Goal: Information Seeking & Learning: Learn about a topic

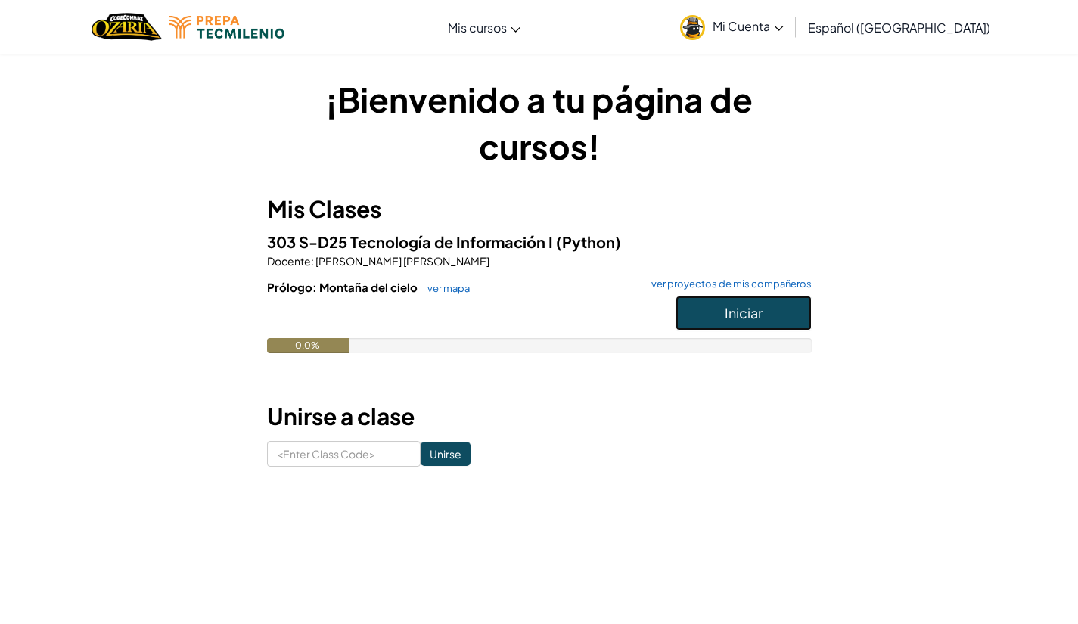
click at [715, 321] on button "Iniciar" at bounding box center [743, 313] width 136 height 35
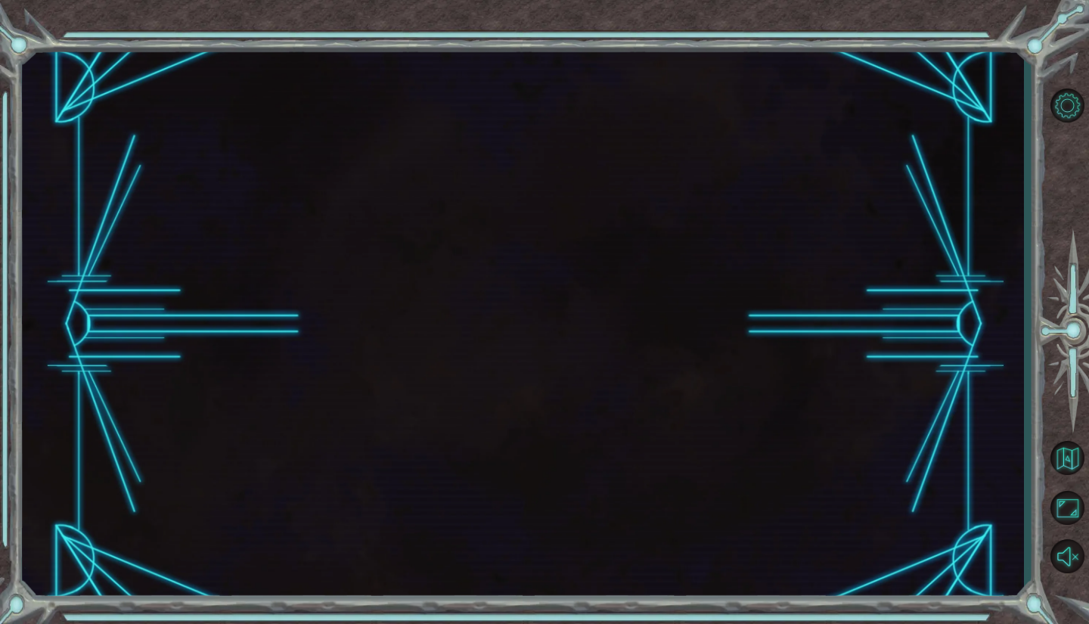
click at [727, 310] on div at bounding box center [523, 324] width 1002 height 549
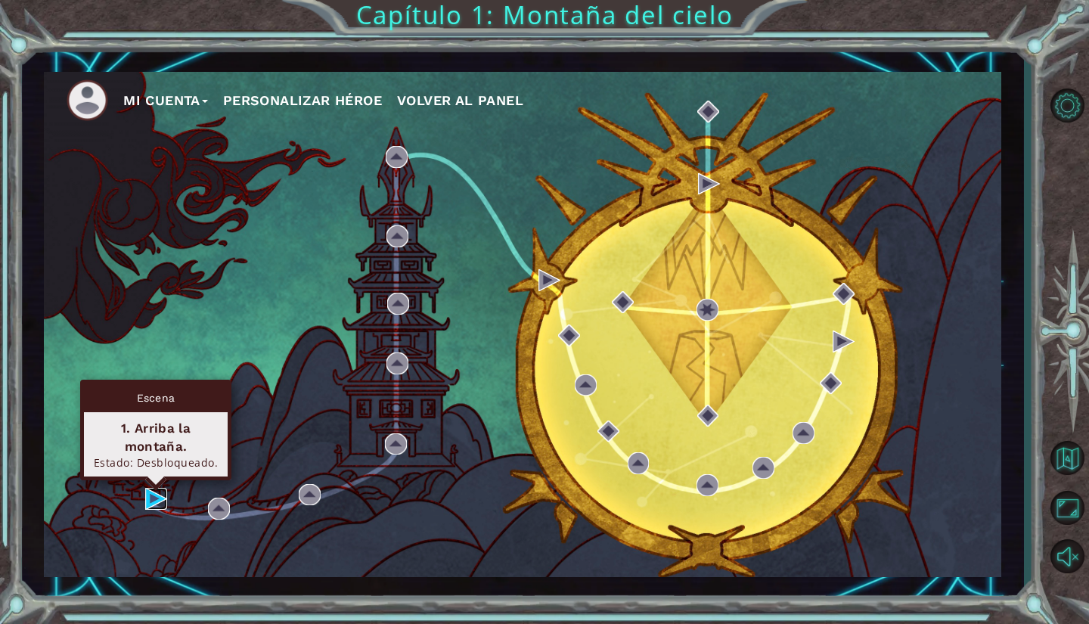
click at [156, 499] on img at bounding box center [156, 499] width 22 height 22
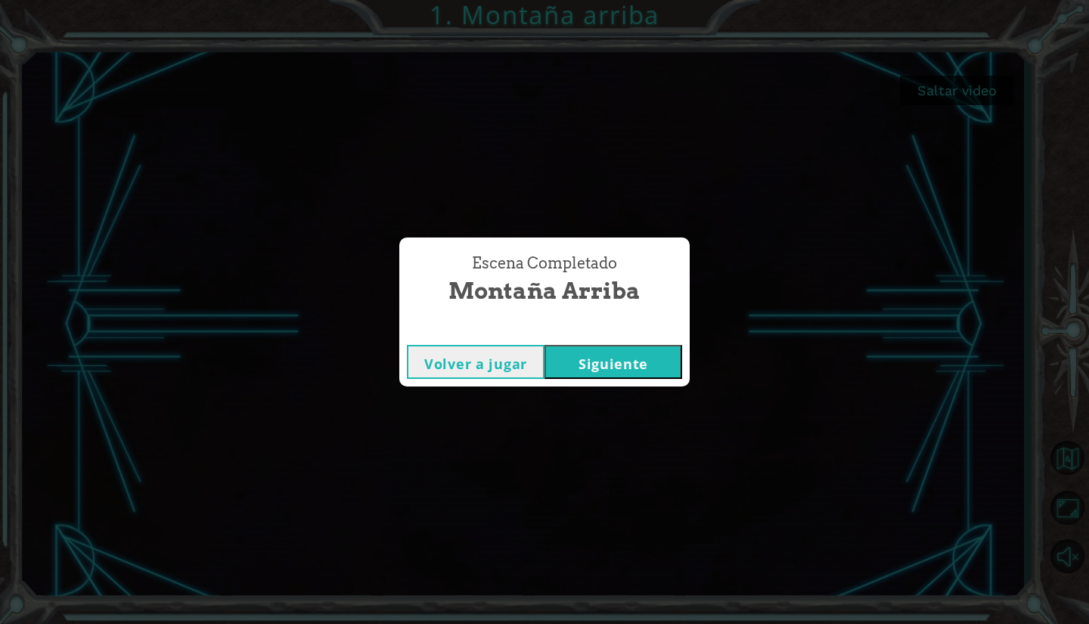
click at [618, 355] on button "Siguiente" at bounding box center [613, 362] width 138 height 34
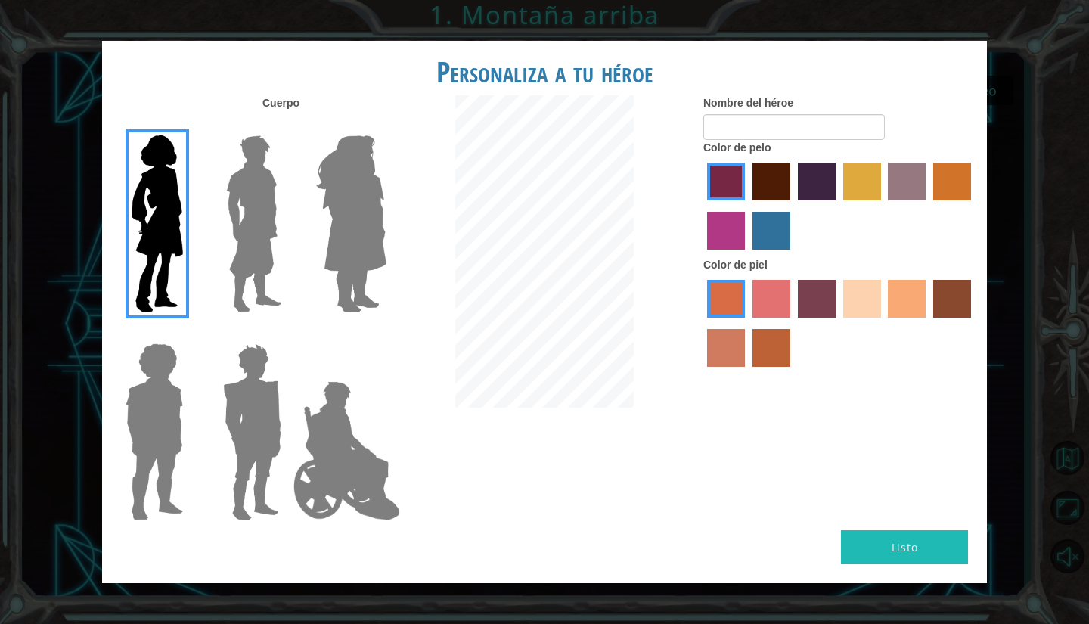
click at [283, 267] on img at bounding box center [253, 223] width 67 height 189
click at [287, 126] on input "Hero Lars" at bounding box center [287, 126] width 0 height 0
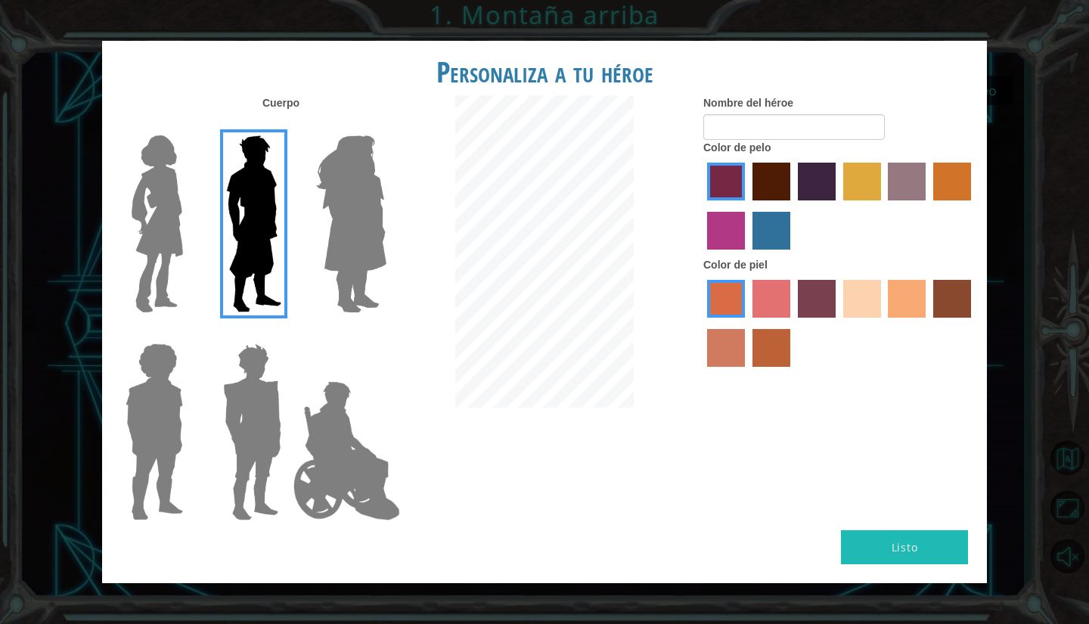
click at [337, 207] on img at bounding box center [351, 223] width 82 height 189
click at [386, 126] on input "Hero Amethyst" at bounding box center [386, 126] width 0 height 0
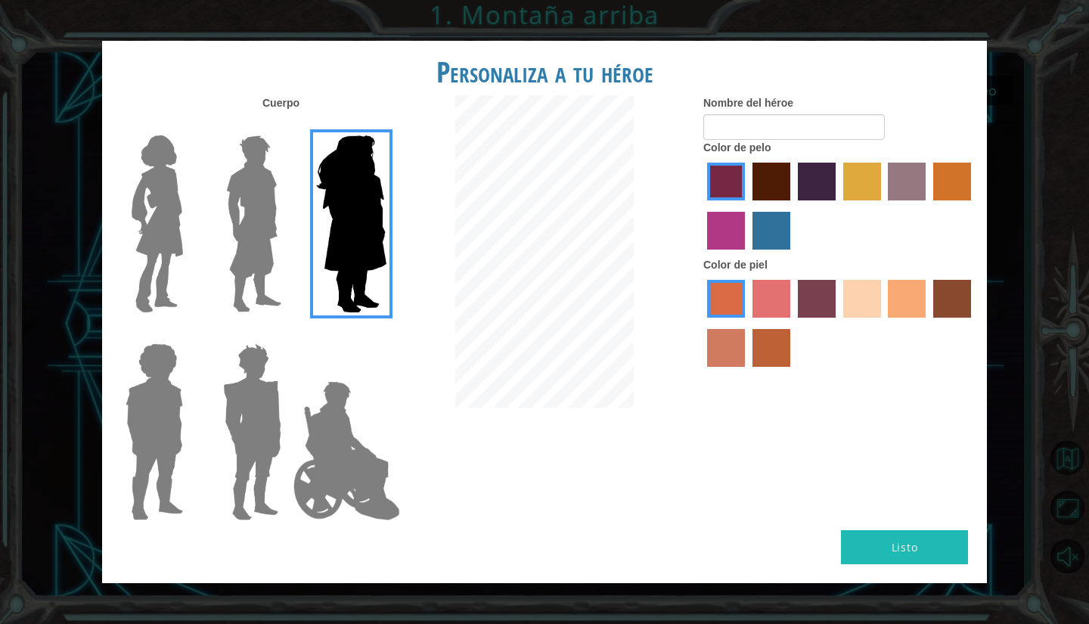
click at [318, 380] on img at bounding box center [346, 450] width 119 height 151
click at [386, 333] on input "Hero Jamie" at bounding box center [386, 333] width 0 height 0
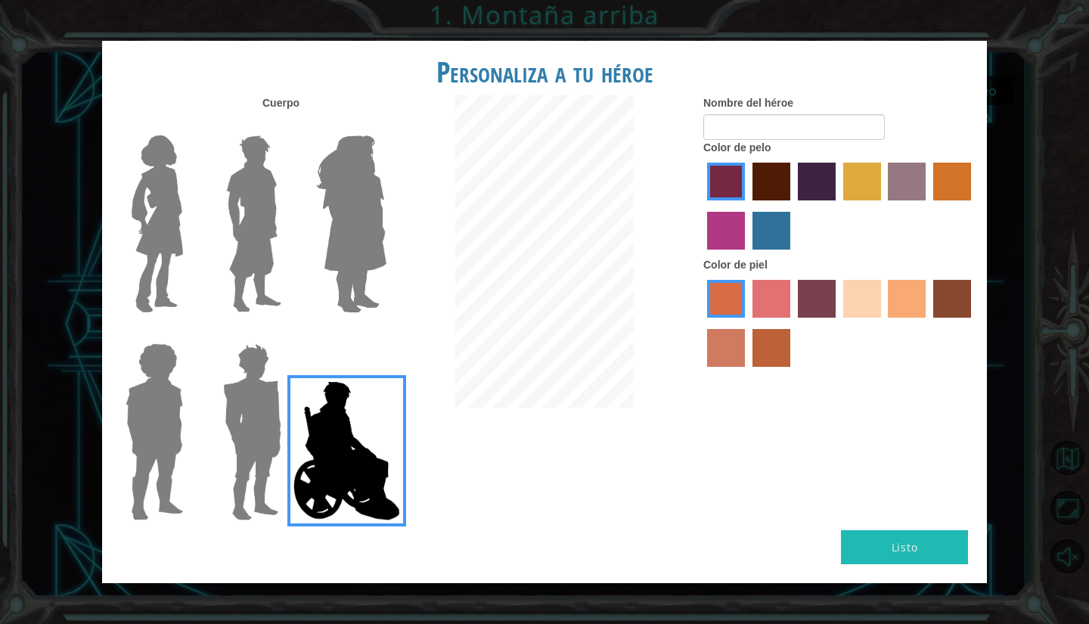
click at [239, 399] on img at bounding box center [252, 431] width 70 height 189
click at [287, 333] on input "Hero Garnet" at bounding box center [287, 333] width 0 height 0
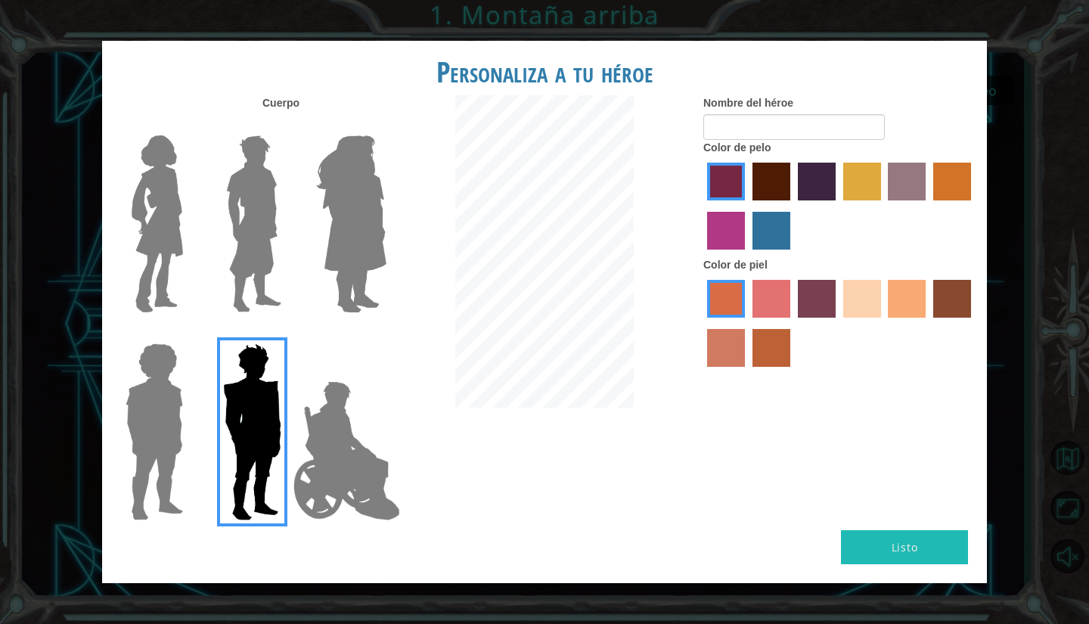
click at [162, 399] on img at bounding box center [154, 431] width 70 height 189
click at [189, 333] on input "Hero Steven" at bounding box center [189, 333] width 0 height 0
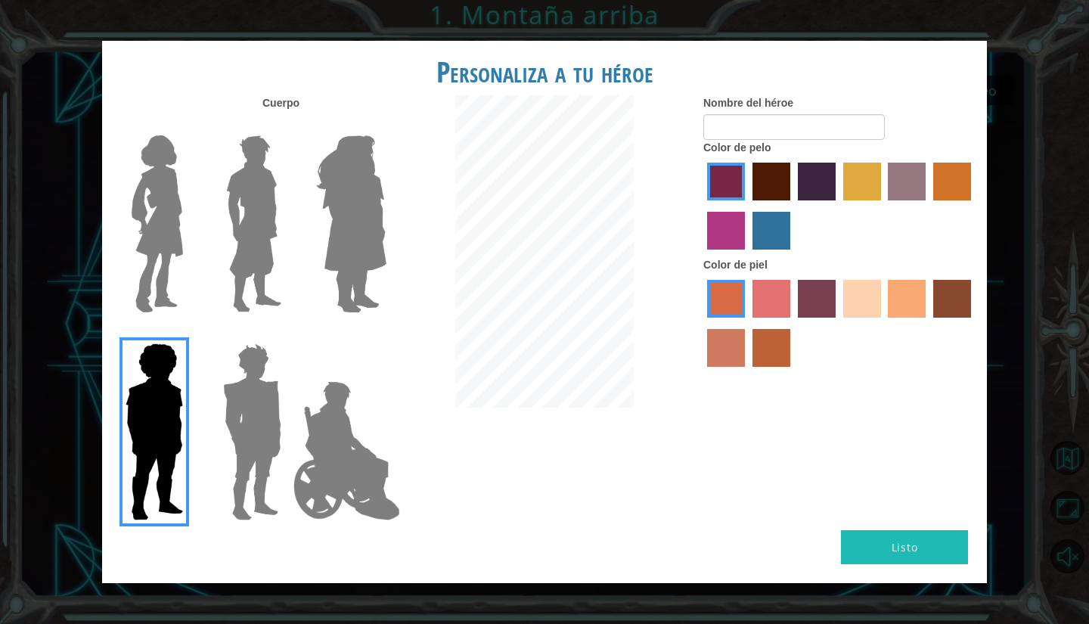
click at [259, 389] on img at bounding box center [252, 431] width 70 height 189
click at [287, 333] on input "Hero Garnet" at bounding box center [287, 333] width 0 height 0
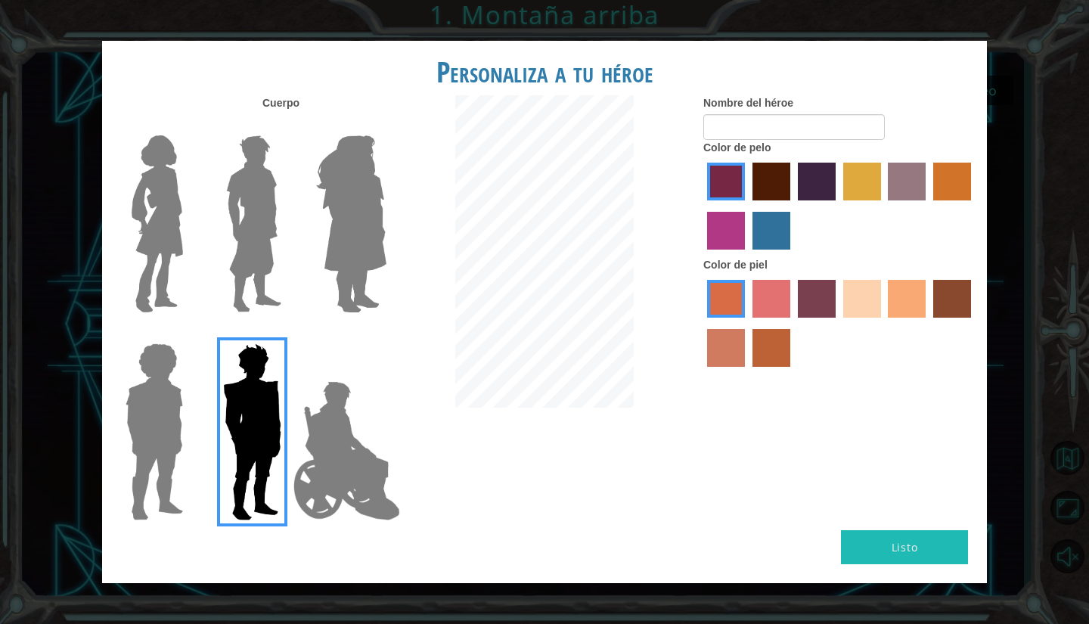
click at [175, 225] on img at bounding box center [158, 223] width 64 height 189
click at [189, 126] on input "Hero Connie" at bounding box center [189, 126] width 0 height 0
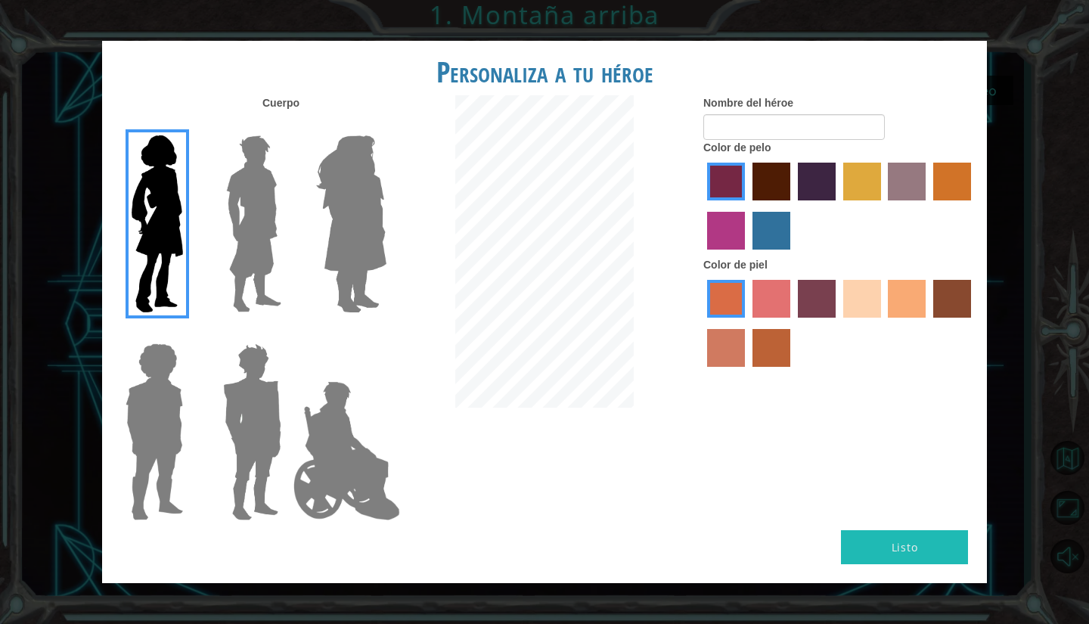
click at [223, 203] on img at bounding box center [253, 223] width 67 height 189
click at [287, 126] on input "Hero Lars" at bounding box center [287, 126] width 0 height 0
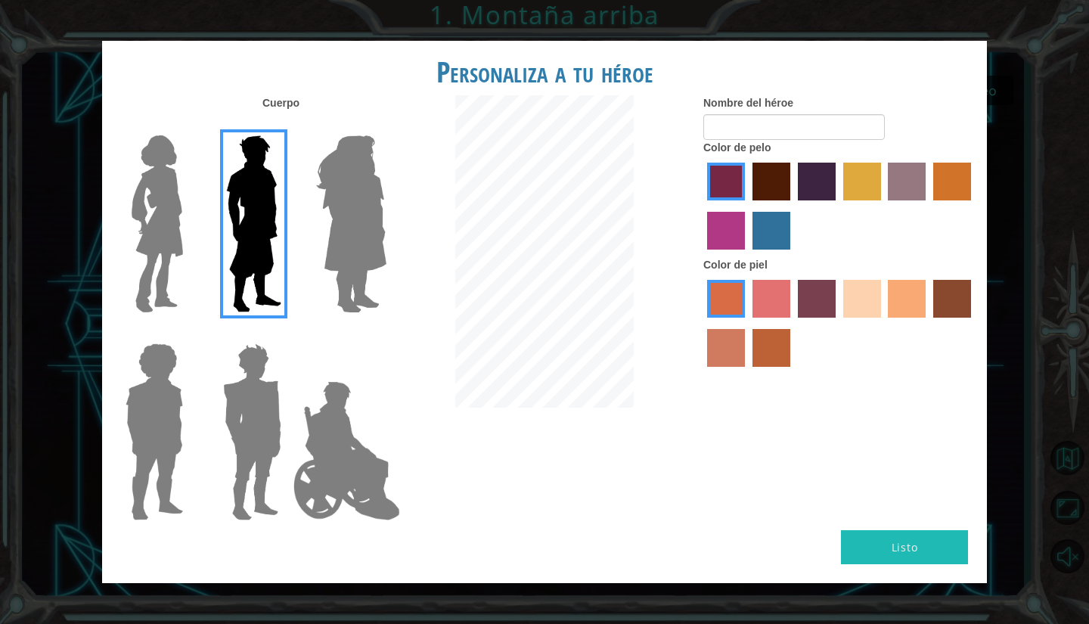
click at [142, 412] on img at bounding box center [154, 431] width 70 height 189
click at [189, 333] on input "Hero Steven" at bounding box center [189, 333] width 0 height 0
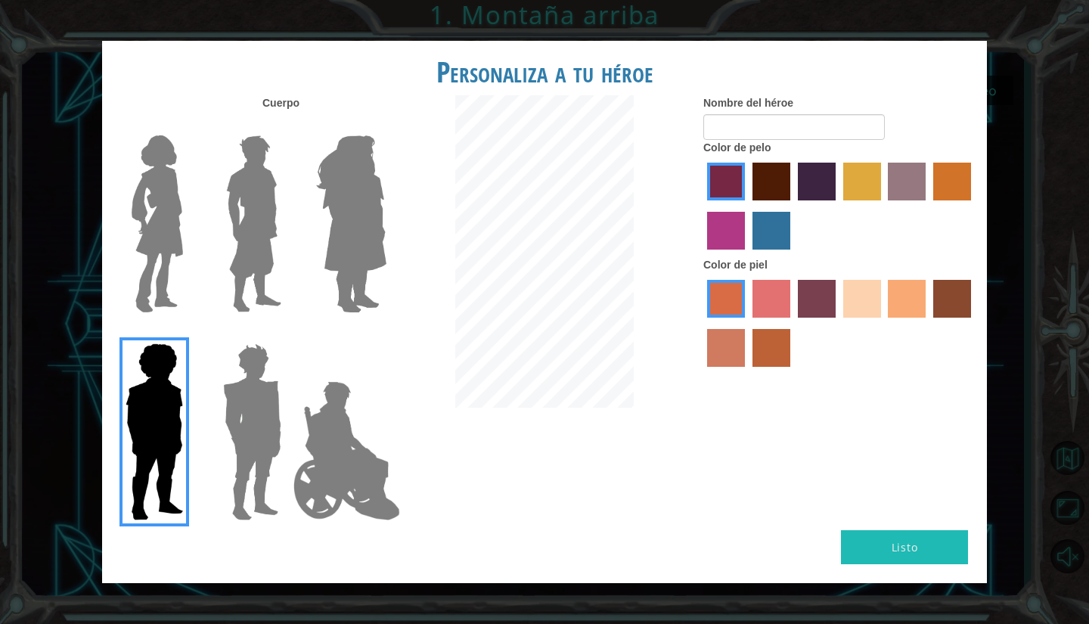
click at [272, 371] on img at bounding box center [252, 431] width 70 height 189
click at [287, 333] on input "Hero Garnet" at bounding box center [287, 333] width 0 height 0
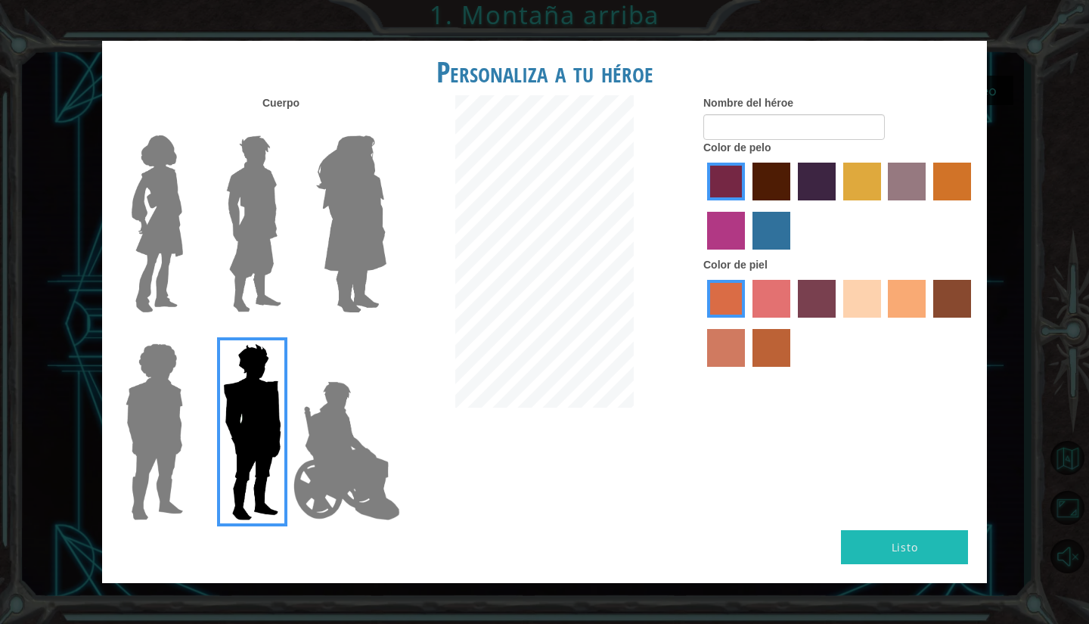
click at [271, 205] on img at bounding box center [253, 223] width 67 height 189
click at [287, 126] on input "Hero Lars" at bounding box center [287, 126] width 0 height 0
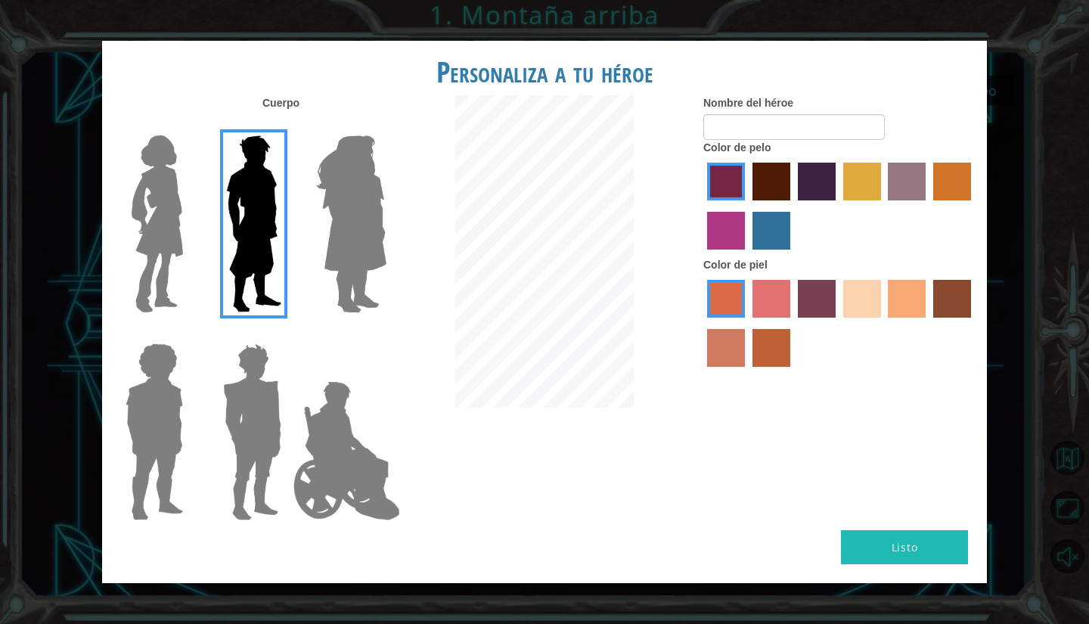
click at [171, 414] on img at bounding box center [154, 431] width 70 height 189
click at [189, 333] on input "Hero Steven" at bounding box center [189, 333] width 0 height 0
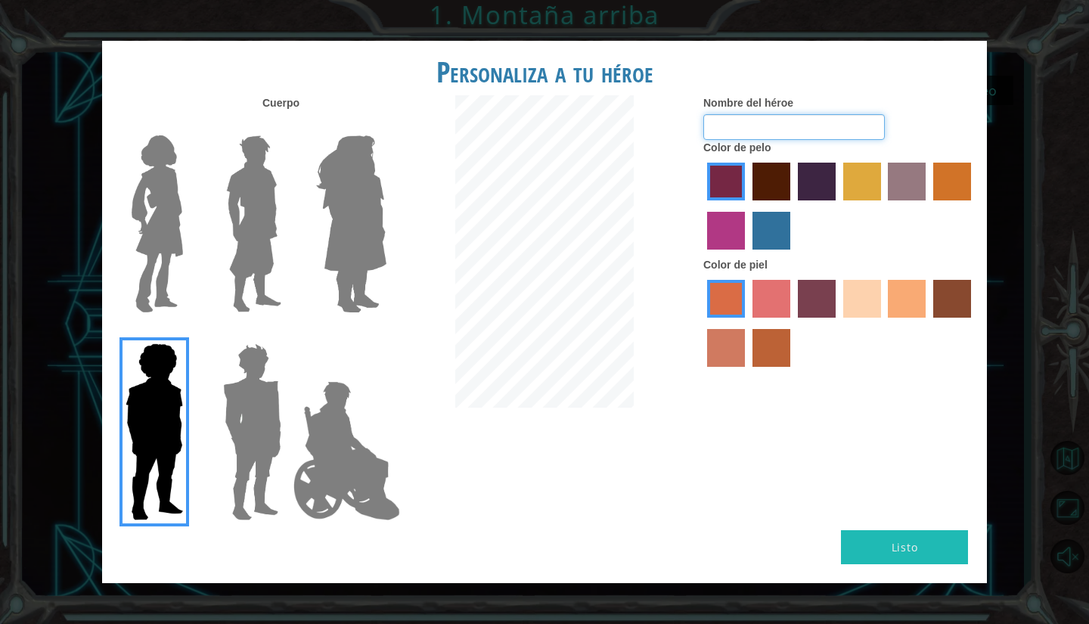
click at [750, 129] on input "Nombre del héroe" at bounding box center [793, 127] width 181 height 26
click at [709, 136] on input "Nombre del héroe" at bounding box center [793, 127] width 181 height 26
type input "[PERSON_NAME]"
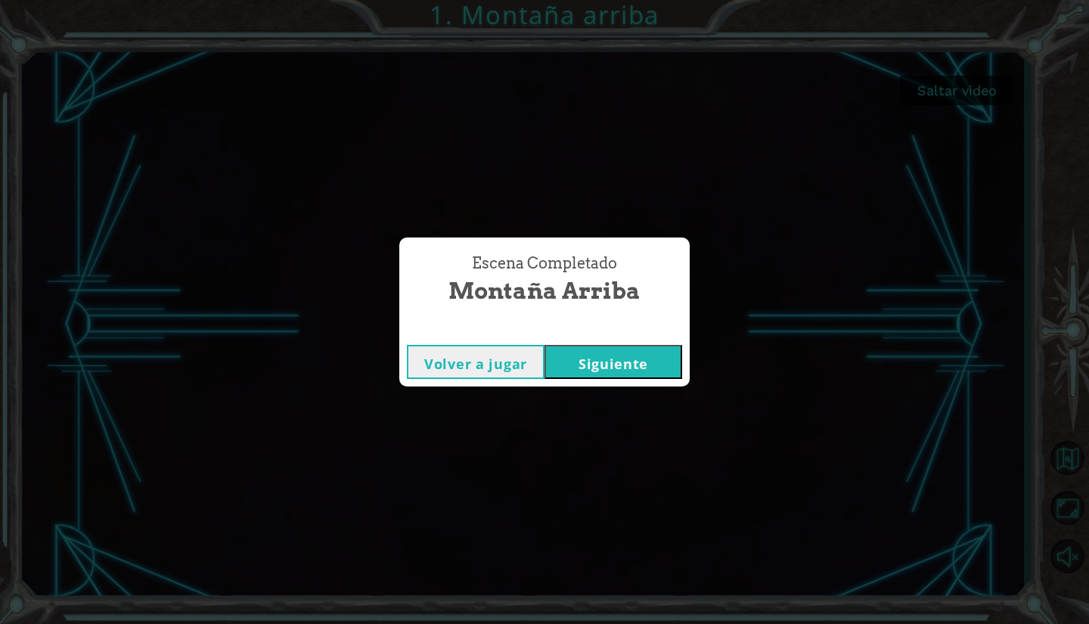
click at [604, 346] on button "Siguiente" at bounding box center [613, 362] width 138 height 34
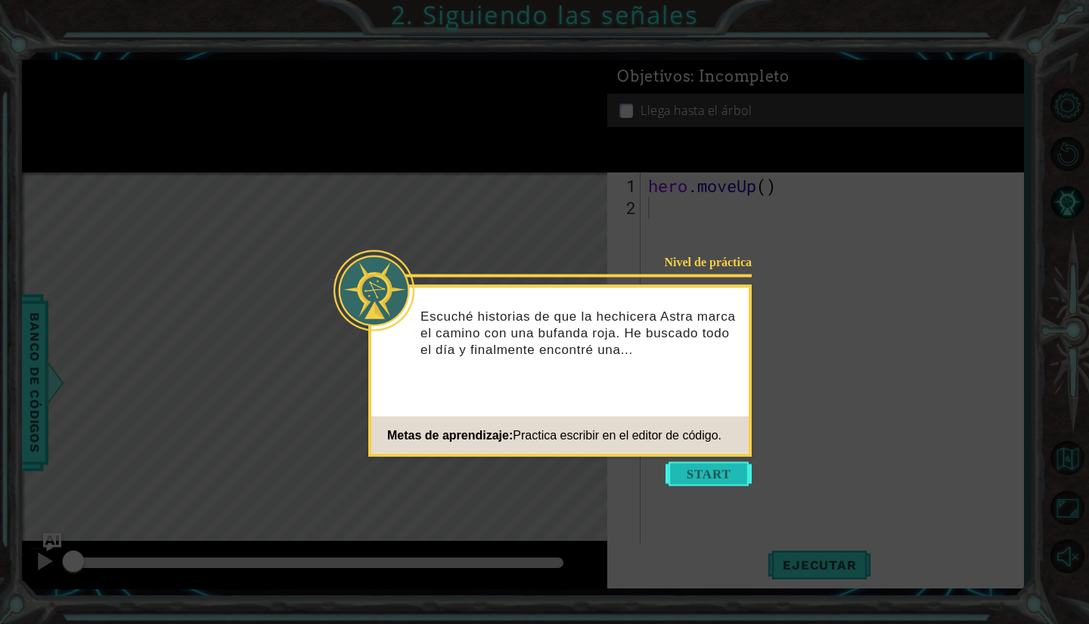
click at [681, 468] on button "Start" at bounding box center [708, 474] width 86 height 24
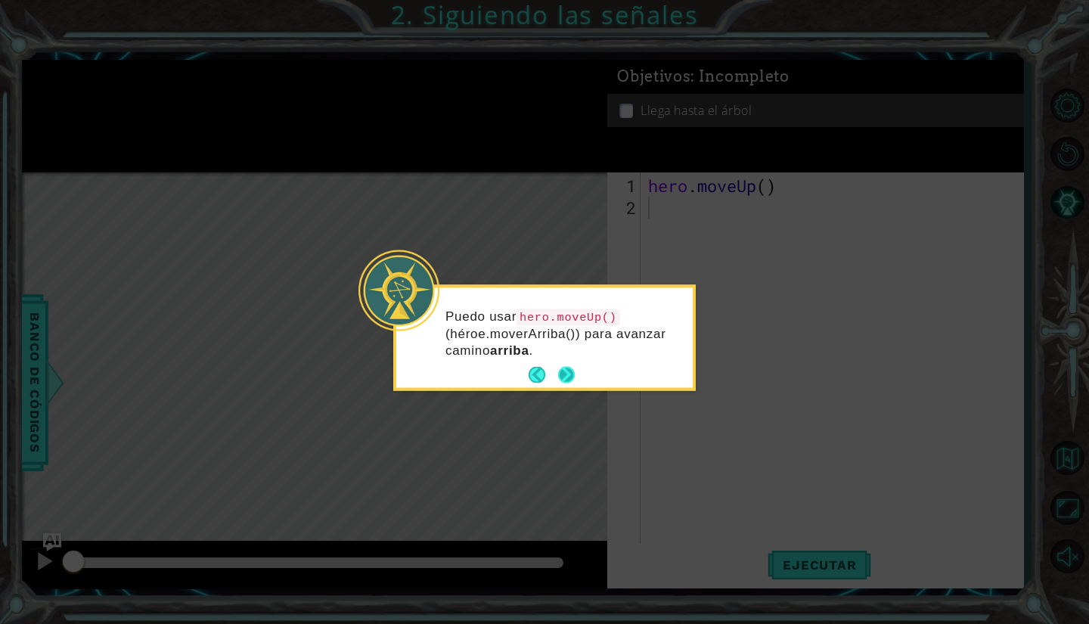
click at [566, 375] on button "Next" at bounding box center [566, 375] width 17 height 17
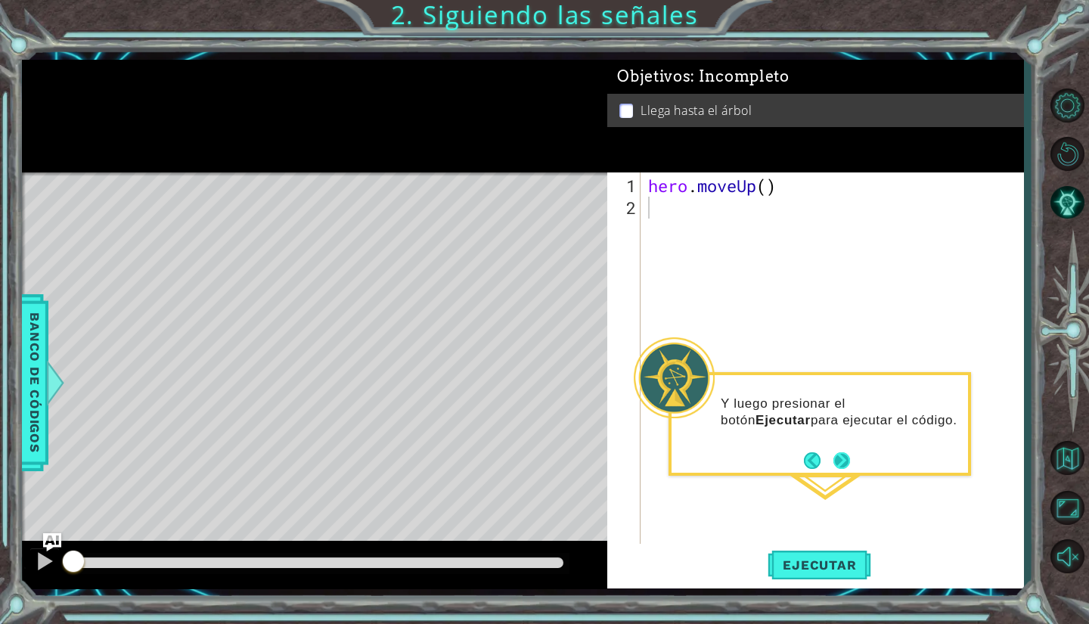
click at [839, 452] on button "Next" at bounding box center [841, 460] width 17 height 17
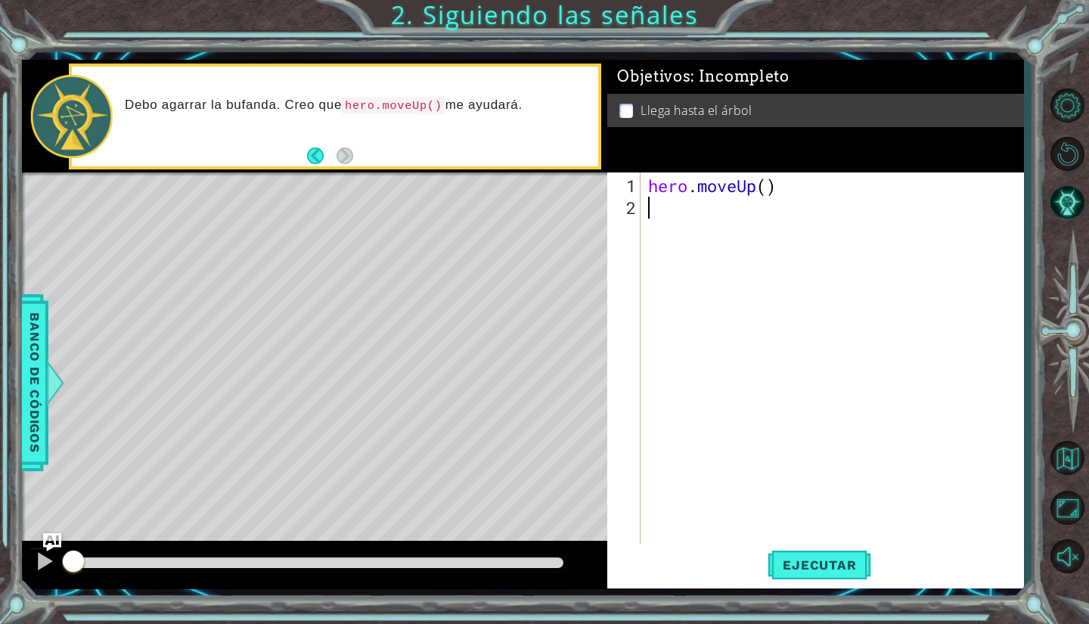
click at [701, 221] on div "hero . moveUp ( )" at bounding box center [836, 383] width 382 height 417
type textarea "hero"
click at [701, 221] on div "hero .moveUp Toca enter" at bounding box center [780, 245] width 286 height 54
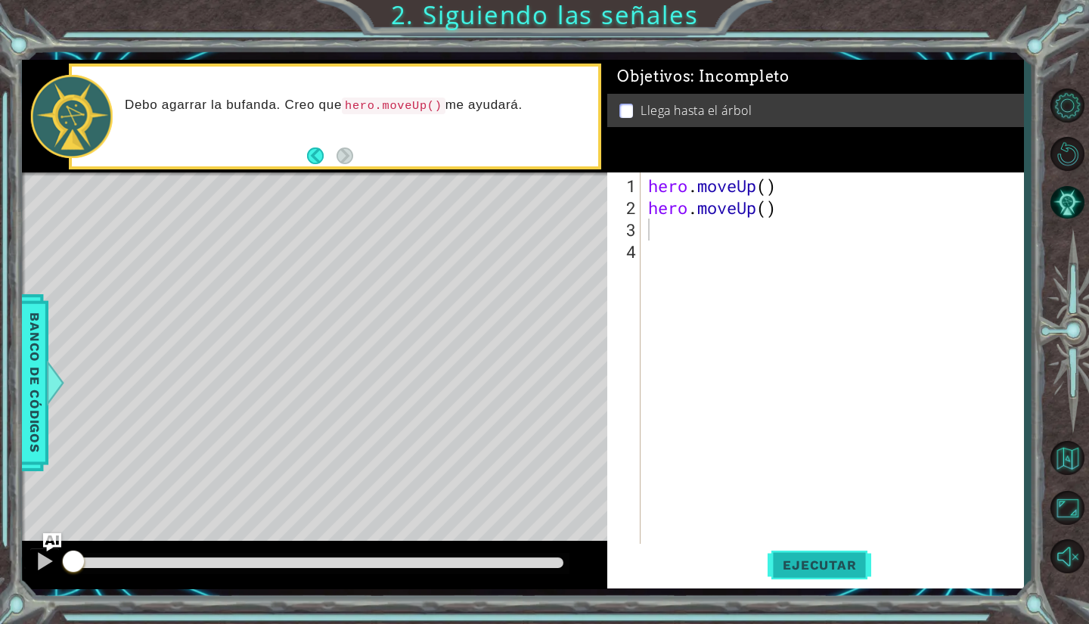
click at [786, 561] on span "Ejecutar" at bounding box center [820, 564] width 104 height 15
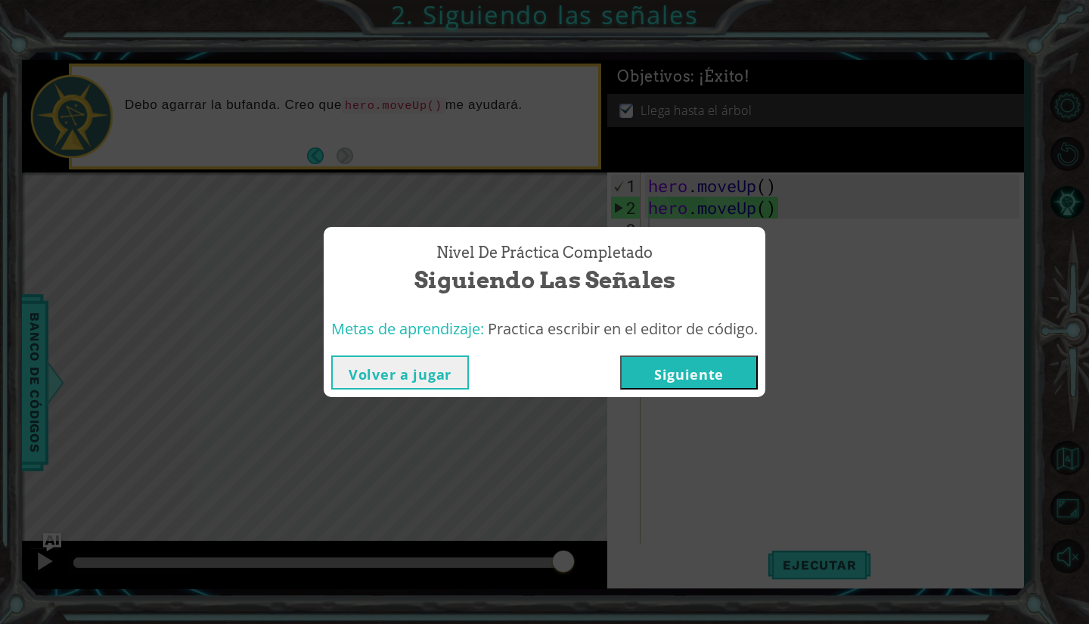
click at [715, 364] on button "Siguiente" at bounding box center [689, 372] width 138 height 34
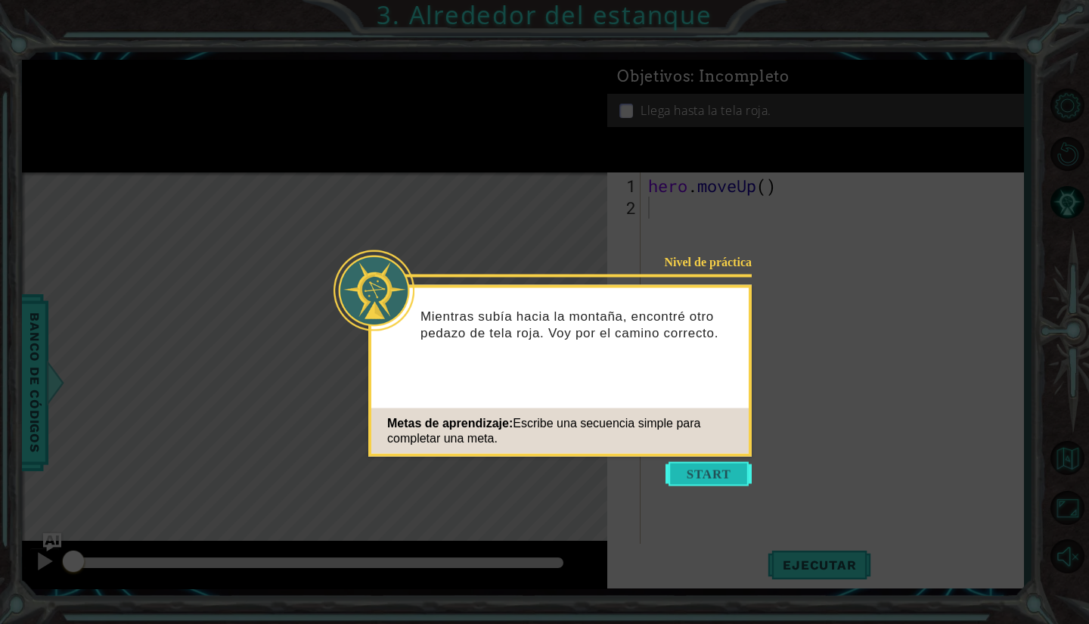
click at [685, 473] on button "Start" at bounding box center [708, 474] width 86 height 24
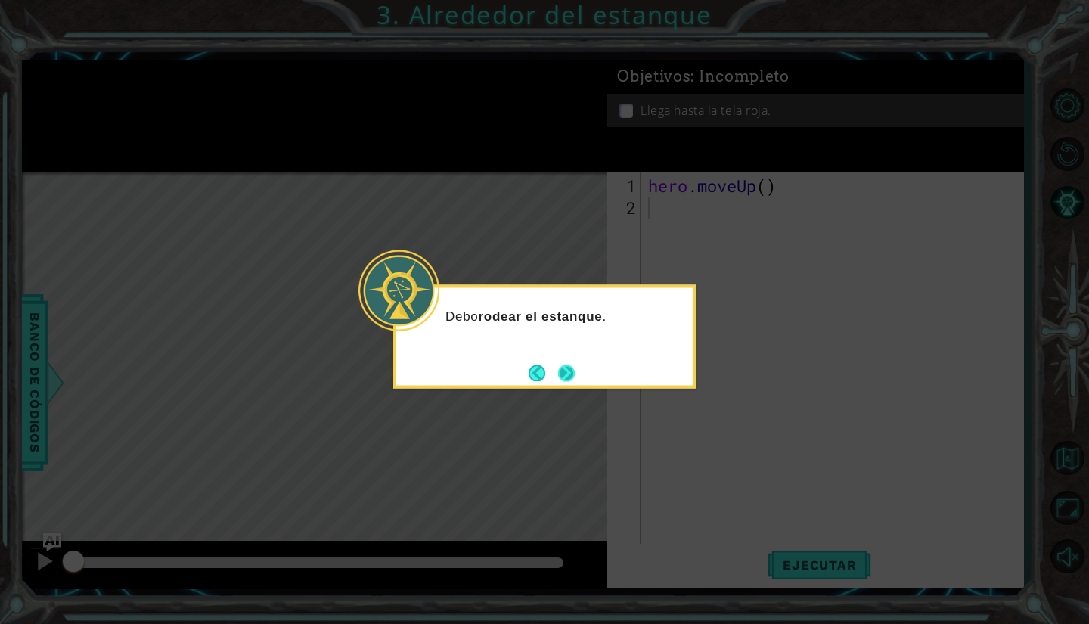
click at [563, 366] on button "Next" at bounding box center [566, 372] width 17 height 17
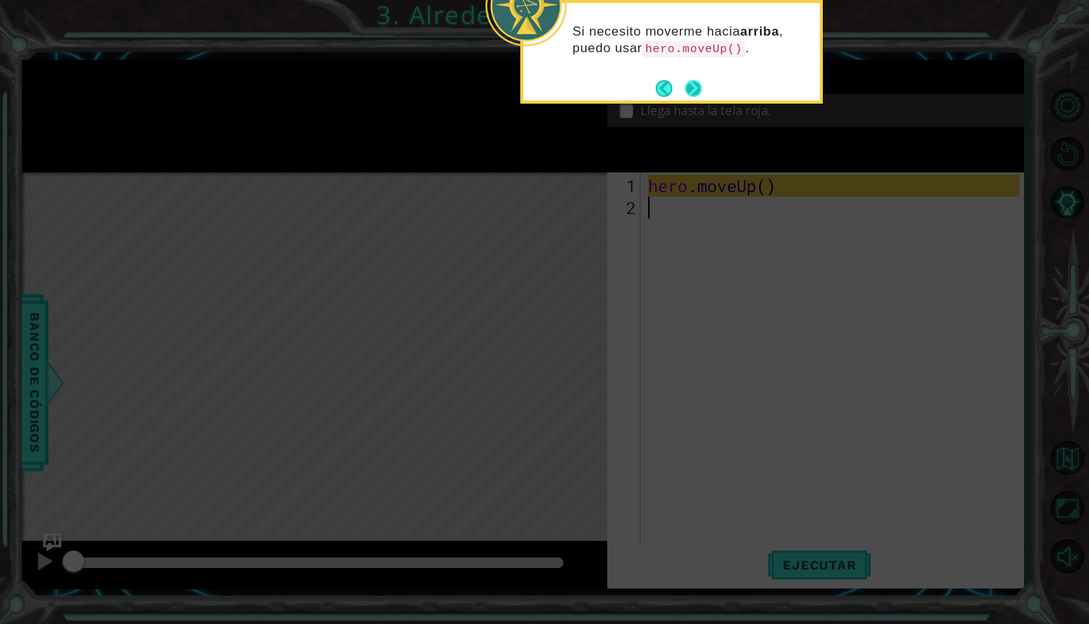
click at [694, 84] on button "Next" at bounding box center [693, 88] width 17 height 17
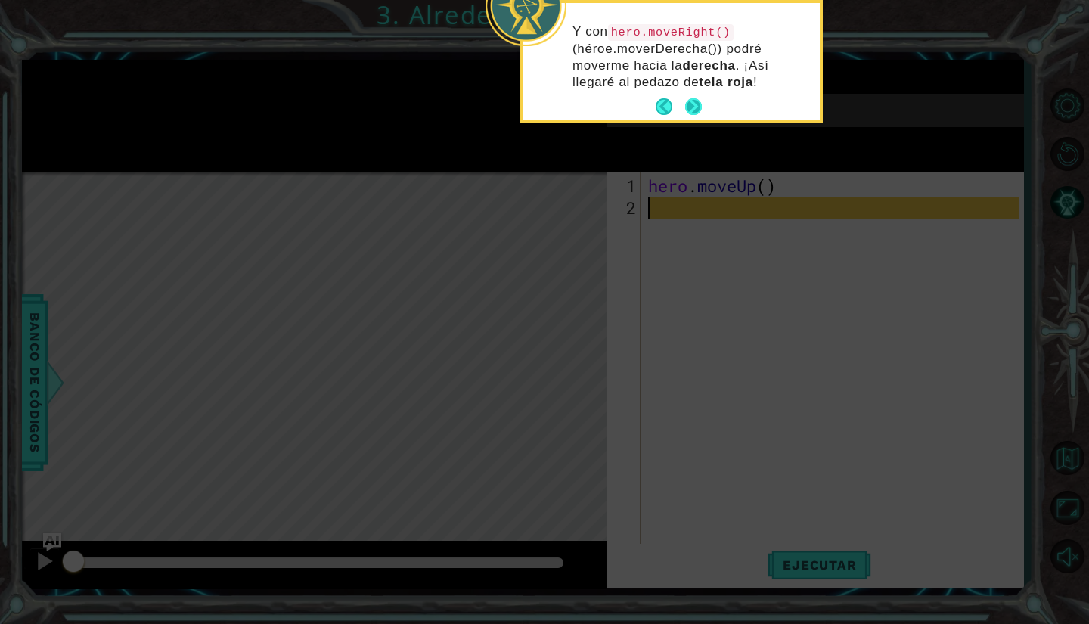
click at [692, 107] on button "Next" at bounding box center [693, 106] width 17 height 17
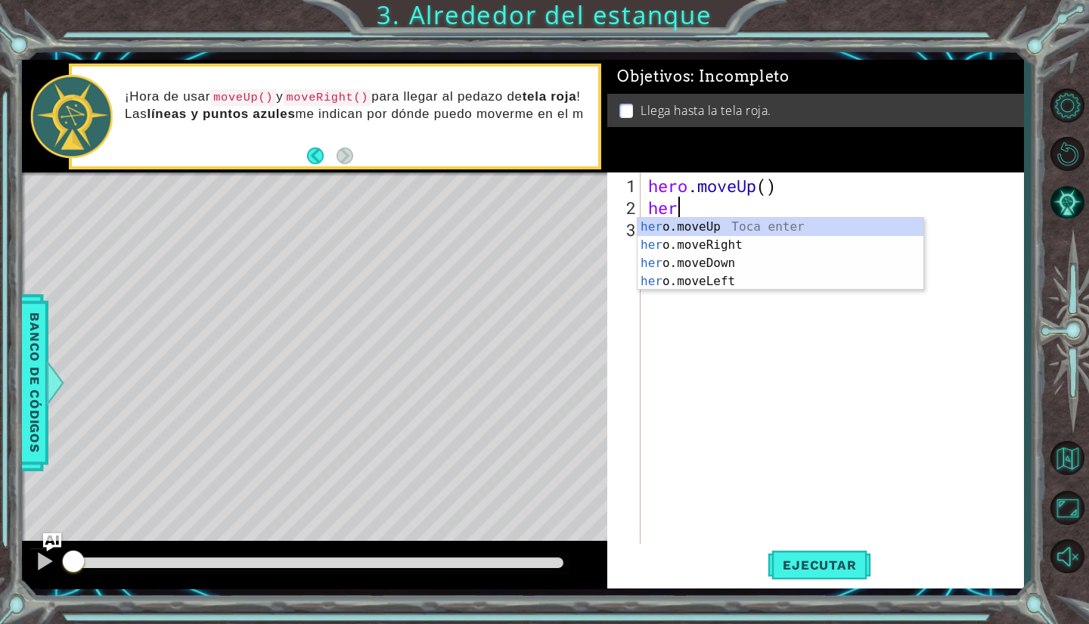
type textarea "hero"
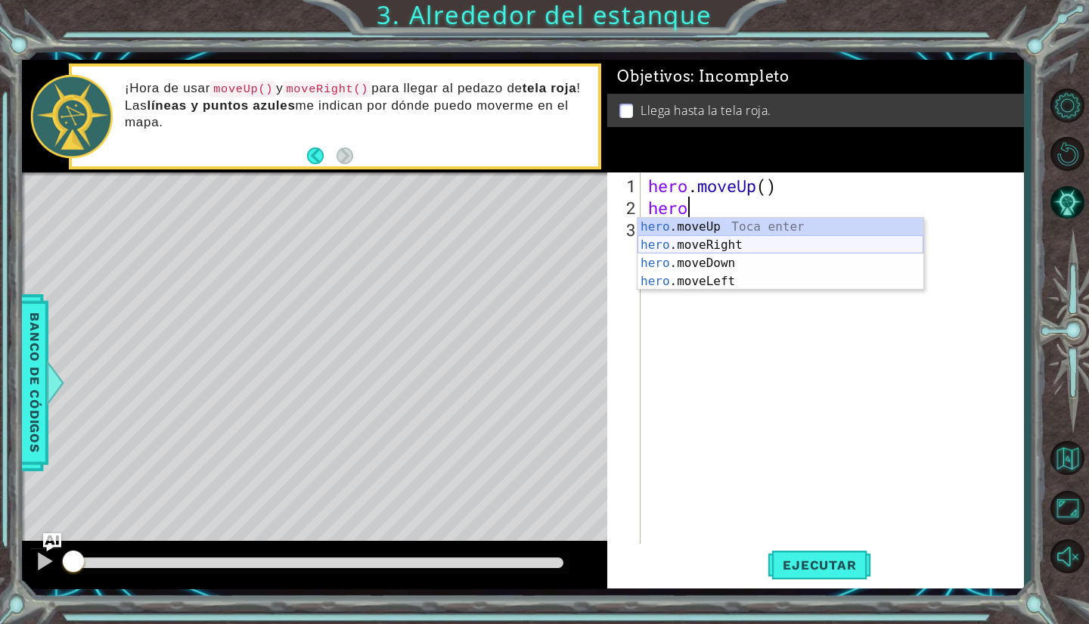
click at [691, 250] on div "hero .moveUp Toca enter hero .moveRight Toca enter hero .moveDown Toca enter he…" at bounding box center [780, 272] width 286 height 109
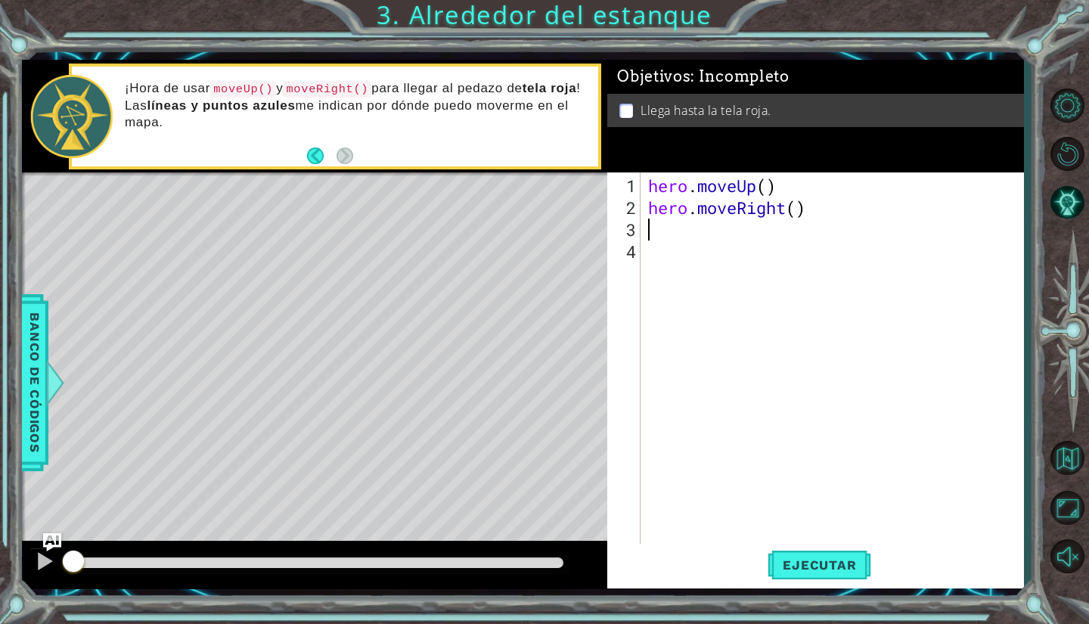
scroll to position [0, 0]
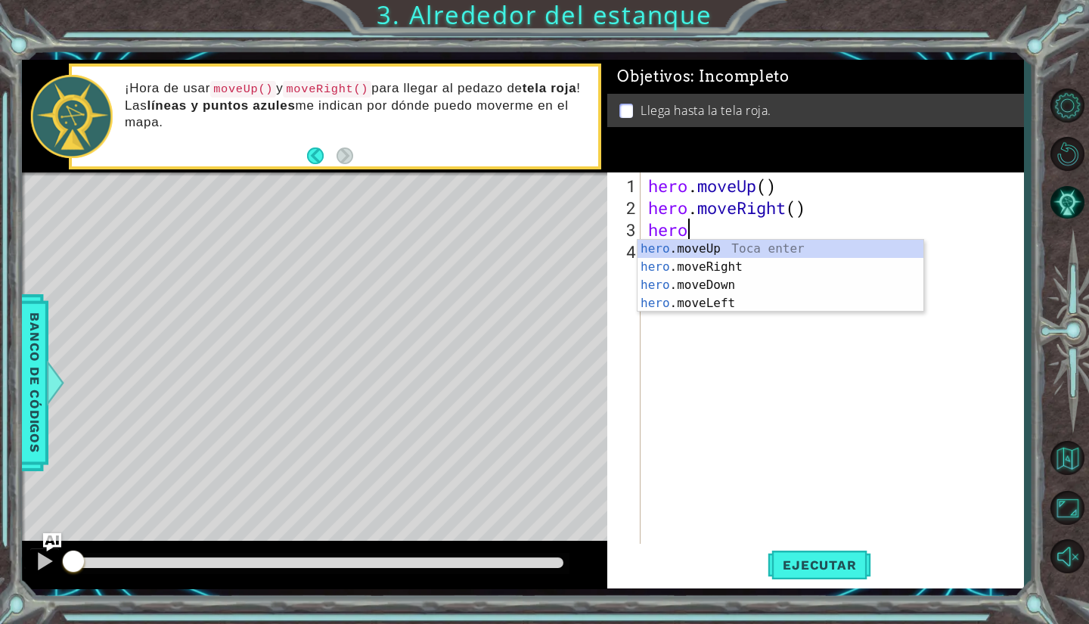
type textarea "hero."
click at [699, 250] on div "hero. moveUp Toca enter hero. moveRight Toca enter hero. moveDown Toca enter he…" at bounding box center [780, 294] width 286 height 109
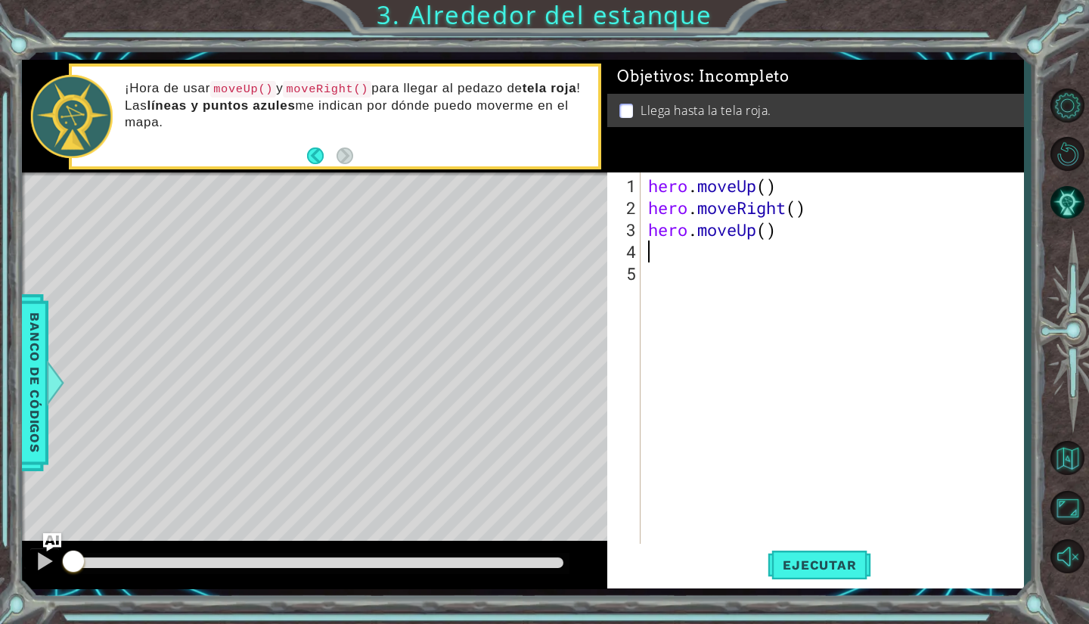
scroll to position [0, 0]
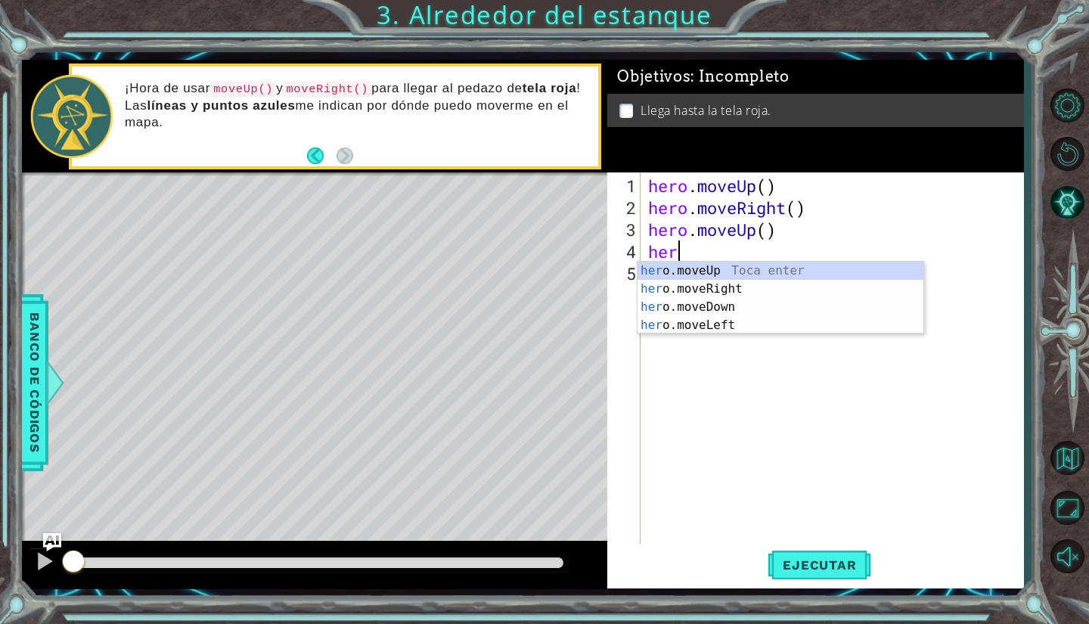
type textarea "hero"
click at [691, 271] on div "hero .moveUp Toca enter hero .moveRight Toca enter hero .moveDown Toca enter he…" at bounding box center [780, 316] width 286 height 109
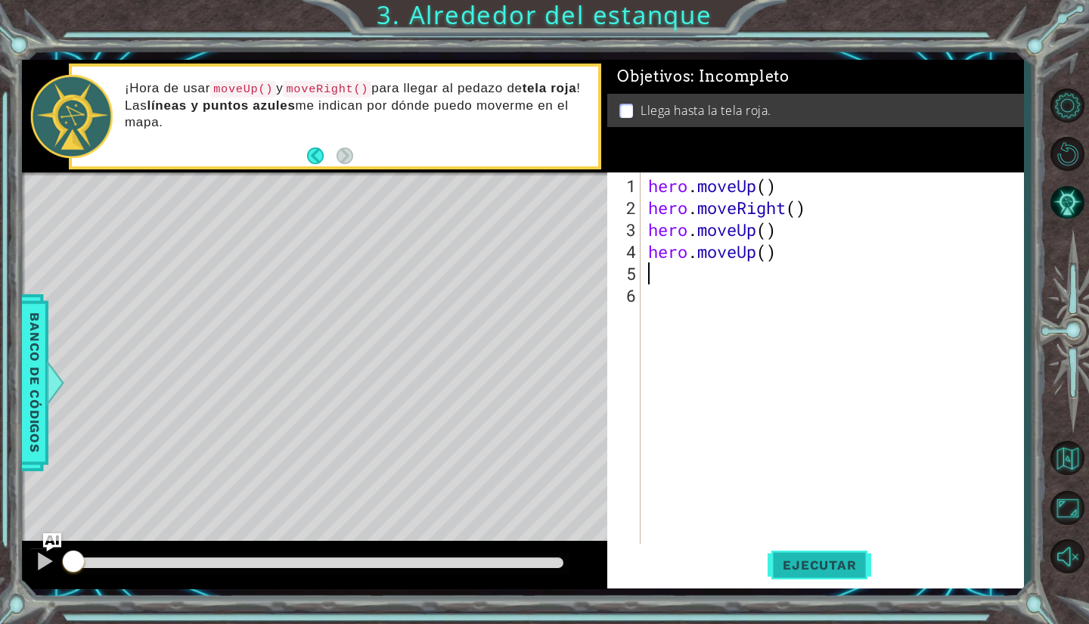
click at [817, 563] on span "Ejecutar" at bounding box center [820, 564] width 104 height 15
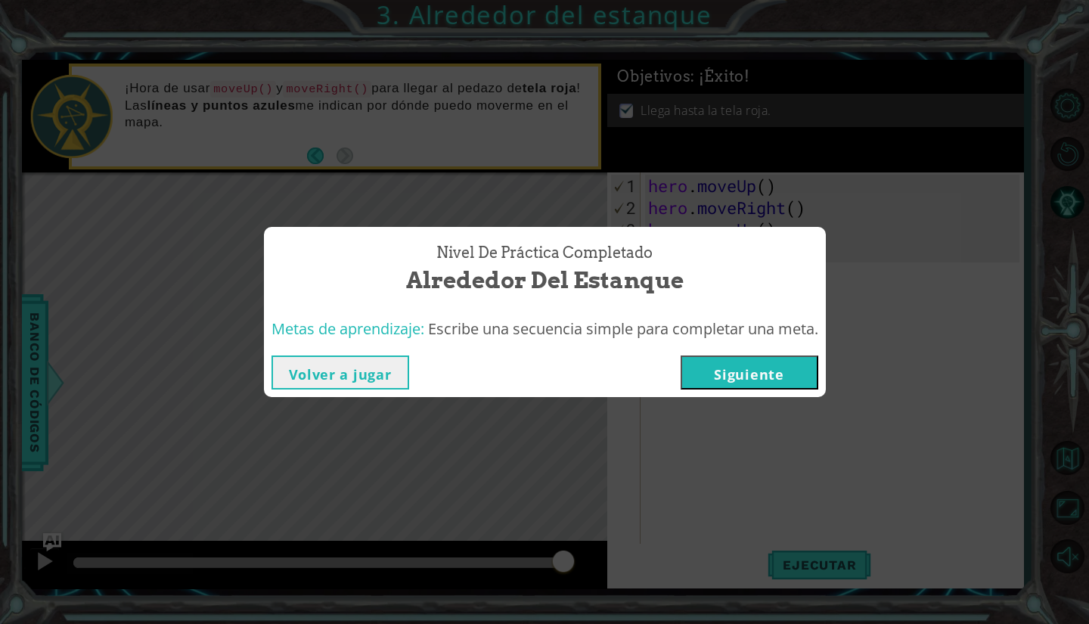
click at [731, 365] on button "Siguiente" at bounding box center [750, 372] width 138 height 34
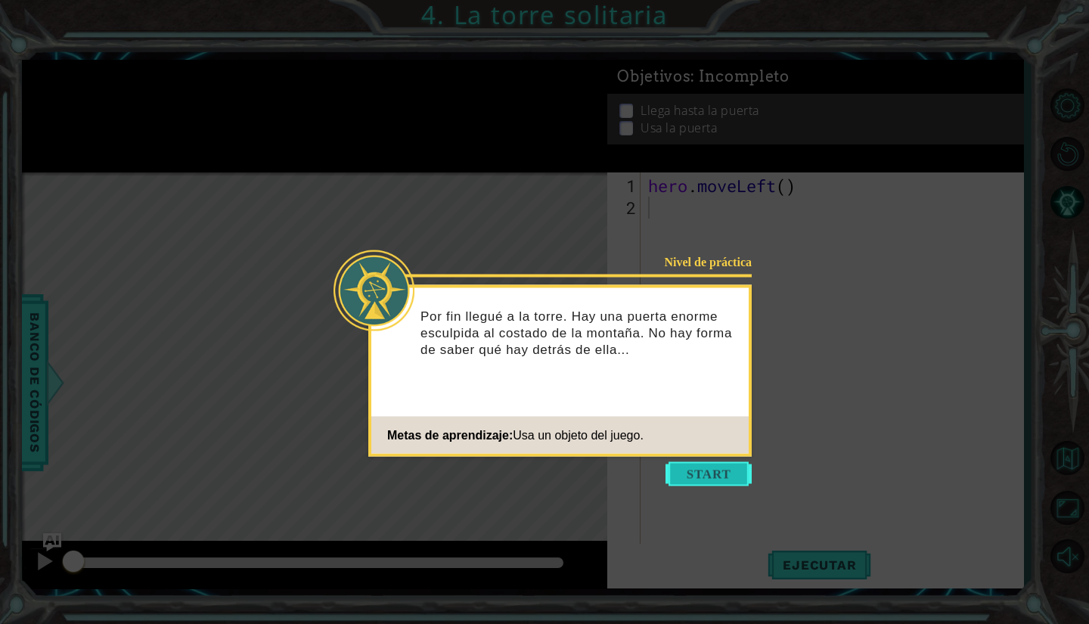
click at [697, 467] on button "Start" at bounding box center [708, 474] width 86 height 24
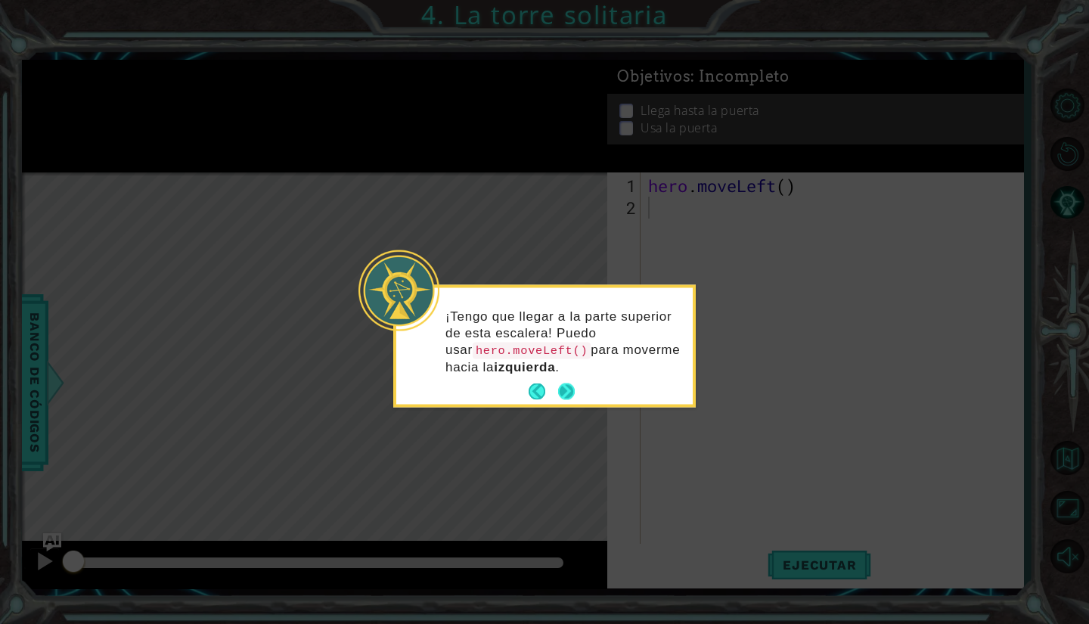
click at [575, 394] on button "Next" at bounding box center [566, 391] width 17 height 17
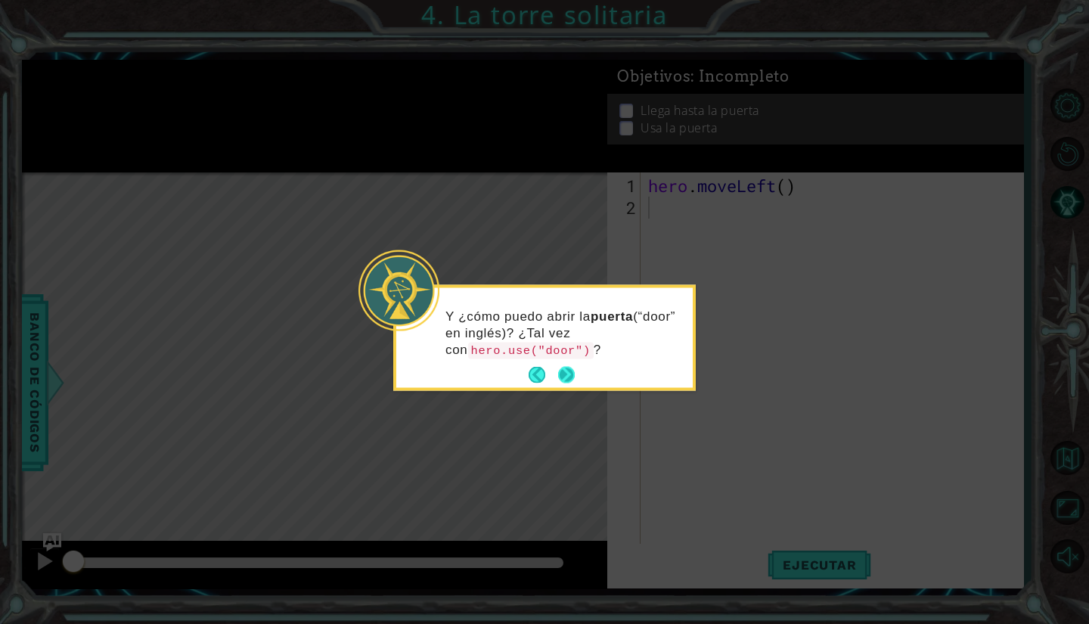
click at [559, 383] on button "Next" at bounding box center [566, 375] width 17 height 17
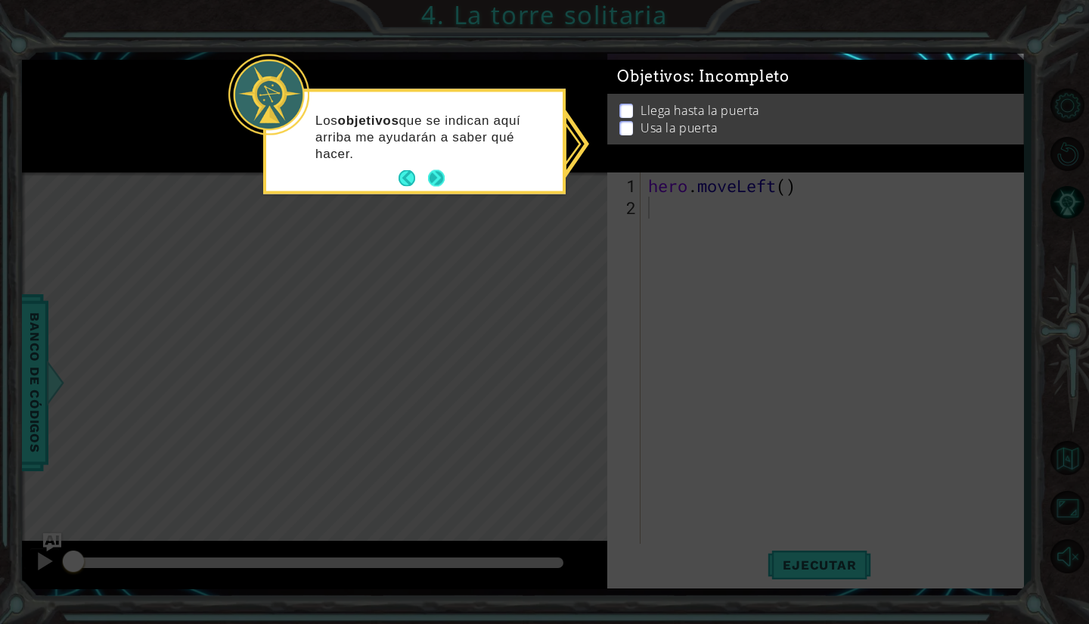
click at [435, 179] on button "Next" at bounding box center [436, 178] width 17 height 17
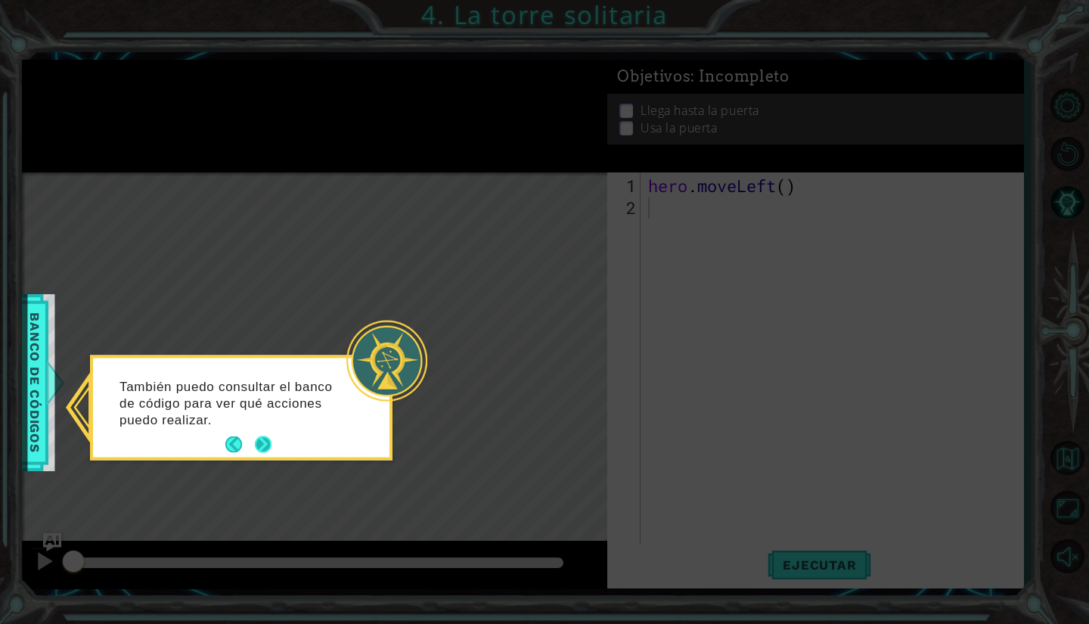
click at [268, 443] on button "Next" at bounding box center [263, 444] width 17 height 17
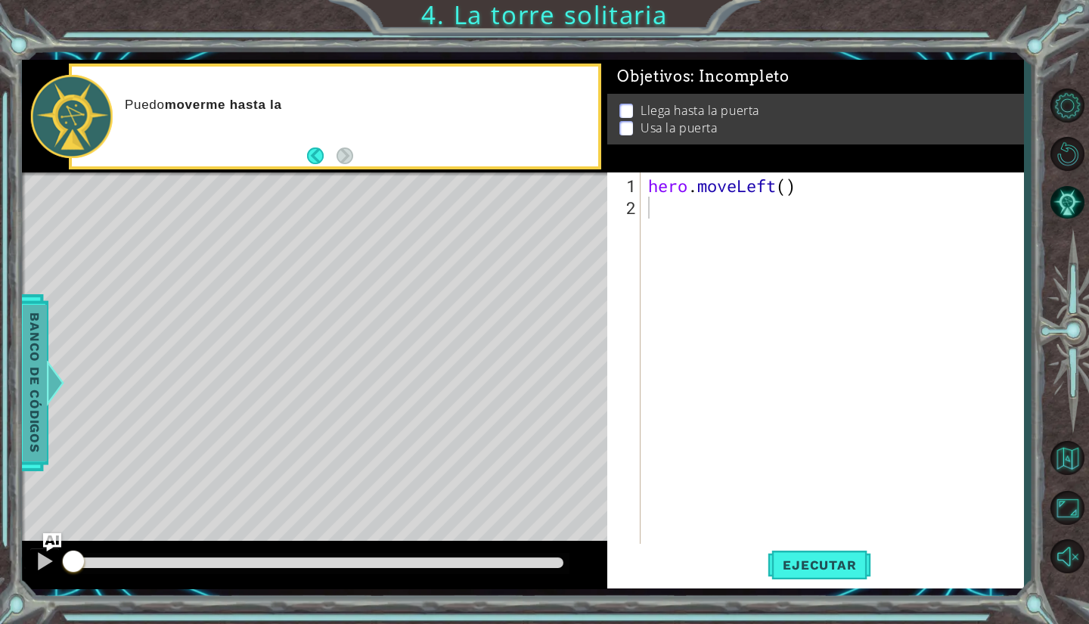
click at [41, 379] on span "Banco de códigos" at bounding box center [35, 382] width 24 height 157
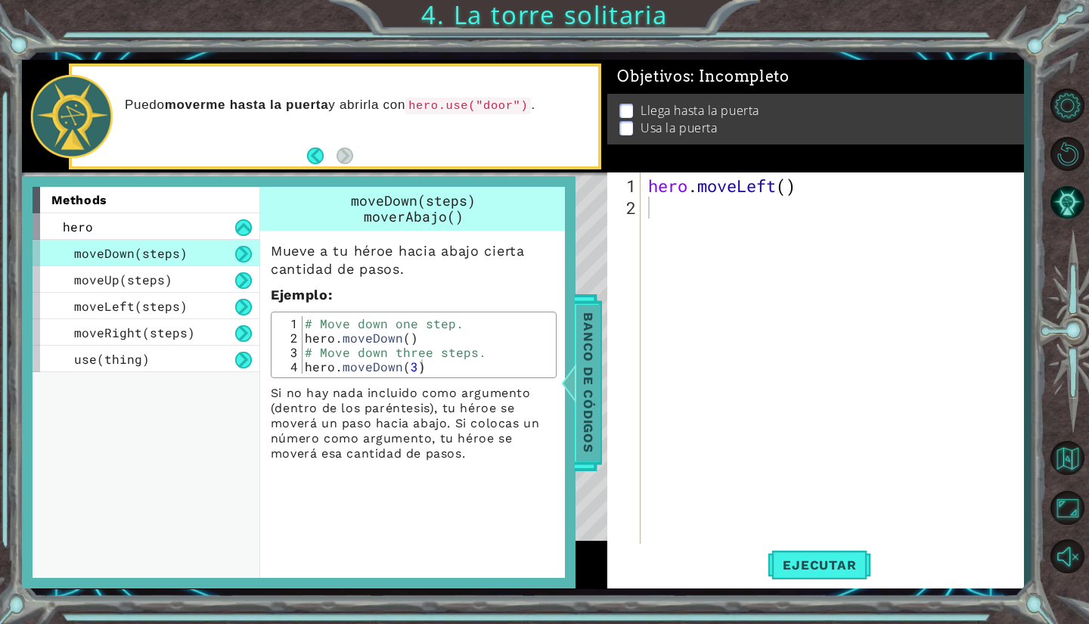
click at [596, 338] on span "Banco de códigos" at bounding box center [586, 382] width 24 height 157
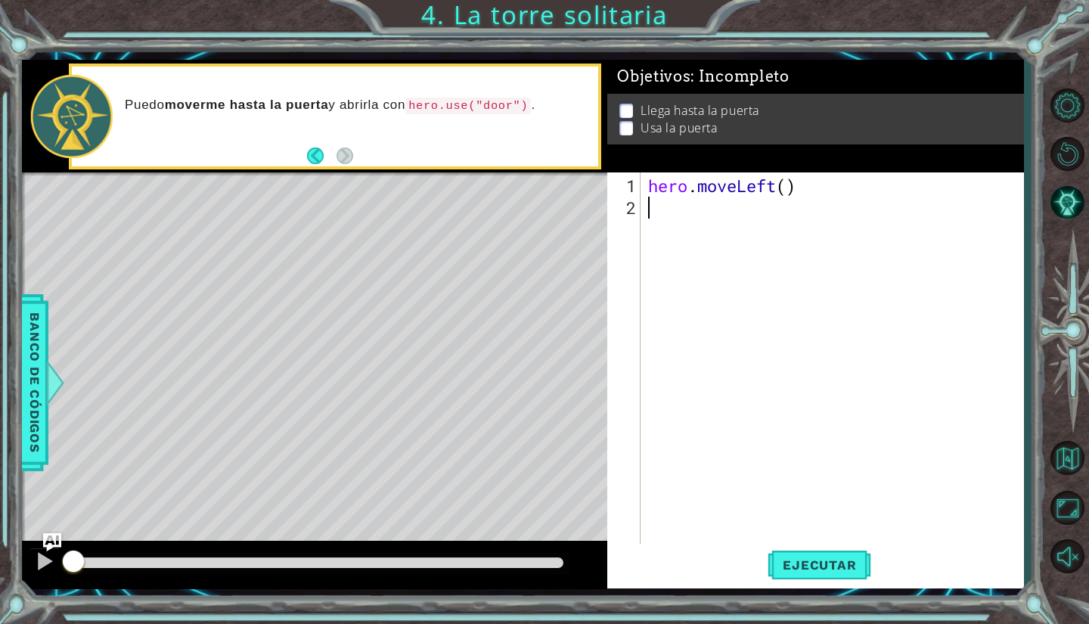
click at [700, 227] on div "hero . moveLeft ( )" at bounding box center [836, 383] width 382 height 417
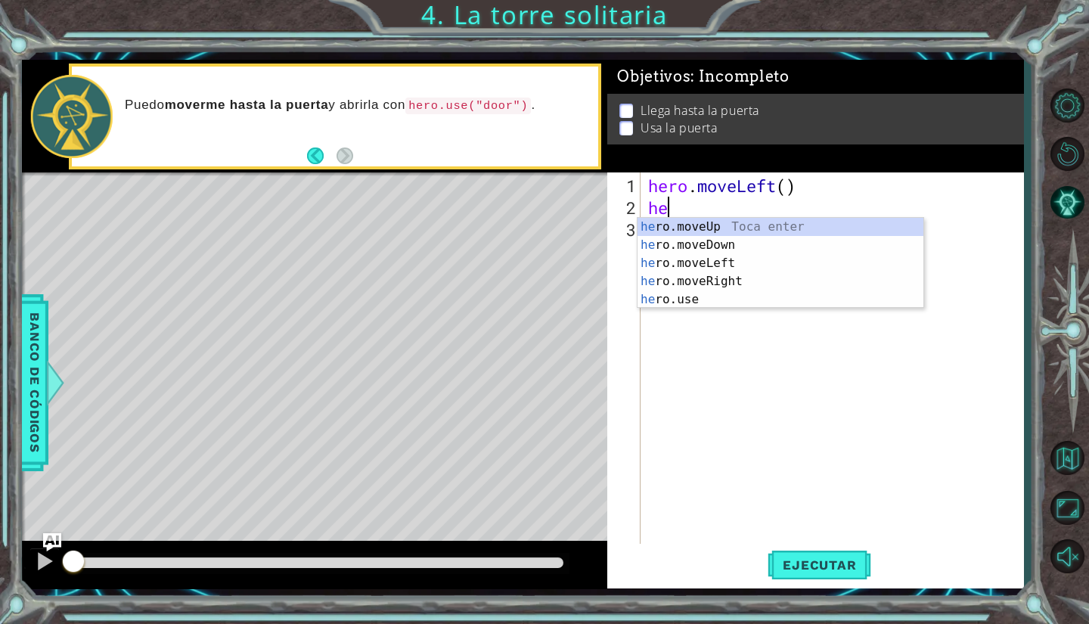
type textarea "hero"
click at [694, 266] on div "hero .moveUp Toca enter hero .moveDown Toca enter hero .moveLeft Toca enter her…" at bounding box center [780, 281] width 286 height 127
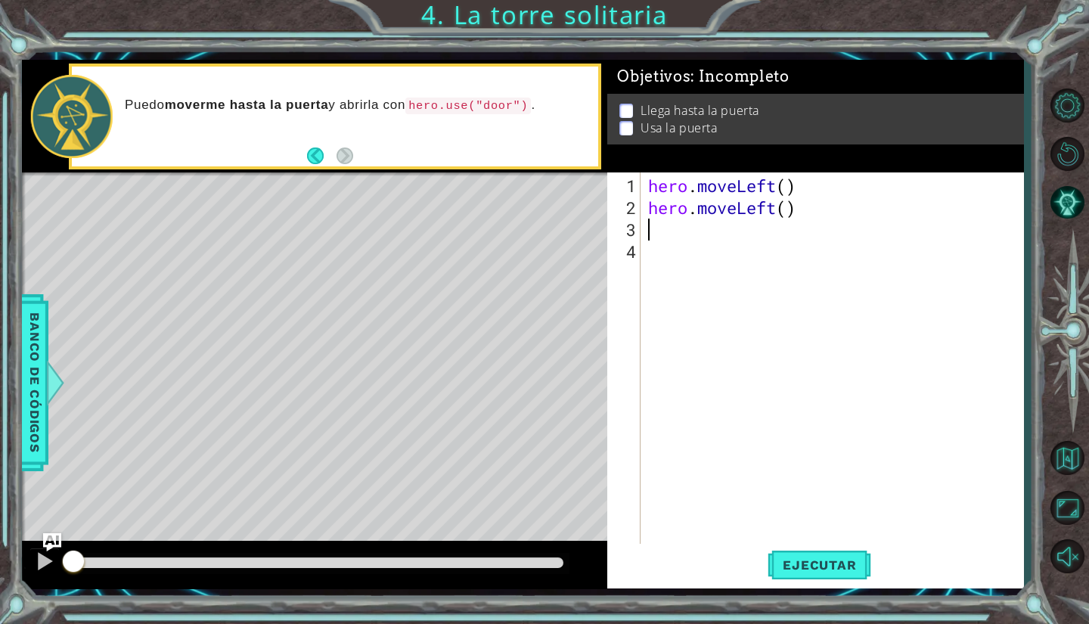
scroll to position [0, 0]
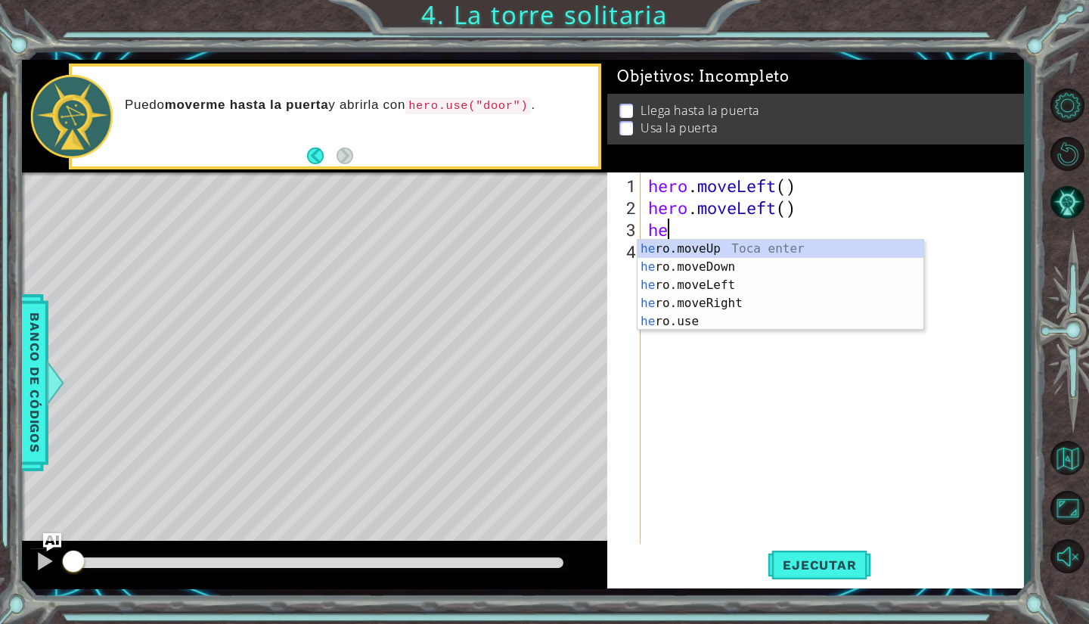
type textarea "hero"
click at [691, 252] on div "hero .moveUp Toca enter hero .moveDown Toca enter hero .moveLeft Toca enter her…" at bounding box center [780, 303] width 286 height 127
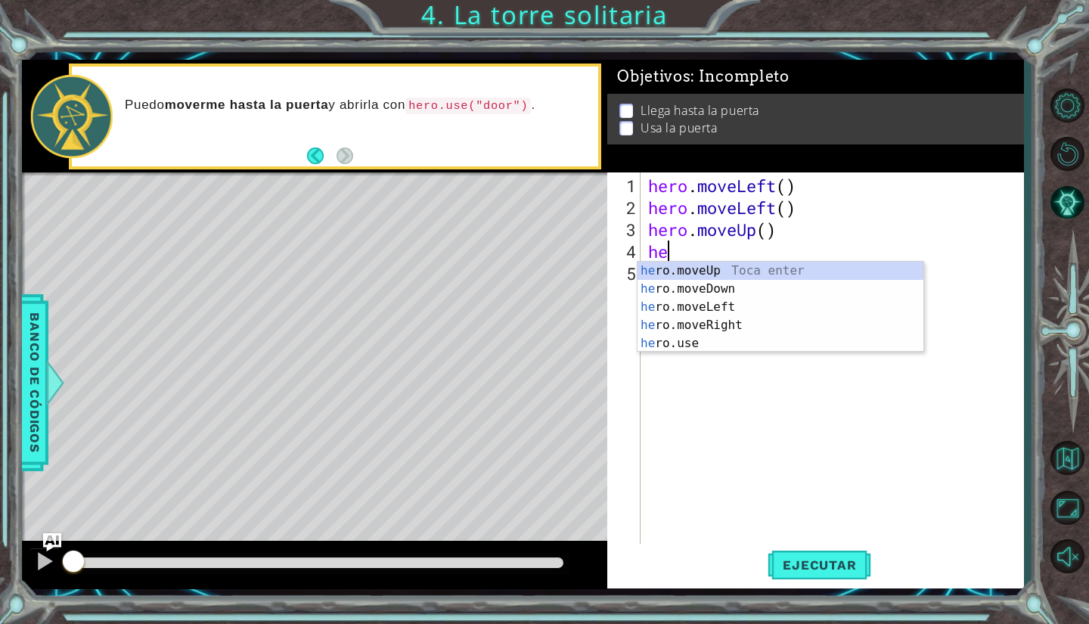
type textarea "hero"
click at [680, 273] on div "hero .moveUp Toca enter hero .moveDown Toca enter hero .moveLeft Toca enter her…" at bounding box center [780, 325] width 286 height 127
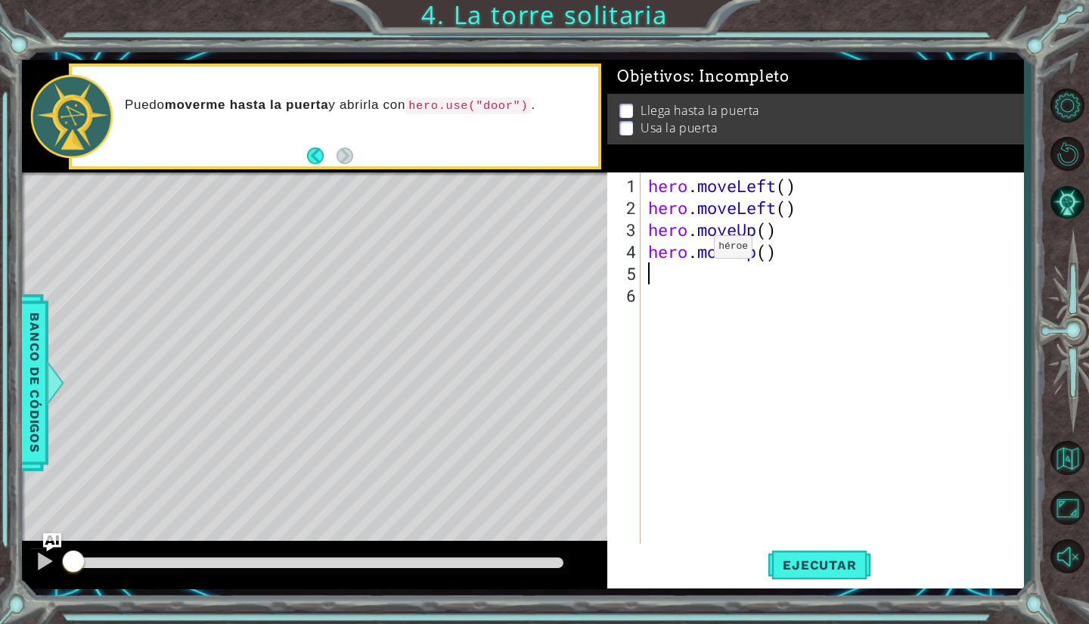
scroll to position [0, 0]
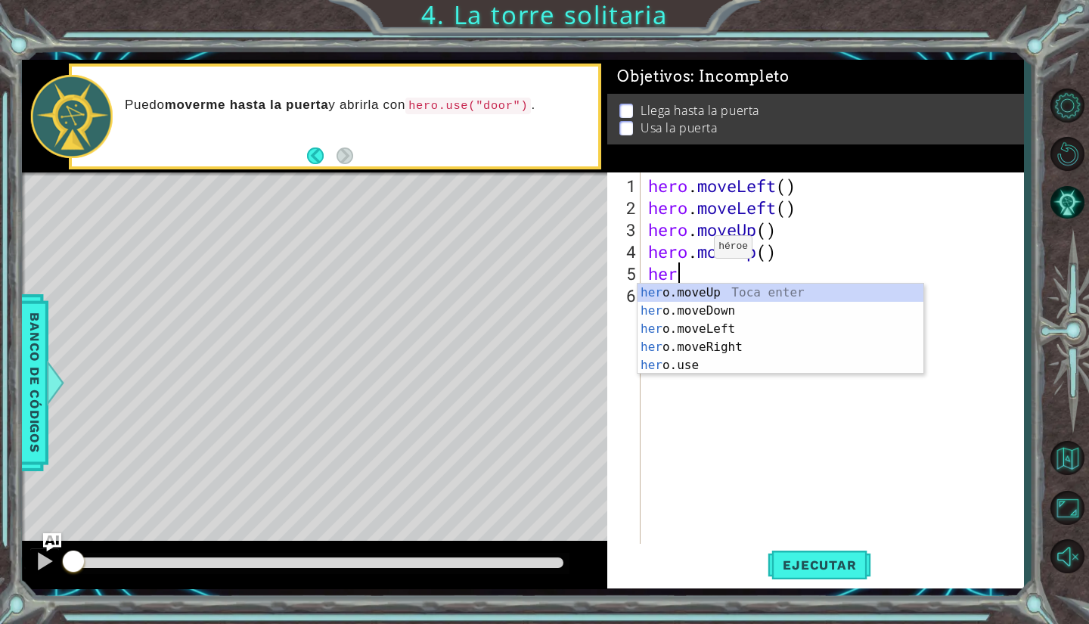
type textarea "hero"
click at [679, 293] on div "hero .moveUp Toca enter hero .moveDown Toca enter hero .moveLeft Toca enter her…" at bounding box center [780, 347] width 286 height 127
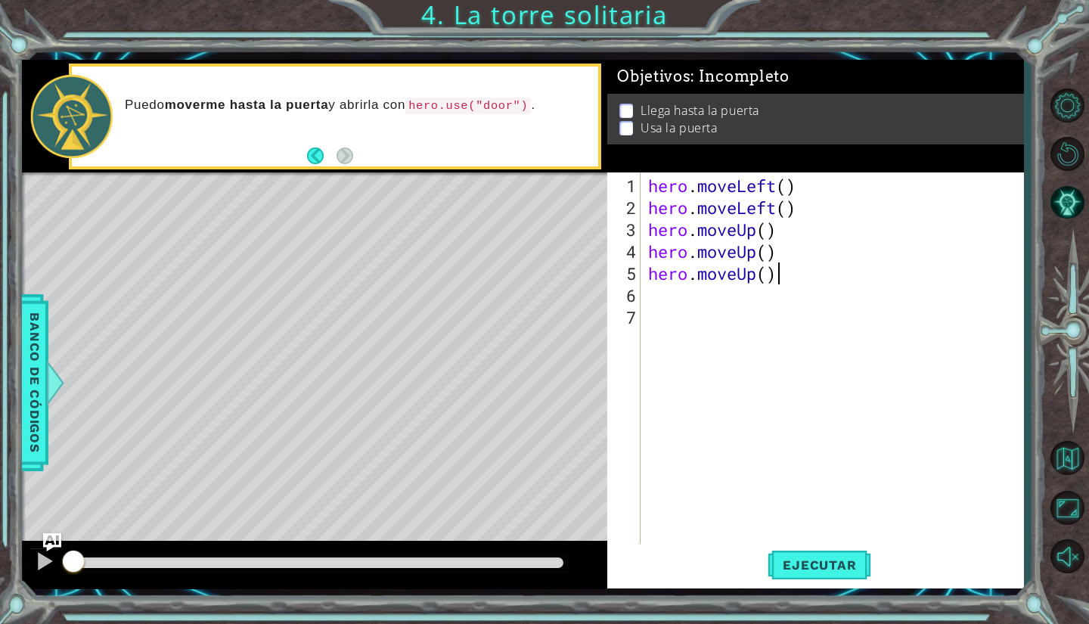
click at [779, 278] on div "hero . moveLeft ( ) hero . moveLeft ( ) hero . moveUp ( ) hero . moveUp ( ) her…" at bounding box center [836, 383] width 382 height 417
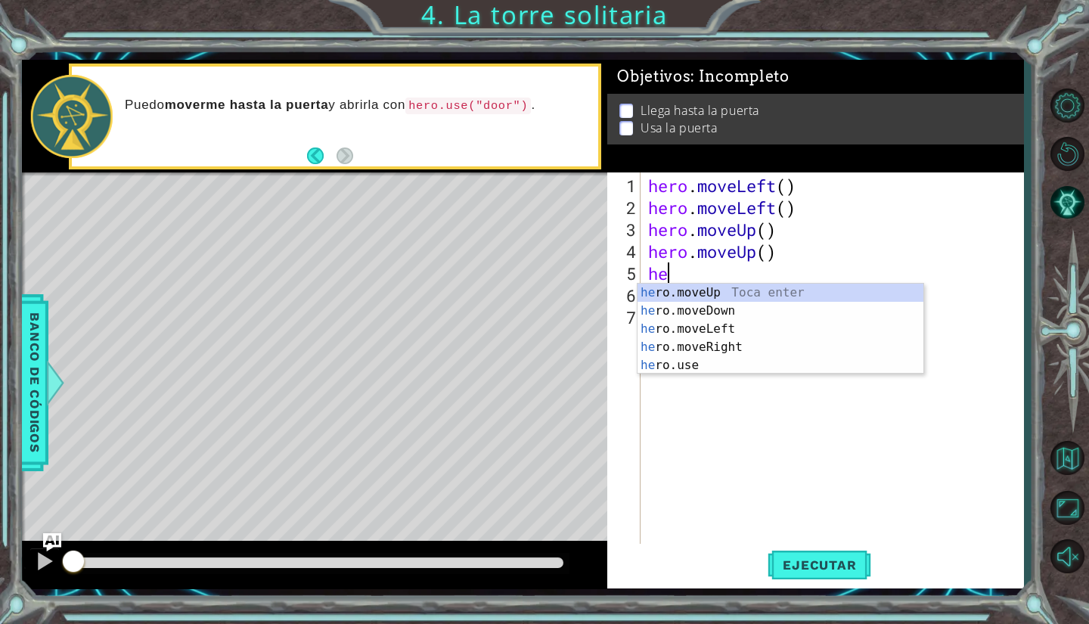
type textarea "h"
type textarea "hero"
click at [720, 343] on div "hero .moveUp Toca enter hero .moveDown Toca enter hero .moveLeft Toca enter her…" at bounding box center [780, 347] width 286 height 127
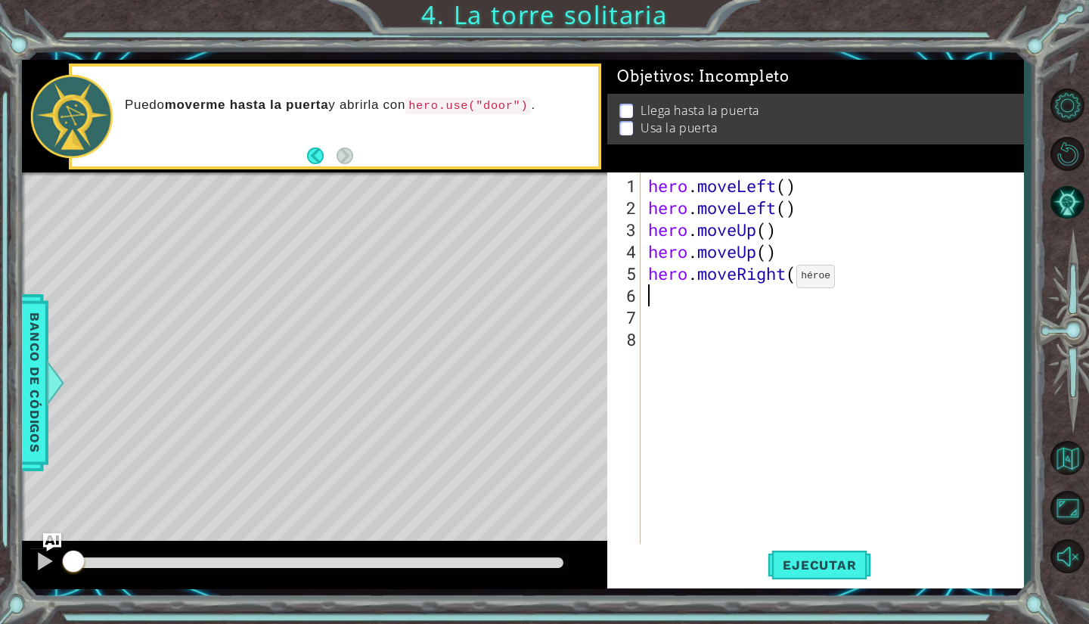
scroll to position [0, 0]
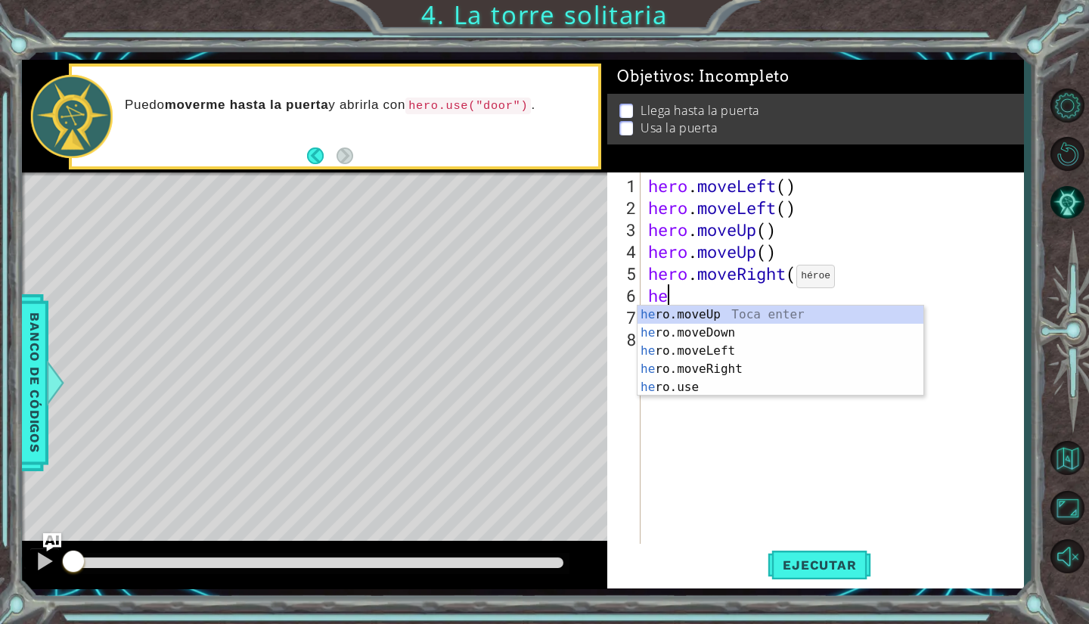
type textarea "heo"
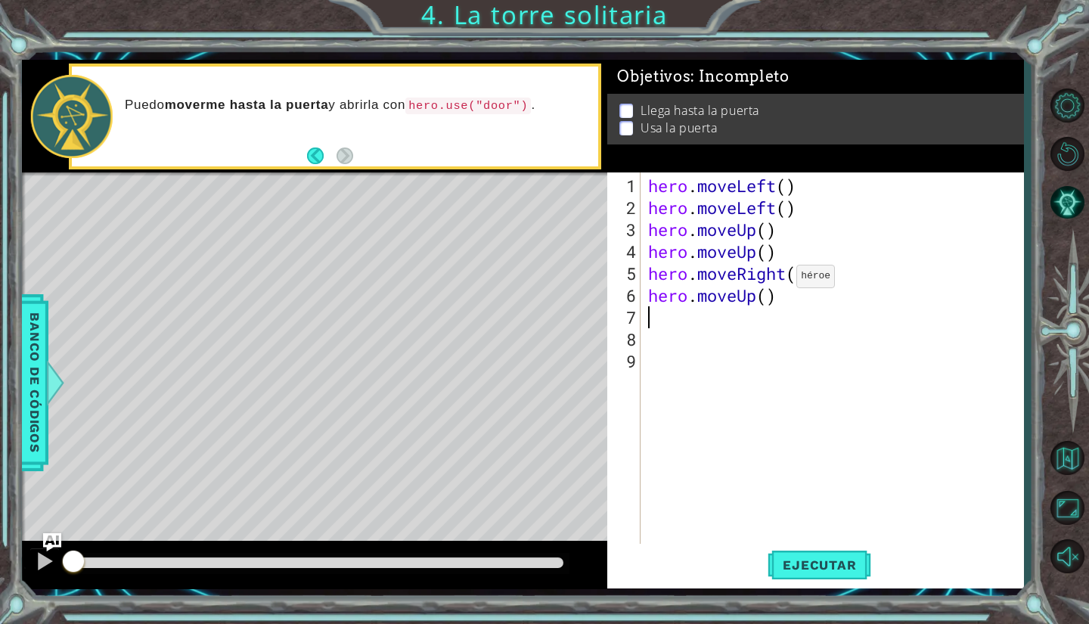
type textarea "r"
click at [779, 304] on div "hero . moveLeft ( ) hero . moveLeft ( ) hero . moveUp ( ) hero . moveUp ( ) her…" at bounding box center [836, 383] width 382 height 417
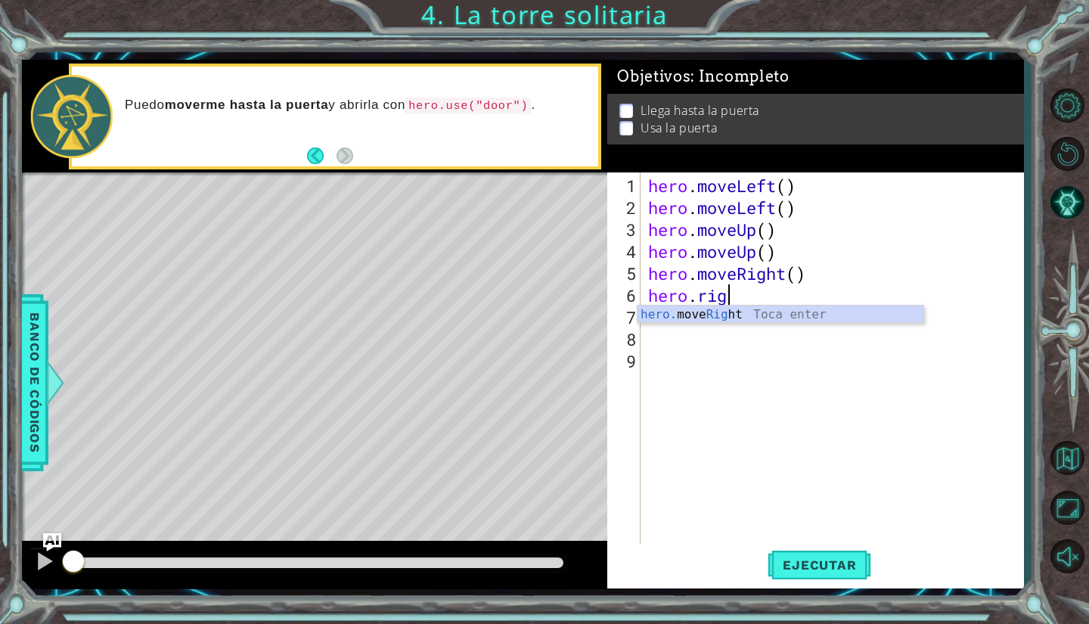
scroll to position [0, 4]
type textarea "hero.right"
click at [743, 312] on div "hero. move Right Toca enter" at bounding box center [780, 333] width 286 height 54
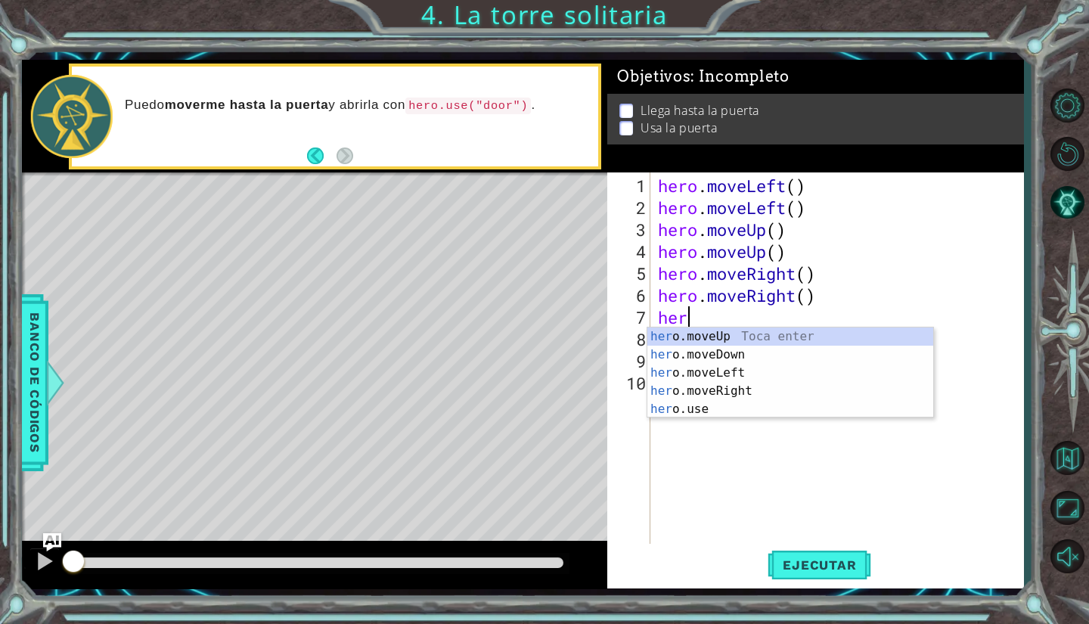
scroll to position [0, 1]
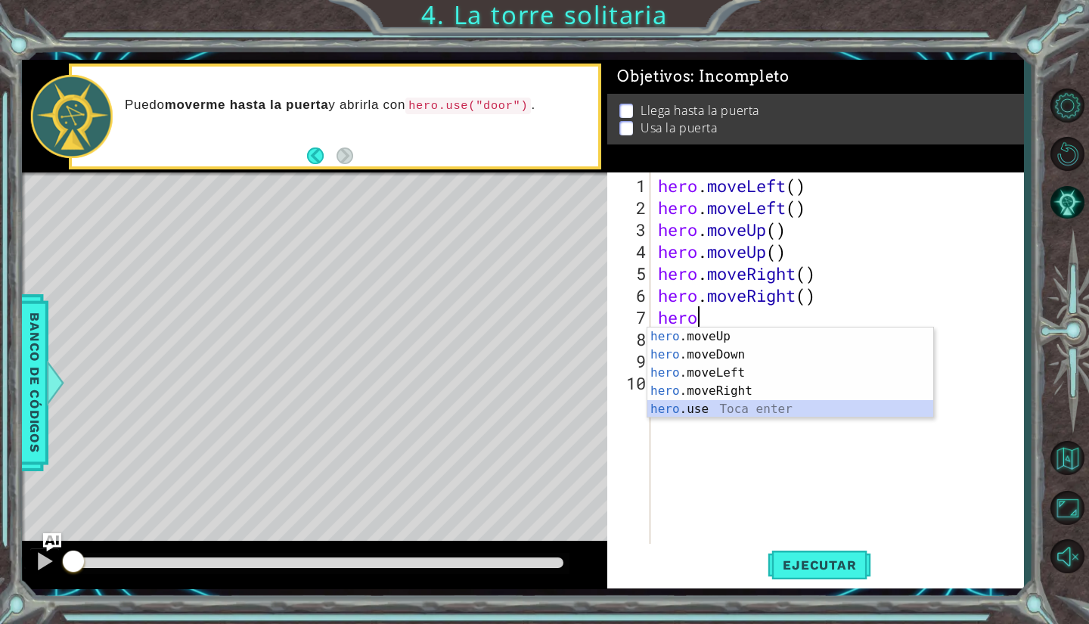
click at [730, 404] on div "hero .moveUp Toca enter hero .moveDown Toca enter hero .moveLeft Toca enter her…" at bounding box center [790, 390] width 286 height 127
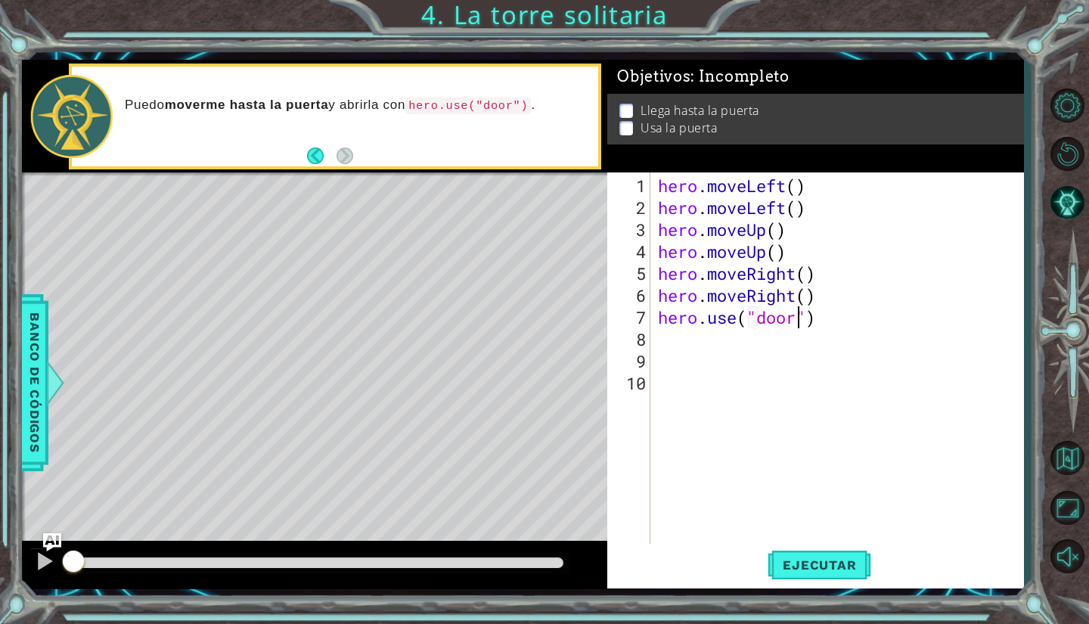
scroll to position [0, 6]
type textarea "hero.use("door")"
click at [786, 557] on span "Ejecutar" at bounding box center [820, 564] width 104 height 15
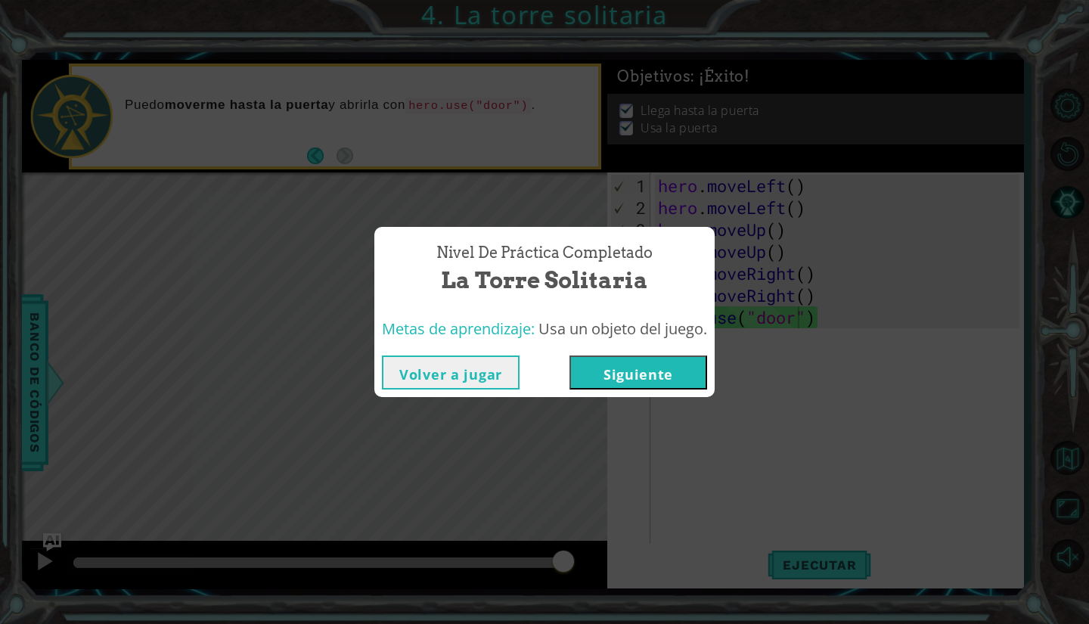
click at [638, 369] on button "Siguiente" at bounding box center [638, 372] width 138 height 34
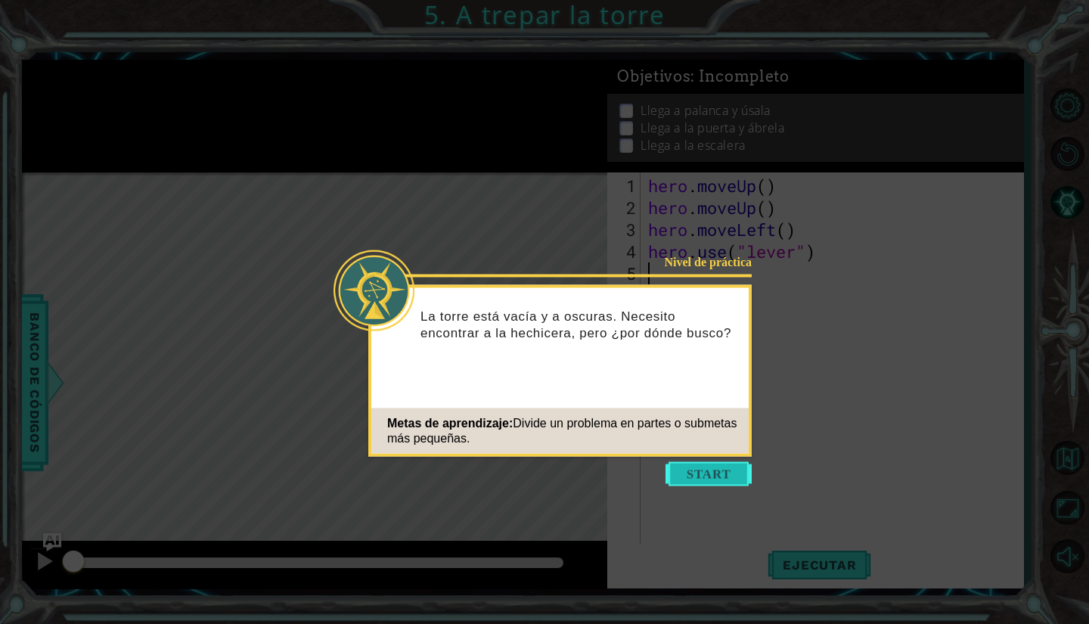
click at [674, 472] on button "Start" at bounding box center [708, 474] width 86 height 24
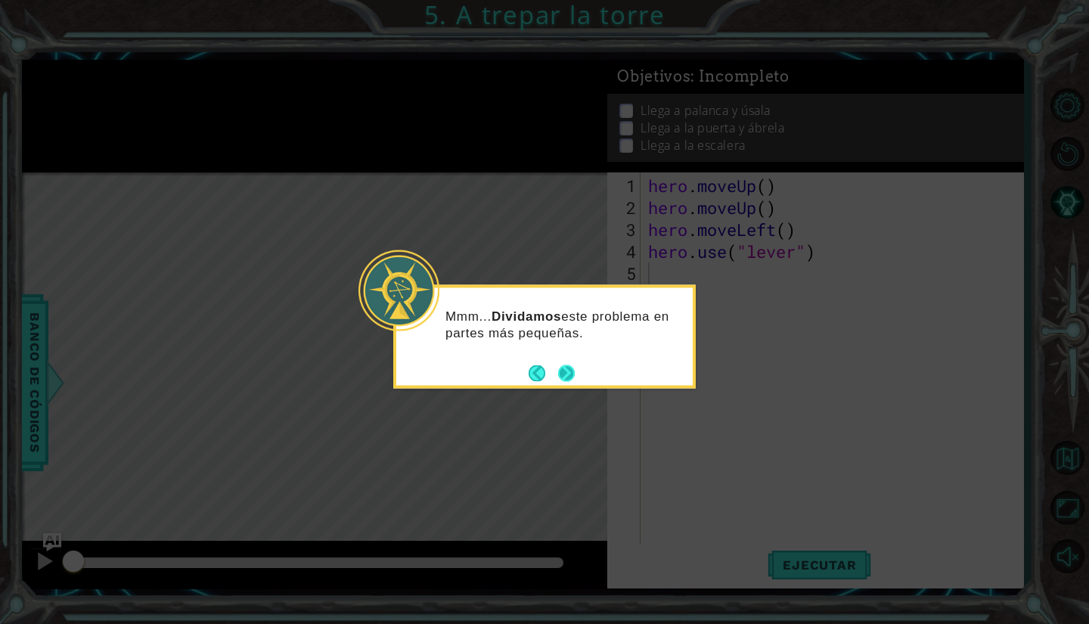
click at [568, 379] on button "Next" at bounding box center [566, 372] width 17 height 17
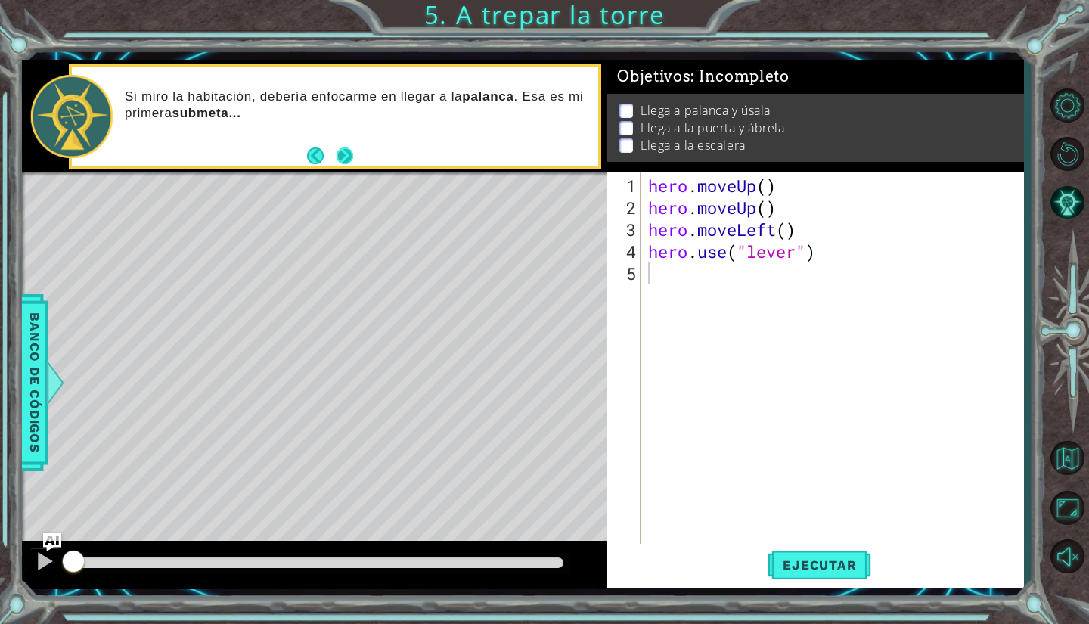
click at [351, 163] on button "Next" at bounding box center [345, 155] width 17 height 17
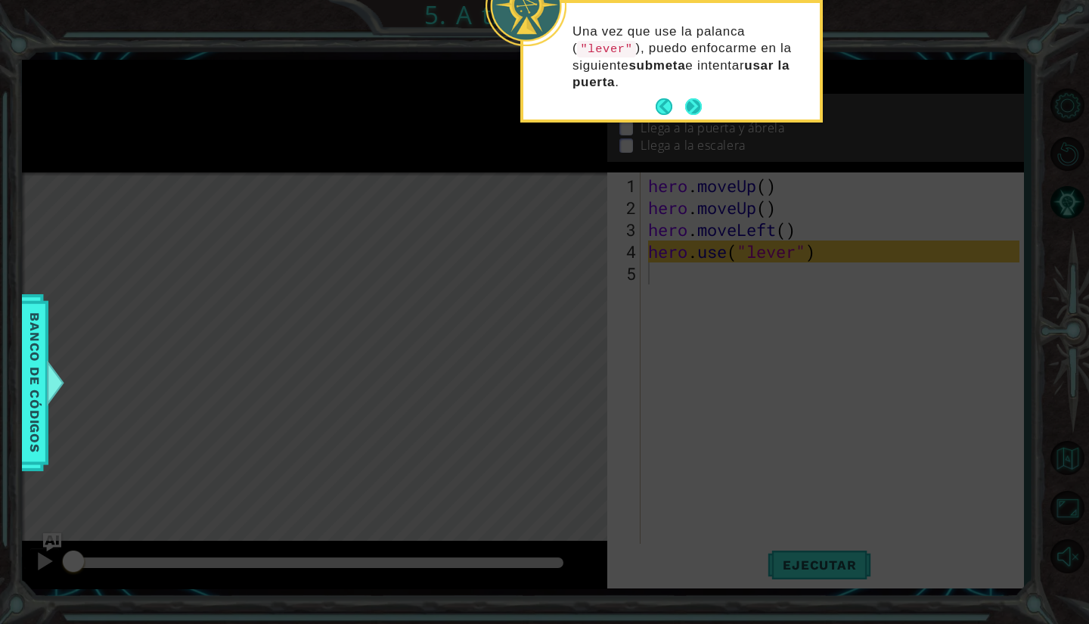
click at [697, 100] on button "Next" at bounding box center [693, 106] width 17 height 17
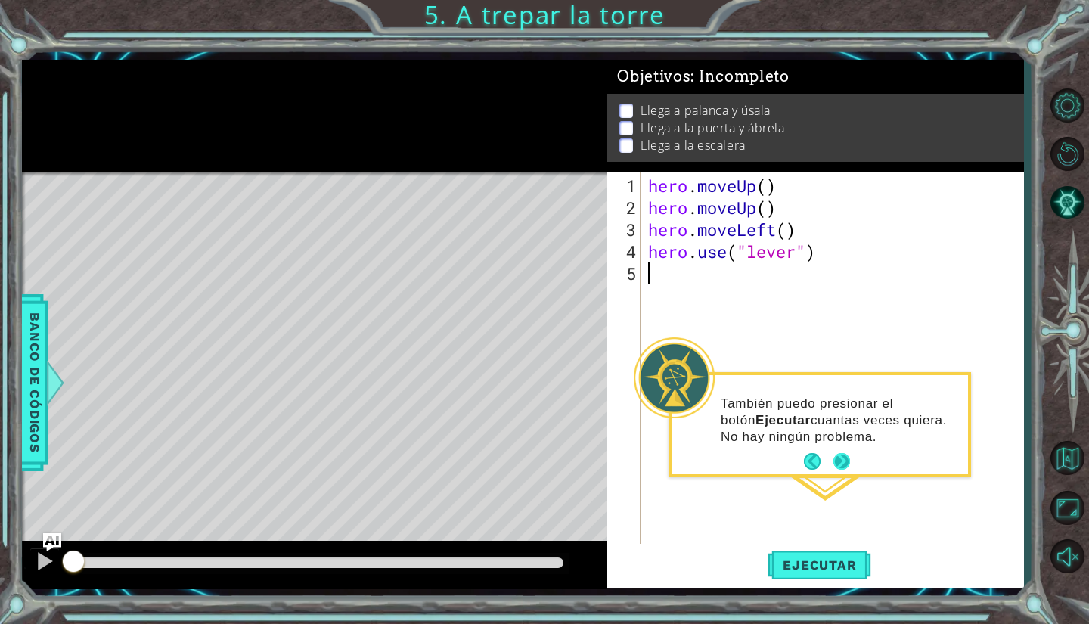
click at [841, 463] on button "Next" at bounding box center [841, 461] width 17 height 17
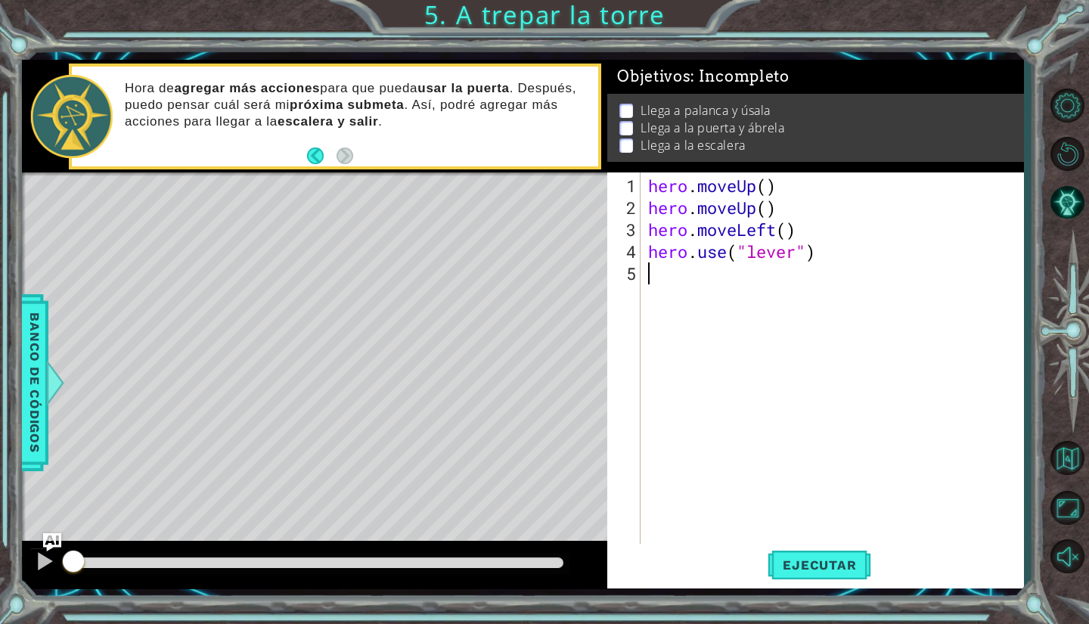
click at [696, 291] on div "hero . moveUp ( ) hero . moveUp ( ) hero . moveLeft ( ) hero . use ( "lever" )" at bounding box center [836, 383] width 382 height 417
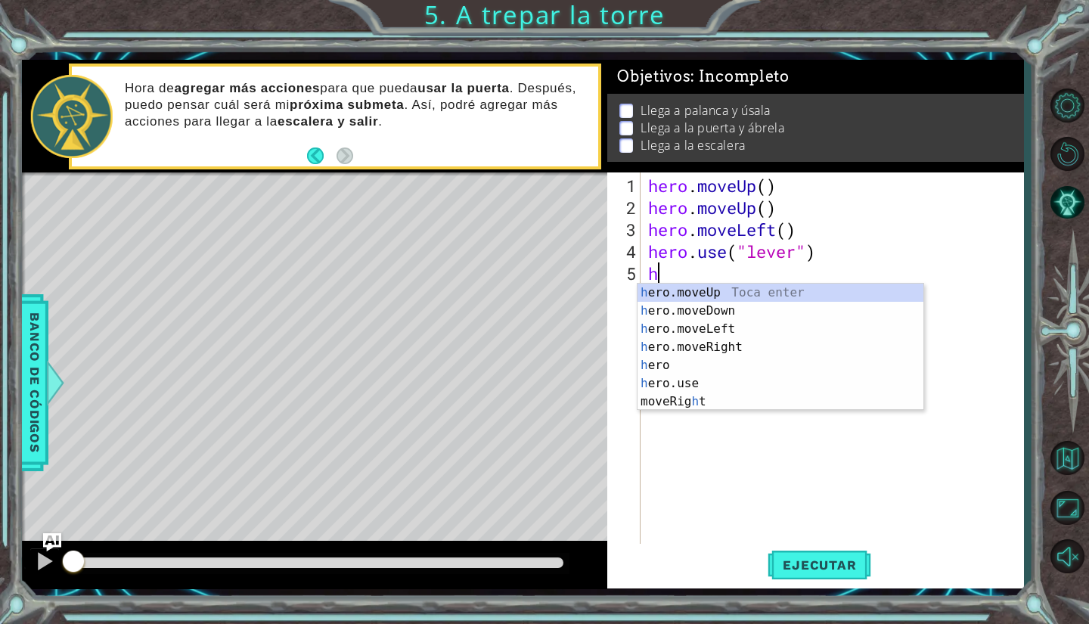
type textarea "he"
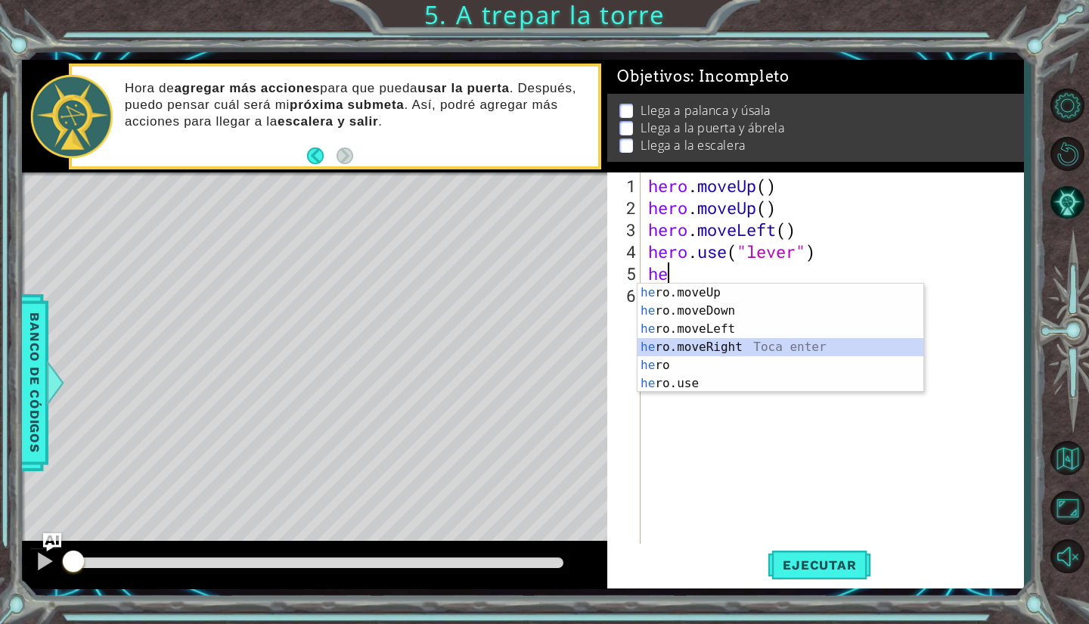
click at [710, 353] on div "he ro.moveUp Toca enter he ro.moveDown Toca enter he ro.moveLeft Toca enter he …" at bounding box center [780, 356] width 286 height 145
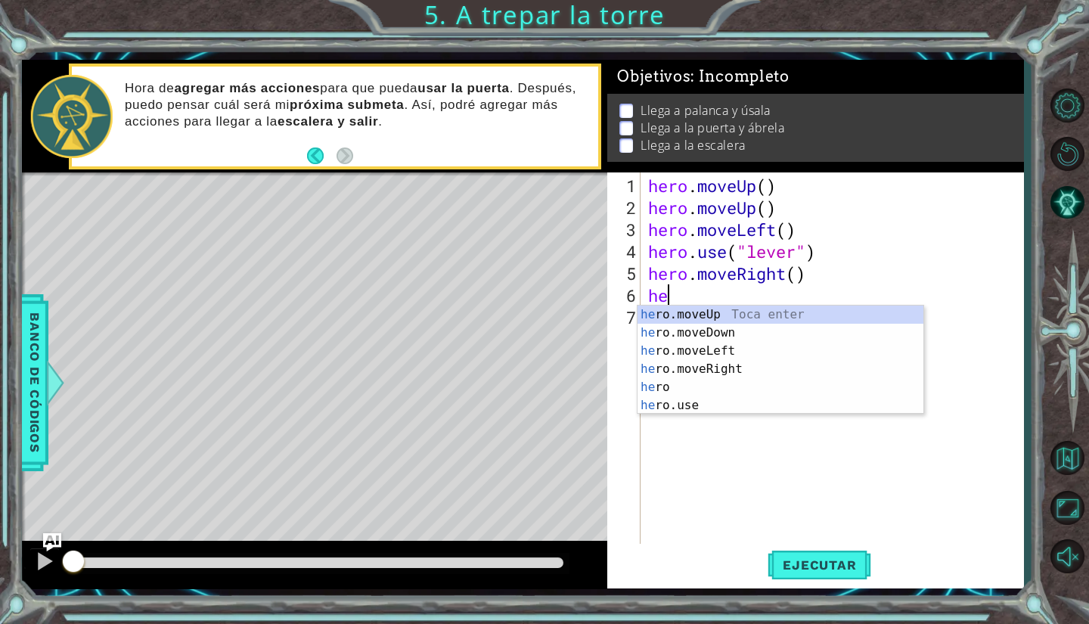
type textarea "her"
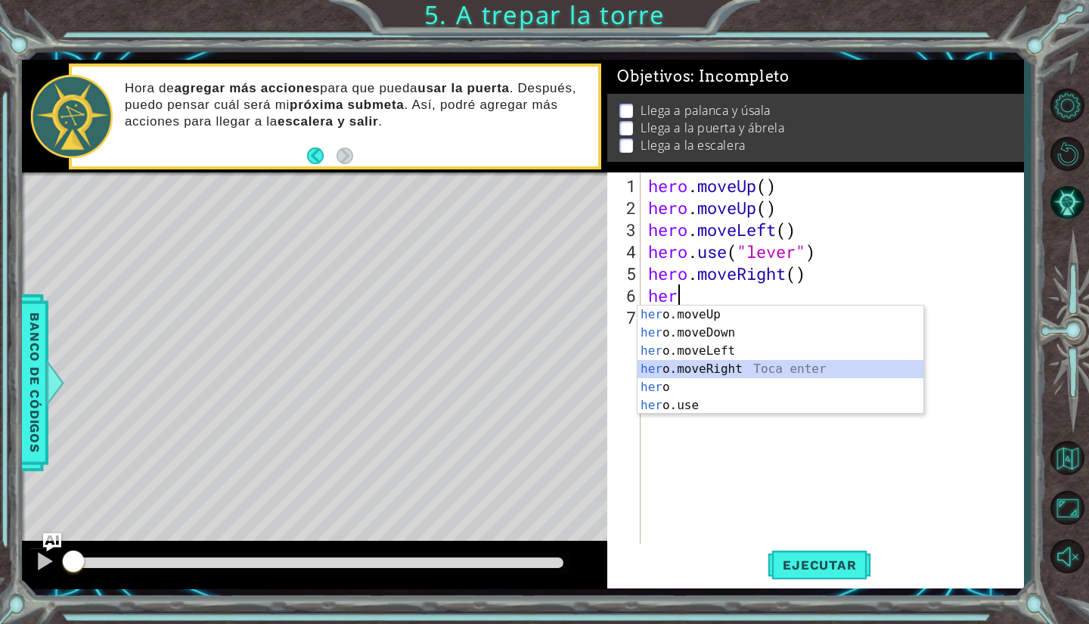
click at [726, 364] on div "her o.moveUp Toca enter her o.moveDown Toca enter her o.moveLeft [PERSON_NAME] …" at bounding box center [780, 378] width 286 height 145
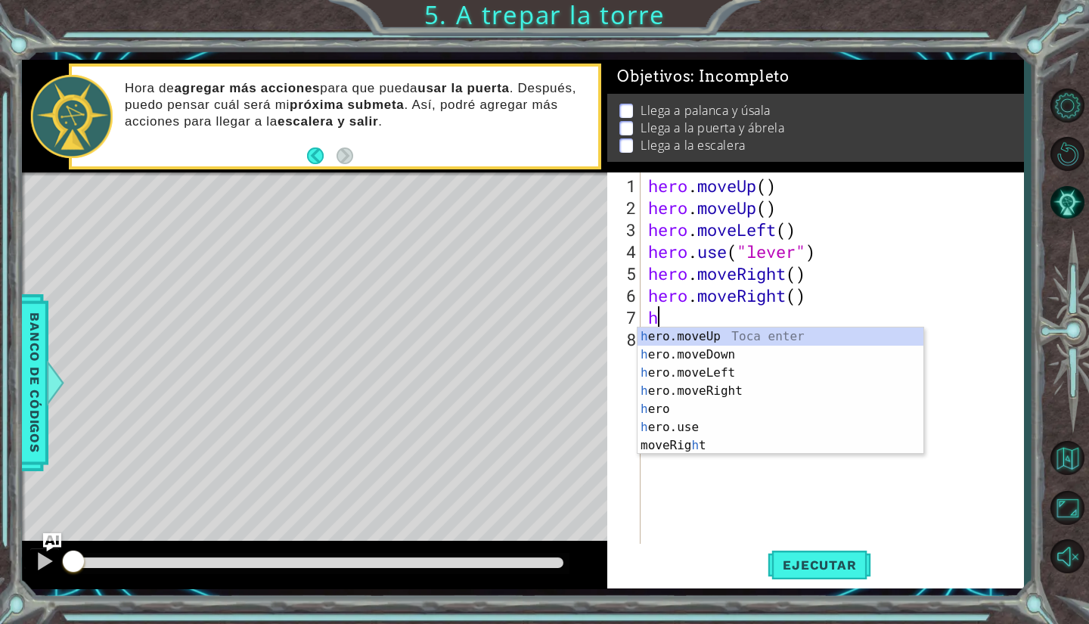
type textarea "her"
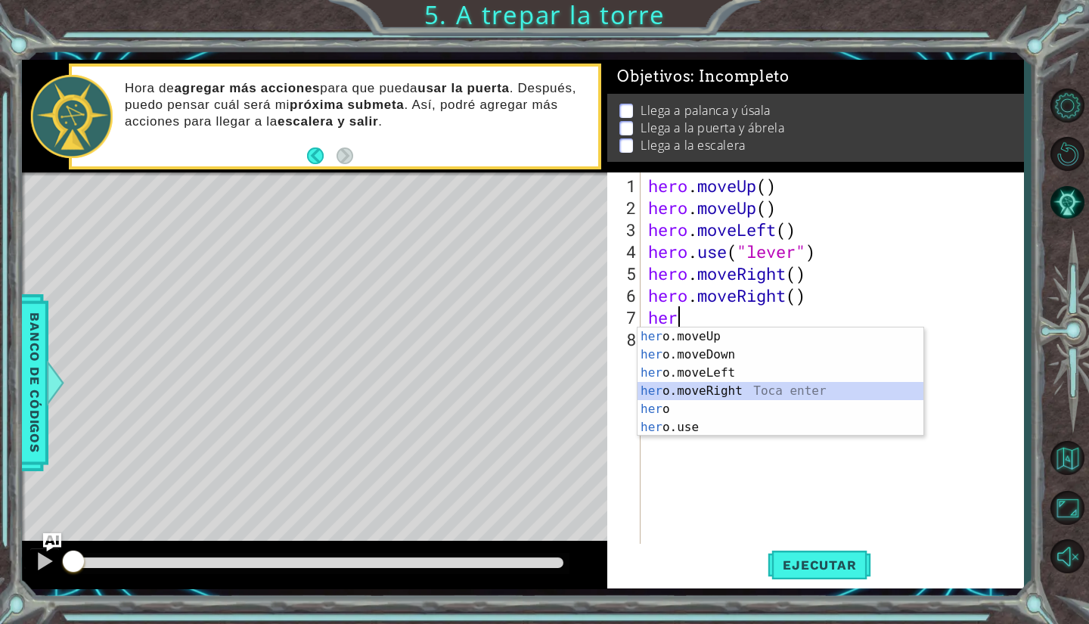
click at [738, 387] on div "her o.moveUp Toca enter her o.moveDown Toca enter her o.moveLeft [PERSON_NAME] …" at bounding box center [780, 399] width 286 height 145
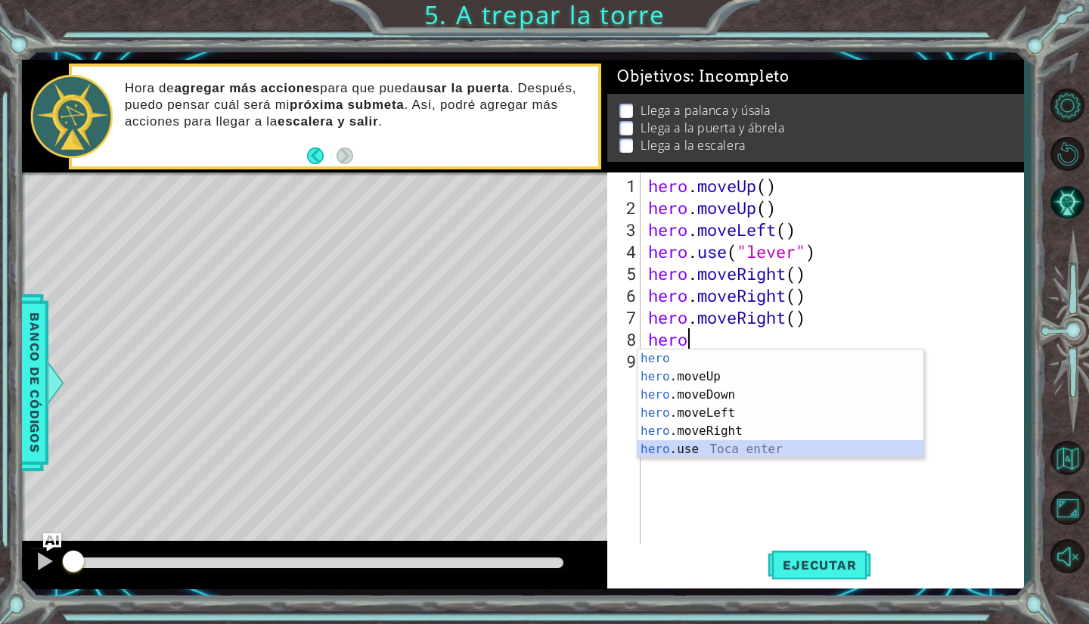
click at [694, 456] on div "hero Toca enter hero .moveUp Toca enter hero .moveDown Toca enter hero .moveLef…" at bounding box center [780, 421] width 286 height 145
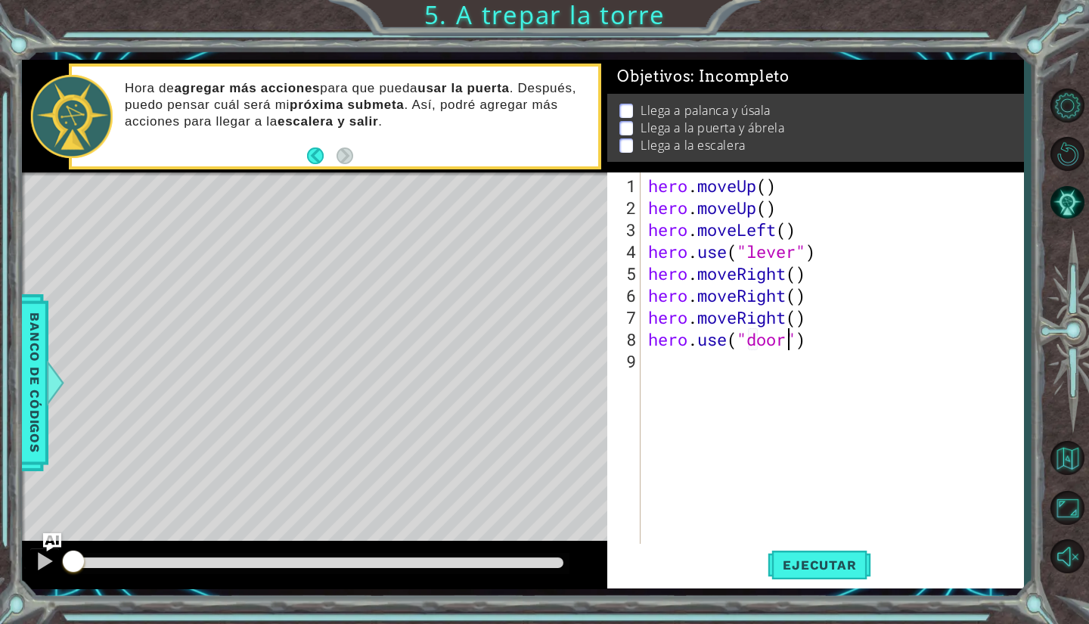
scroll to position [0, 6]
type textarea "hero.use("door")"
click at [776, 571] on span "Ejecutar" at bounding box center [820, 564] width 104 height 15
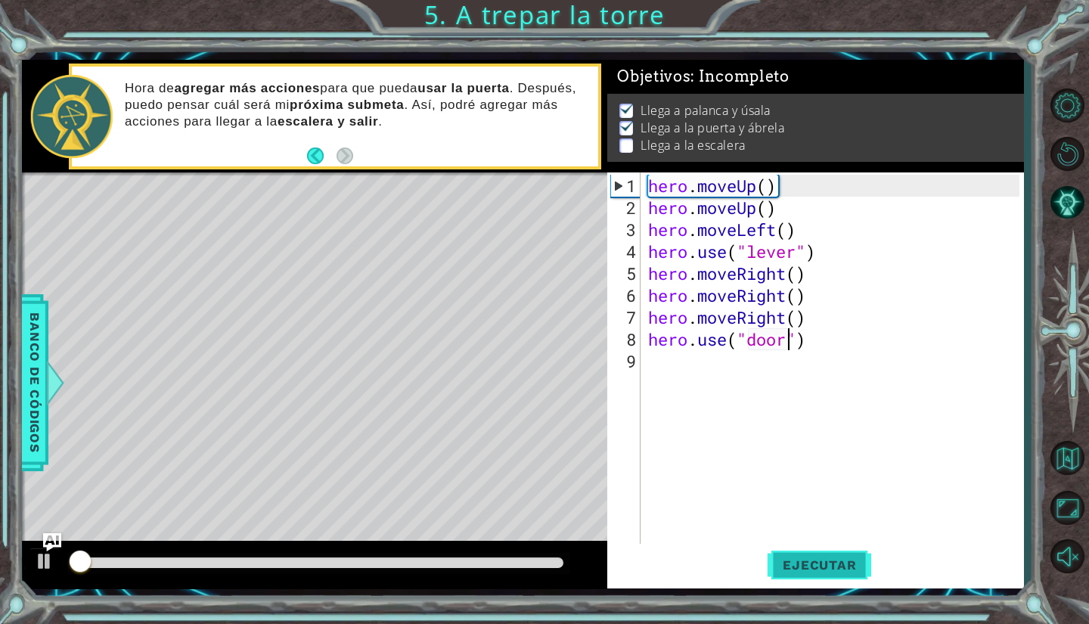
scroll to position [4, 0]
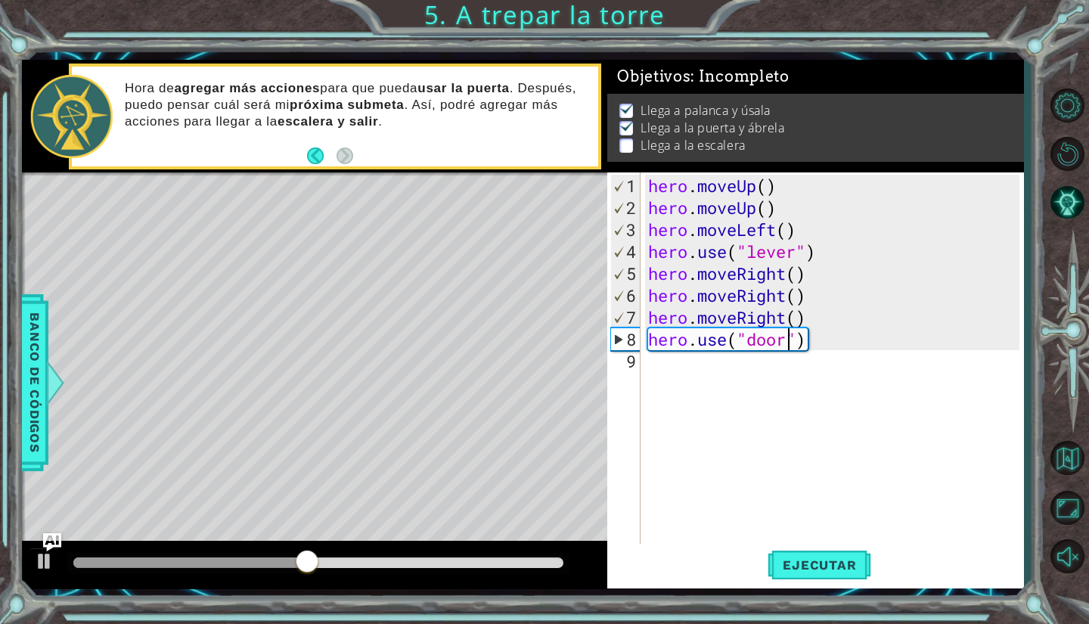
click at [725, 408] on div "hero . moveUp ( ) hero . moveUp ( ) hero . moveLeft ( ) hero . use ( "lever" ) …" at bounding box center [836, 383] width 382 height 417
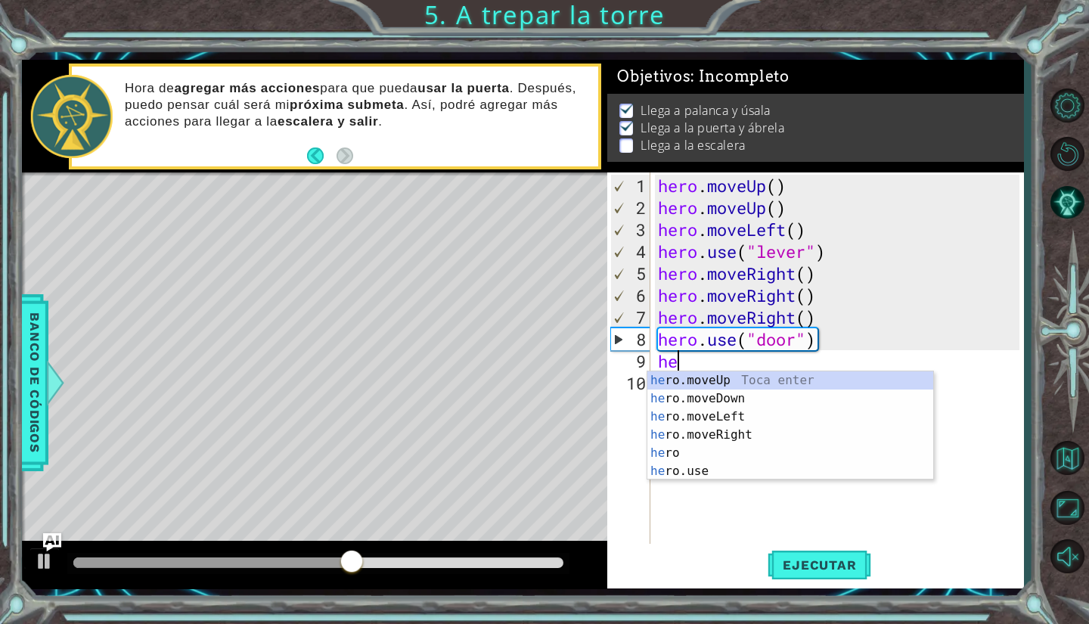
type textarea "her"
click at [695, 380] on div "her o.moveUp Toca enter her o.moveDown Toca enter her o.moveLeft [PERSON_NAME] …" at bounding box center [790, 443] width 286 height 145
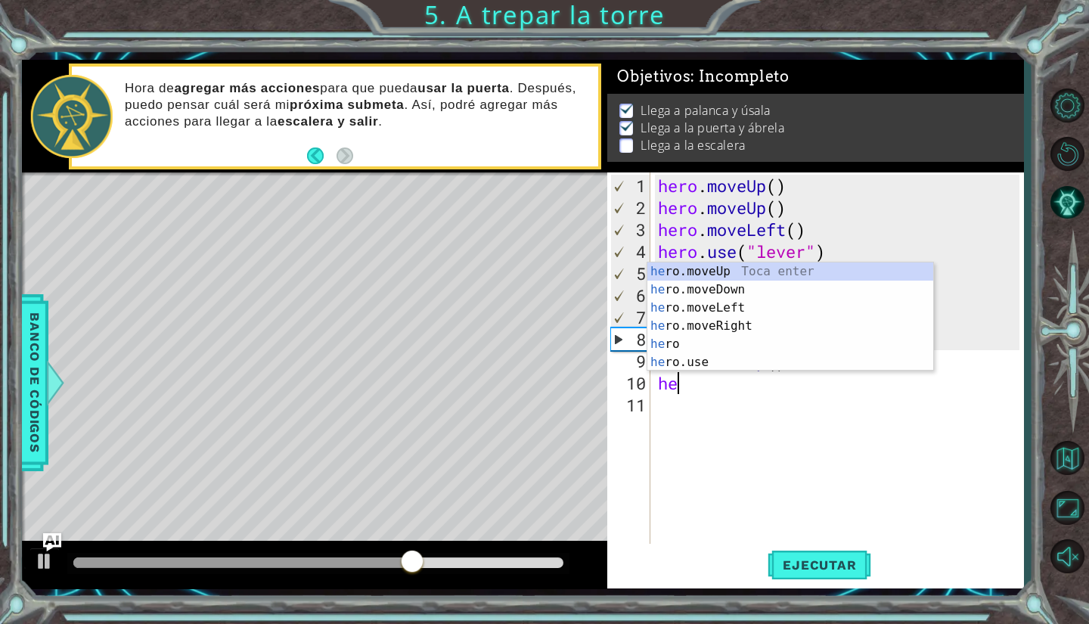
type textarea "hero"
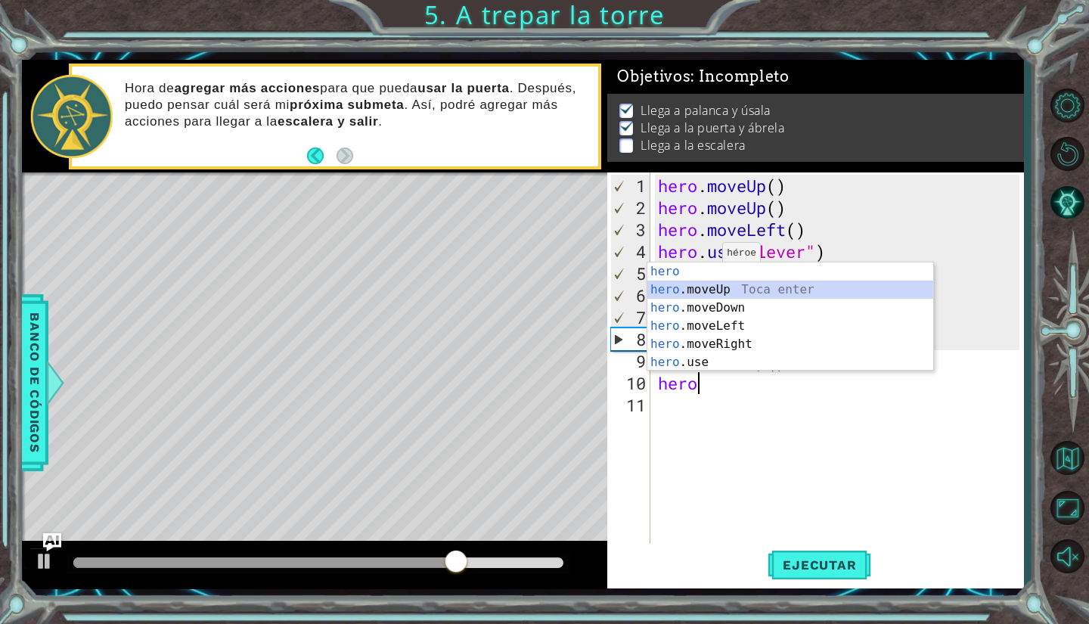
click at [693, 287] on div "hero Toca enter hero .moveUp Toca enter hero .moveDown Toca enter hero .moveLef…" at bounding box center [790, 334] width 286 height 145
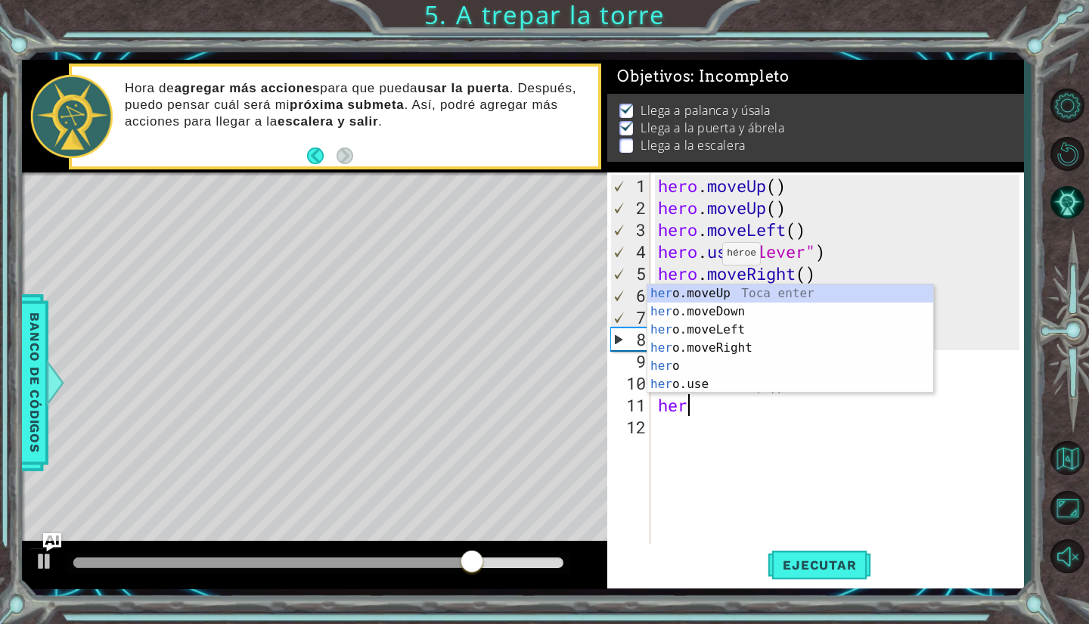
type textarea "hero"
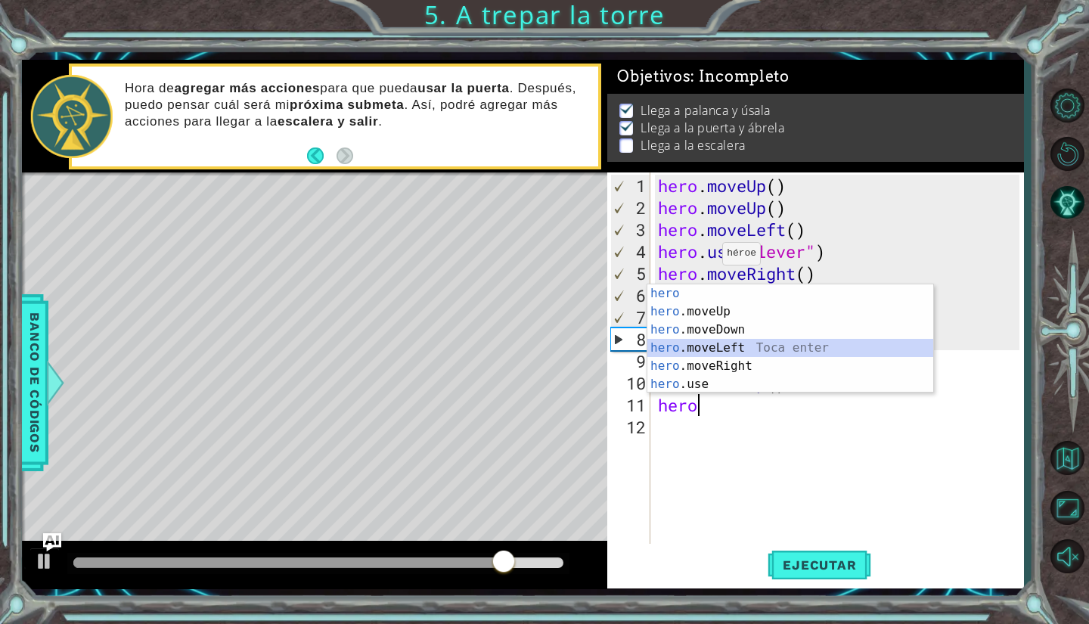
click at [706, 352] on div "hero Toca enter hero .moveUp Toca enter hero .moveDown Toca enter hero .moveLef…" at bounding box center [790, 356] width 286 height 145
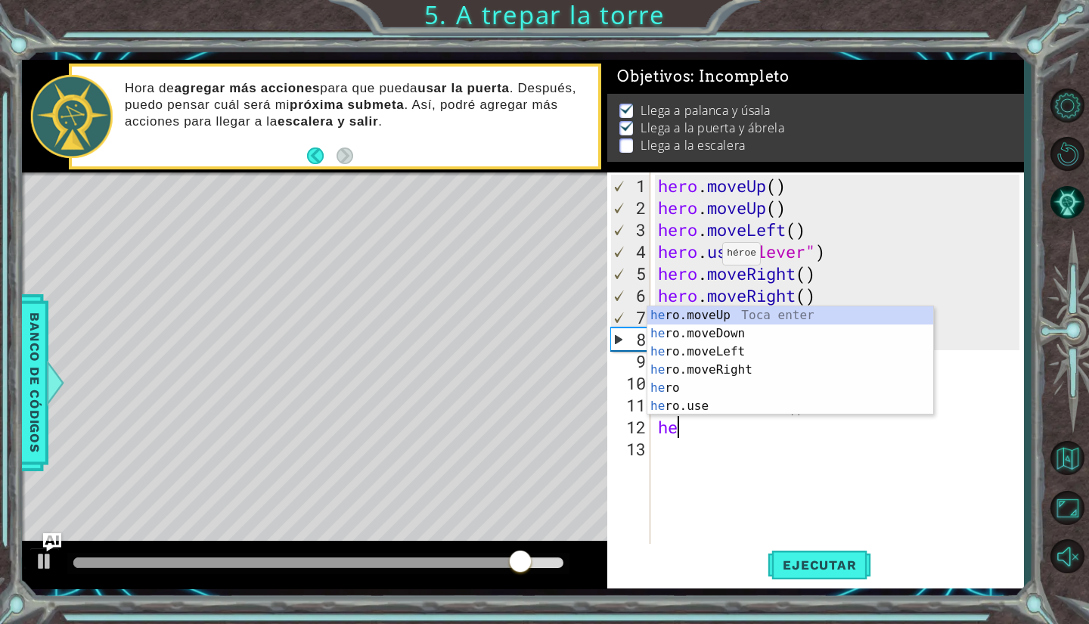
type textarea "hero"
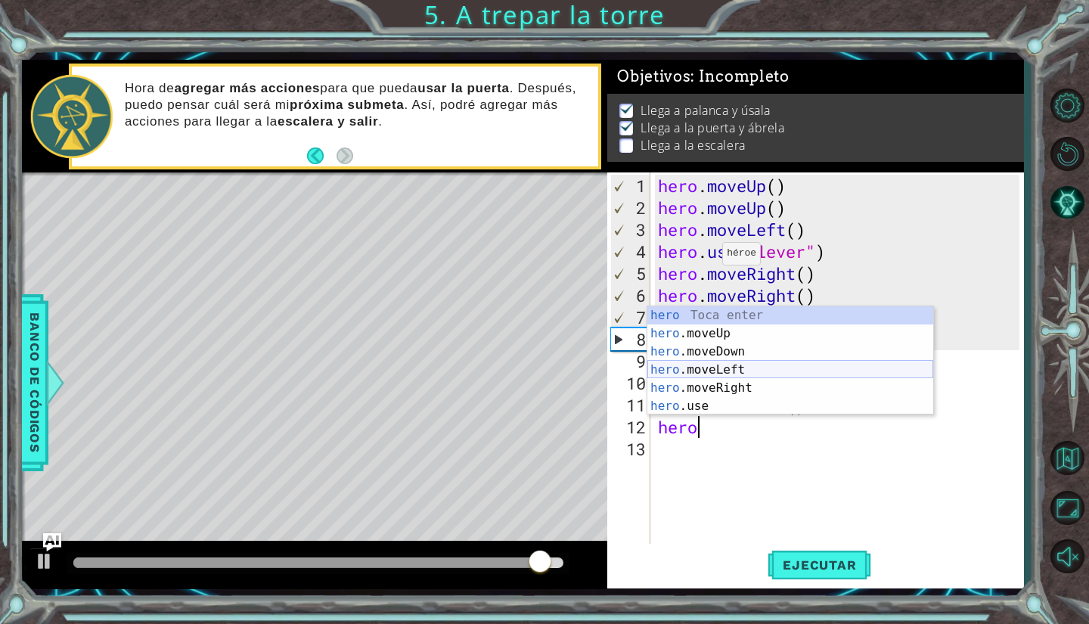
click at [715, 366] on div "hero Toca enter hero .moveUp Toca enter hero .moveDown Toca enter hero .moveLef…" at bounding box center [790, 378] width 286 height 145
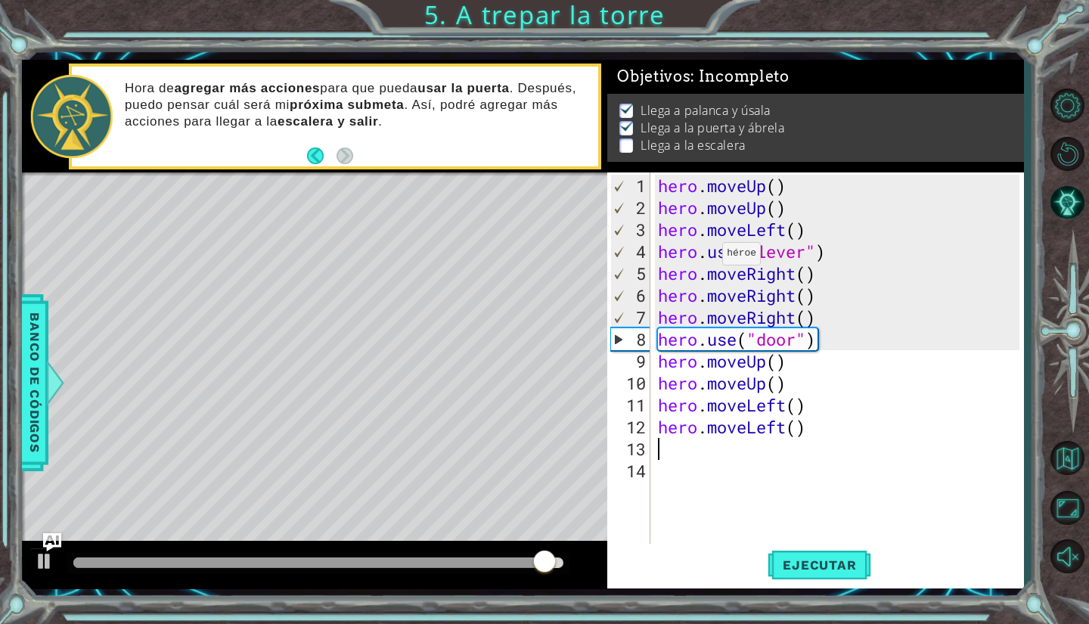
scroll to position [0, 0]
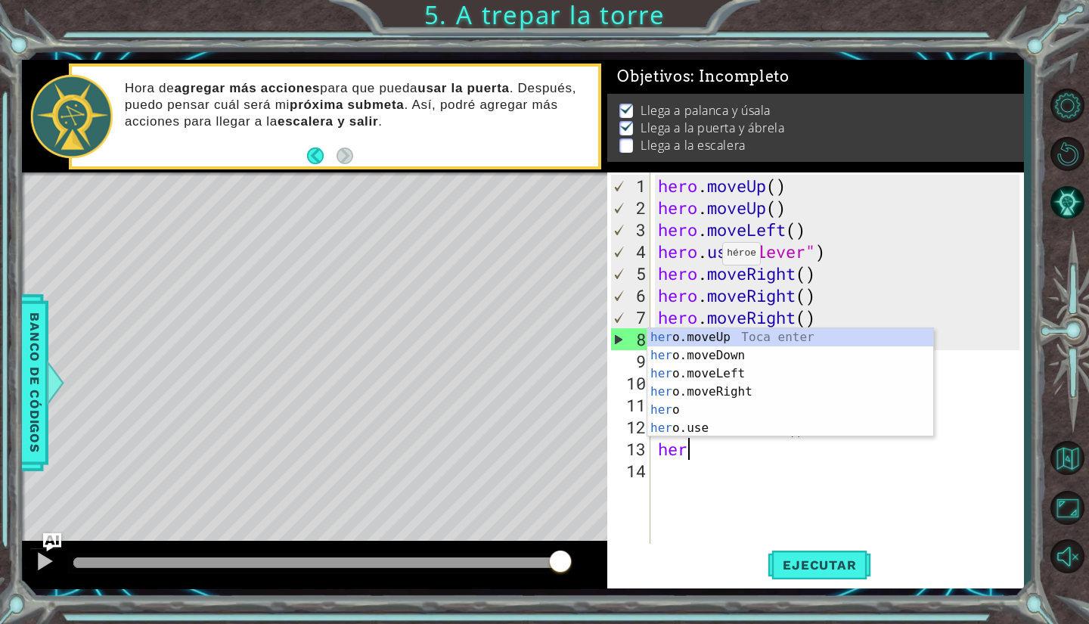
type textarea "hero"
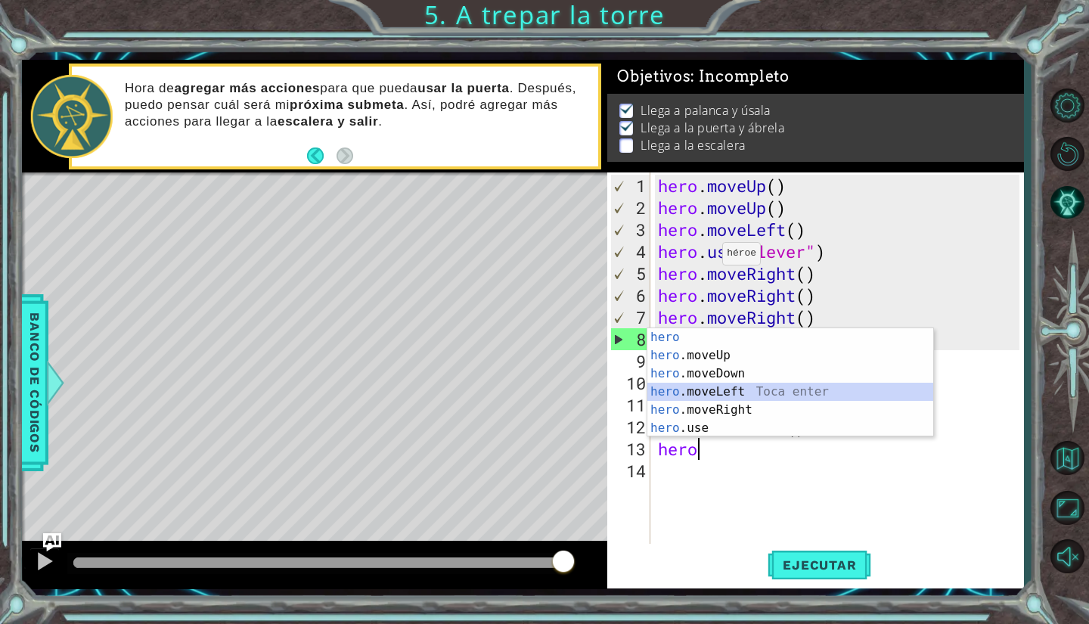
click at [717, 390] on div "hero Toca enter hero .moveUp Toca enter hero .moveDown Toca enter hero .moveLef…" at bounding box center [790, 400] width 286 height 145
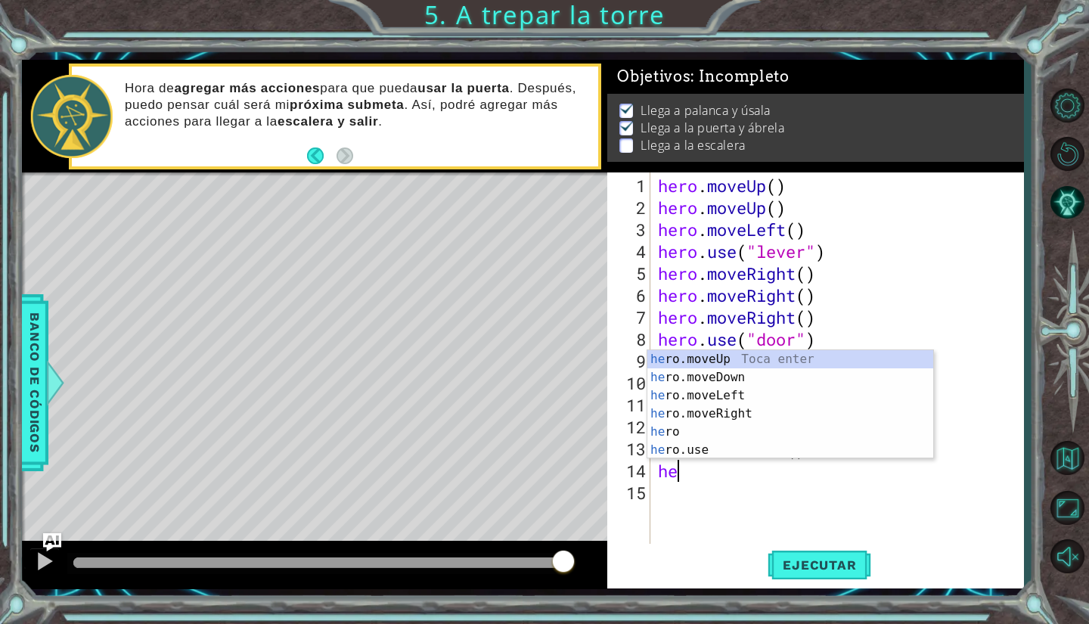
type textarea "hero"
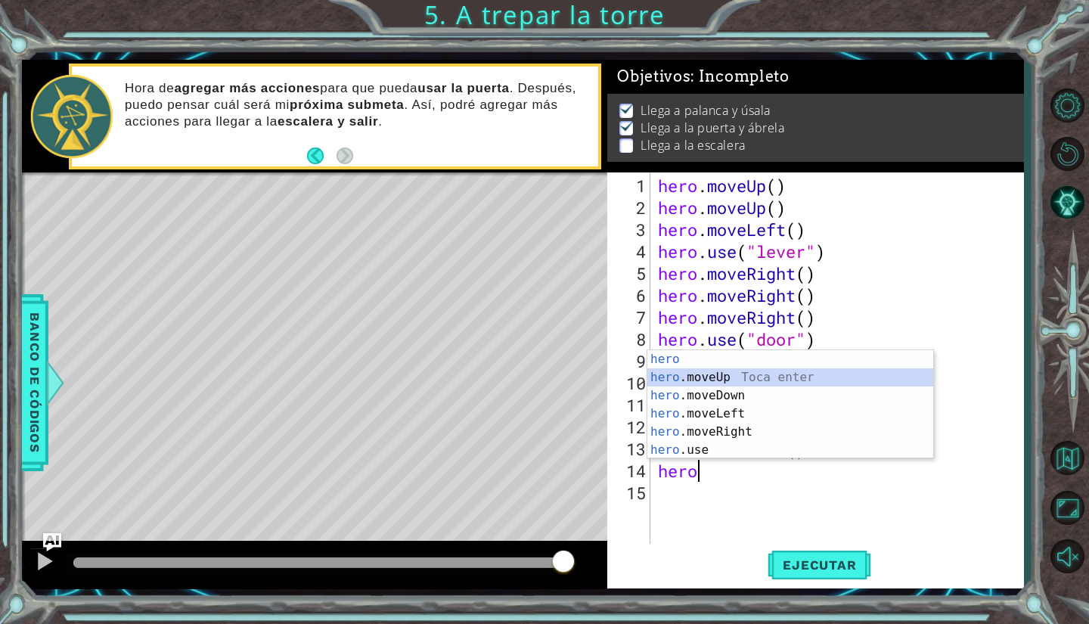
click at [710, 384] on div "hero Toca enter hero .moveUp Toca enter hero .moveDown Toca enter hero .moveLef…" at bounding box center [790, 422] width 286 height 145
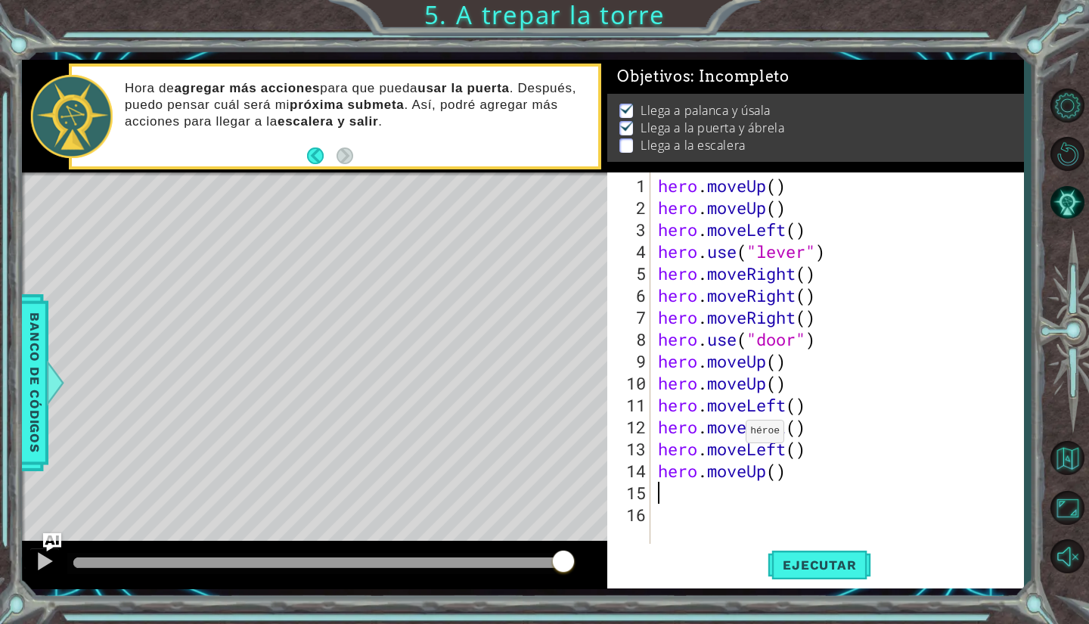
scroll to position [0, 0]
click at [776, 562] on span "Ejecutar" at bounding box center [820, 564] width 104 height 15
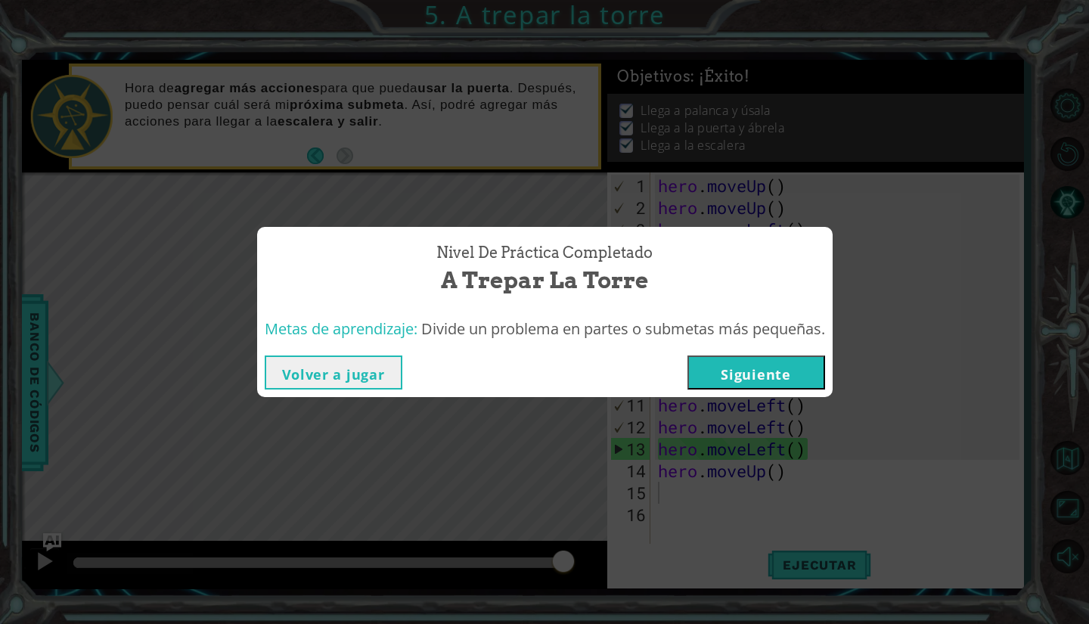
click at [789, 374] on button "Siguiente" at bounding box center [756, 372] width 138 height 34
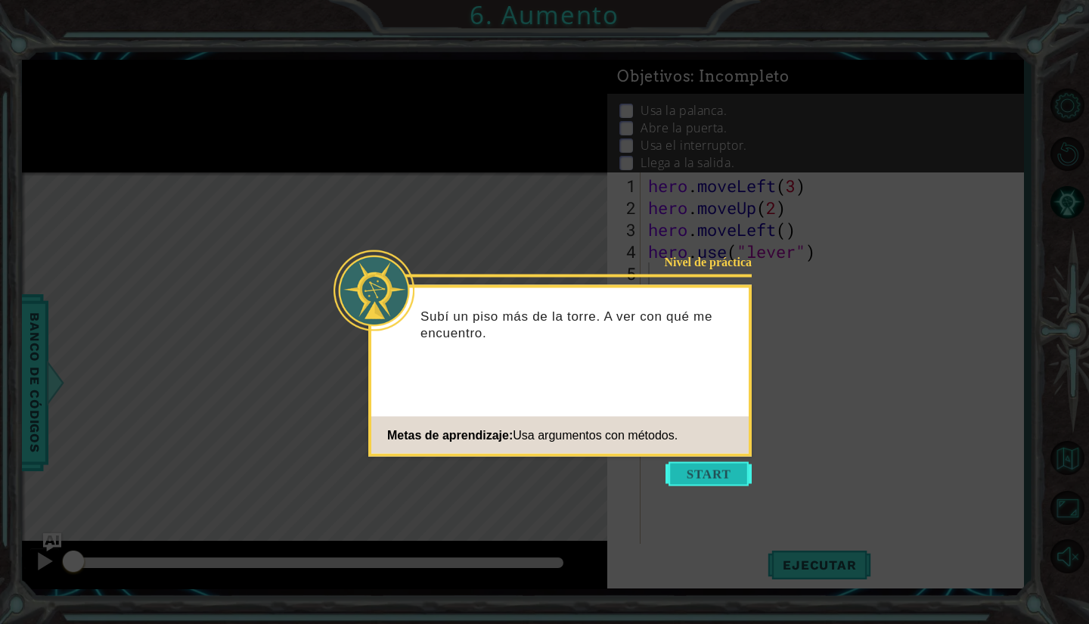
click at [687, 462] on button "Start" at bounding box center [708, 474] width 86 height 24
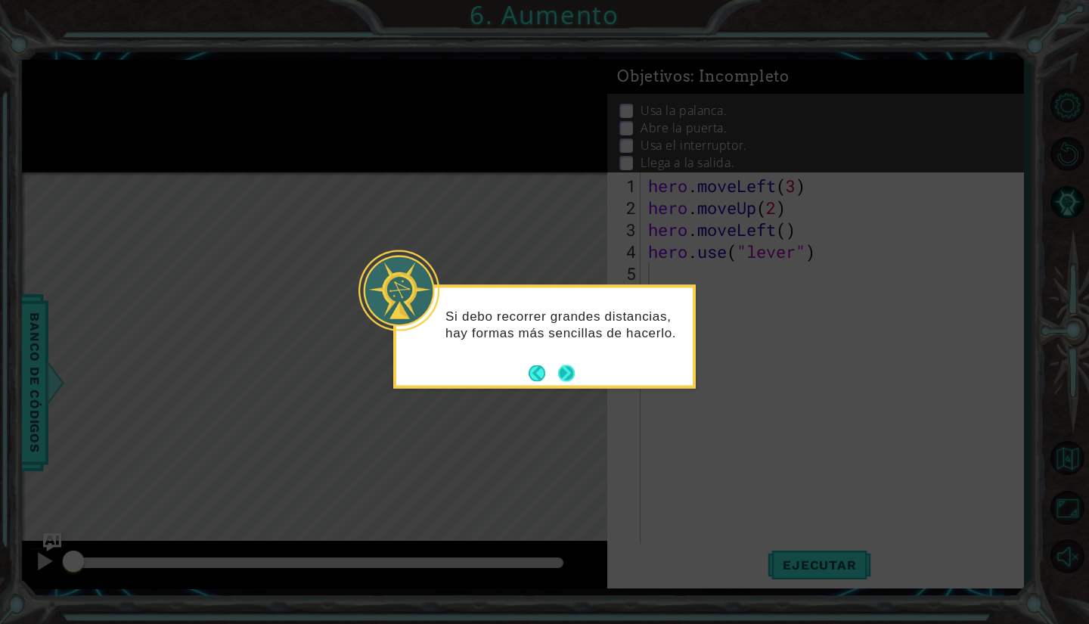
click at [560, 378] on button "Next" at bounding box center [566, 372] width 17 height 17
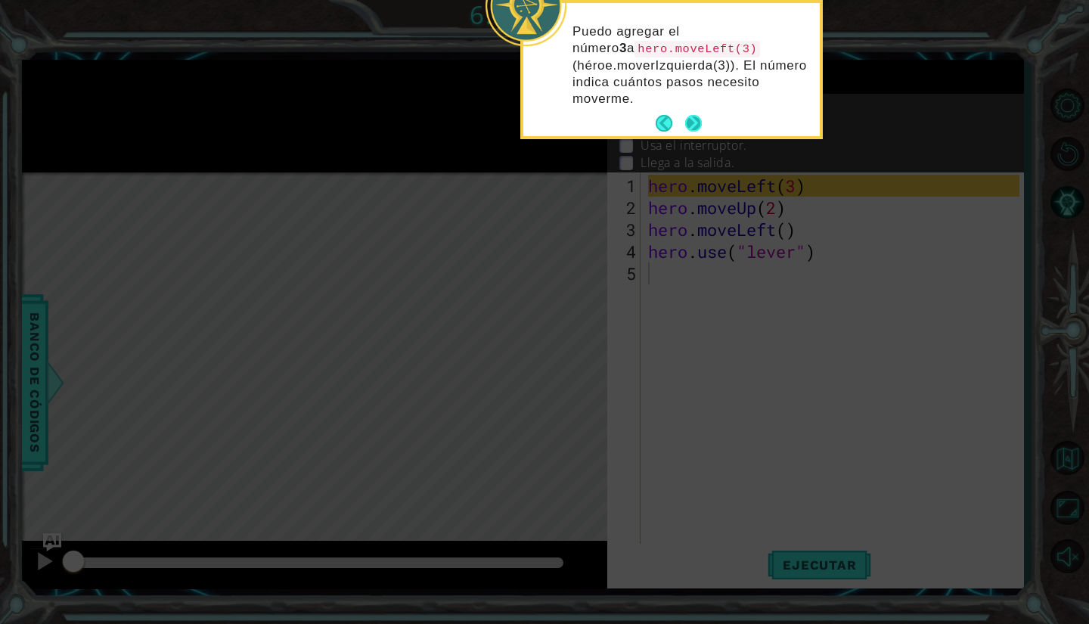
click at [695, 116] on button "Next" at bounding box center [693, 123] width 17 height 17
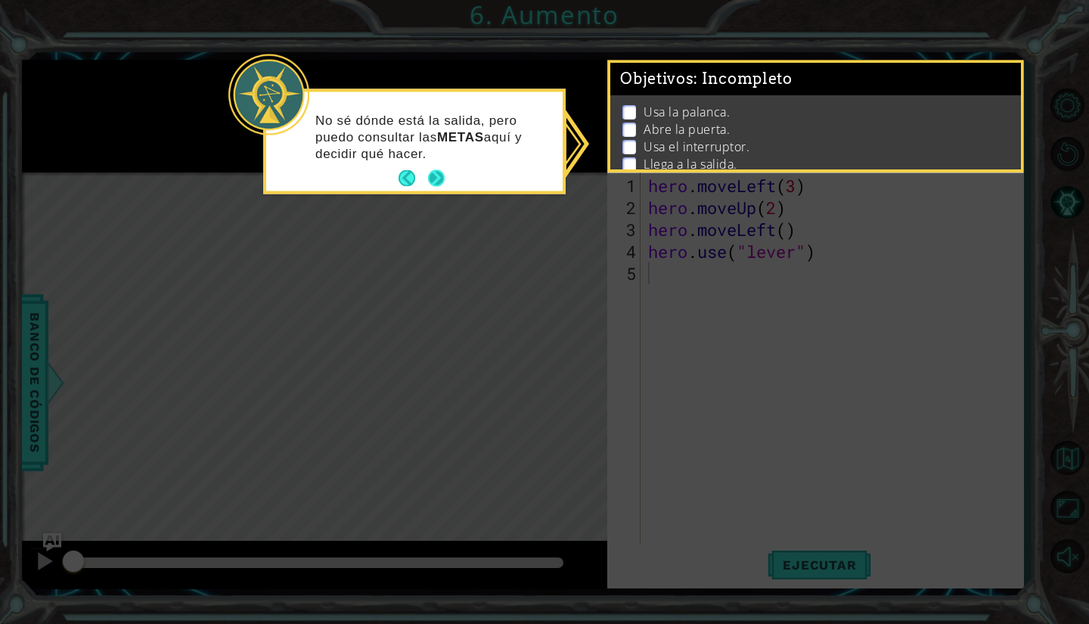
click at [440, 181] on button "Next" at bounding box center [436, 178] width 17 height 17
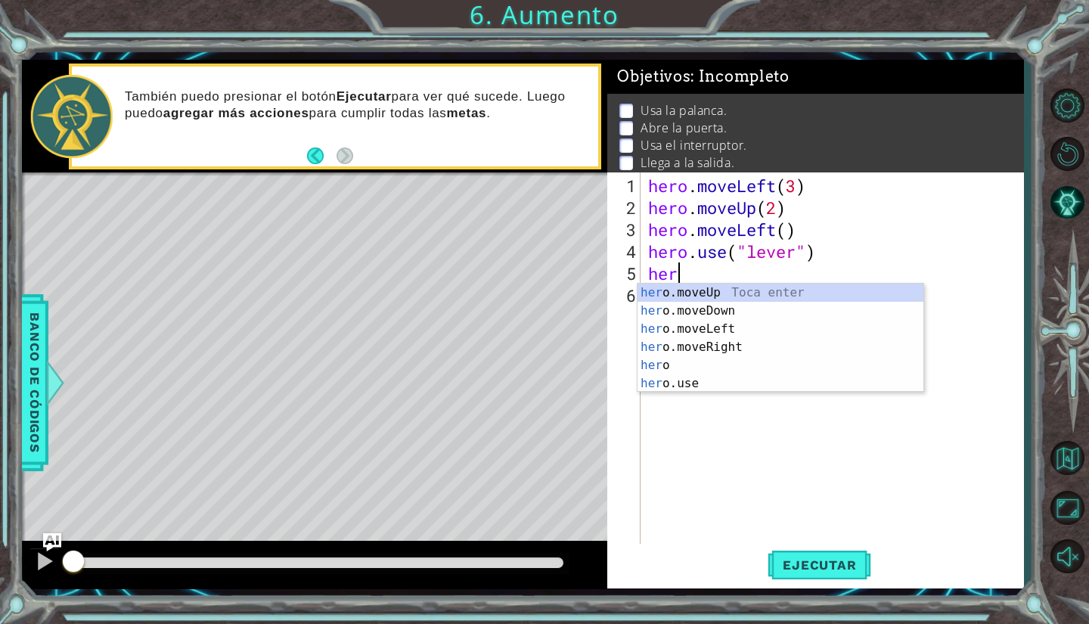
scroll to position [0, 1]
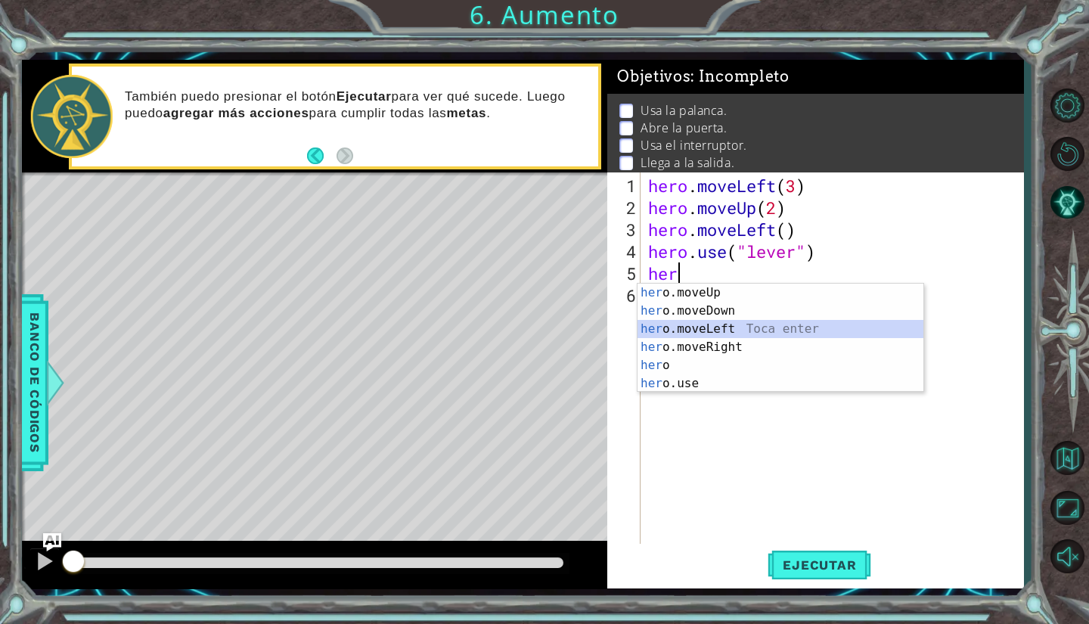
click at [695, 326] on div "her o.moveUp Toca enter her o.moveDown Toca enter her o.moveLeft [PERSON_NAME] …" at bounding box center [780, 356] width 286 height 145
type textarea "hero.moveLeft(1)"
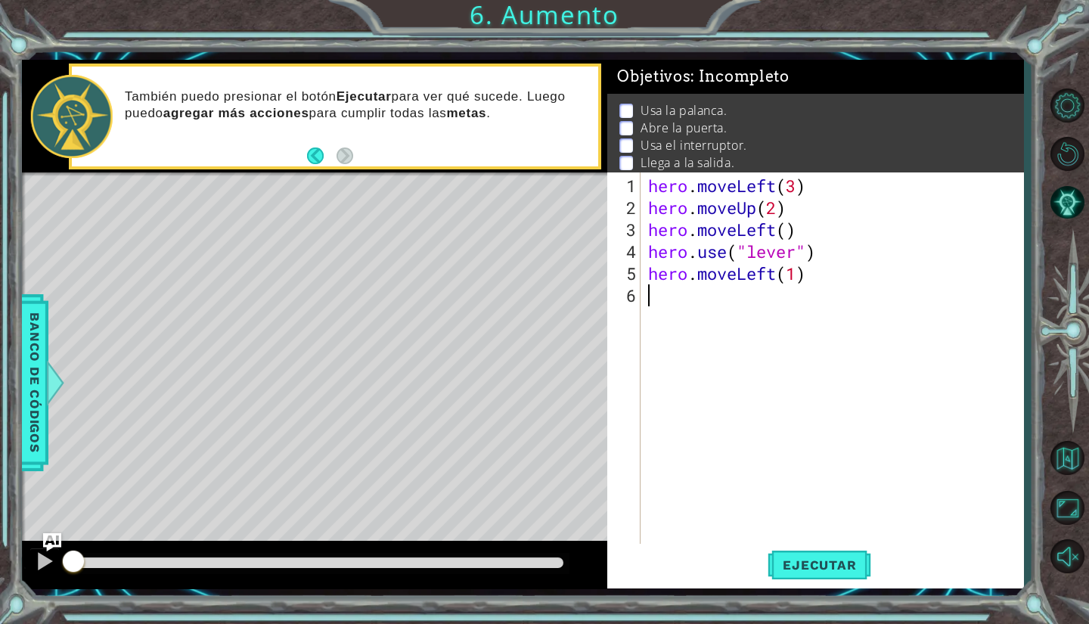
click at [712, 309] on div "hero . moveLeft ( 3 ) hero . moveUp ( 2 ) hero . moveLeft ( ) hero . use ( "lev…" at bounding box center [836, 383] width 382 height 417
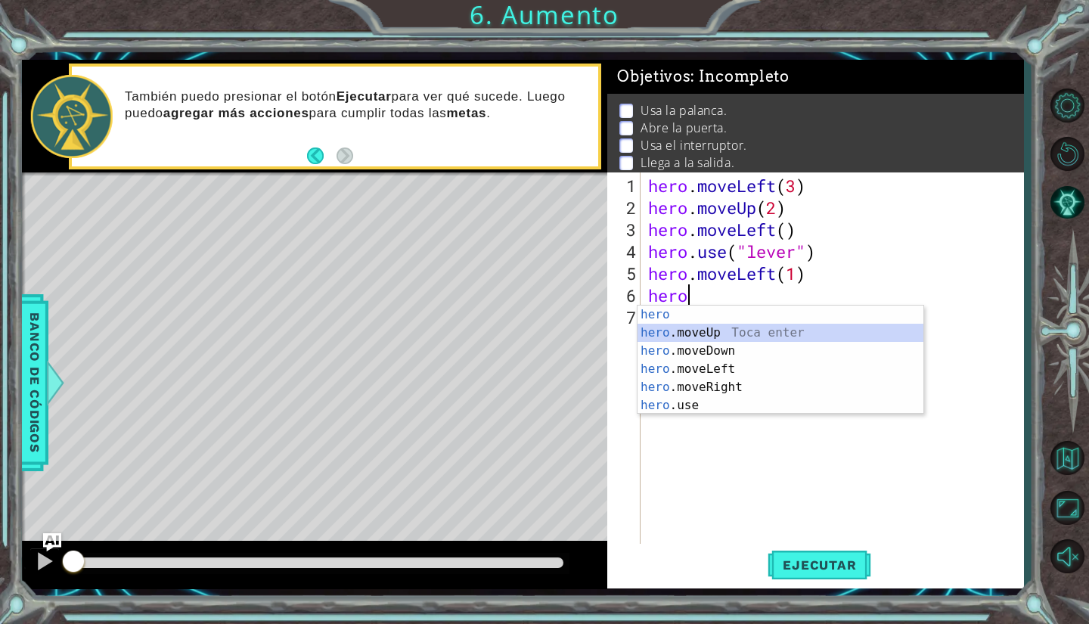
click at [713, 331] on div "hero Toca enter hero .moveUp Toca enter hero .moveDown Toca enter hero .moveLef…" at bounding box center [780, 378] width 286 height 145
type textarea "hero.moveUp(1)"
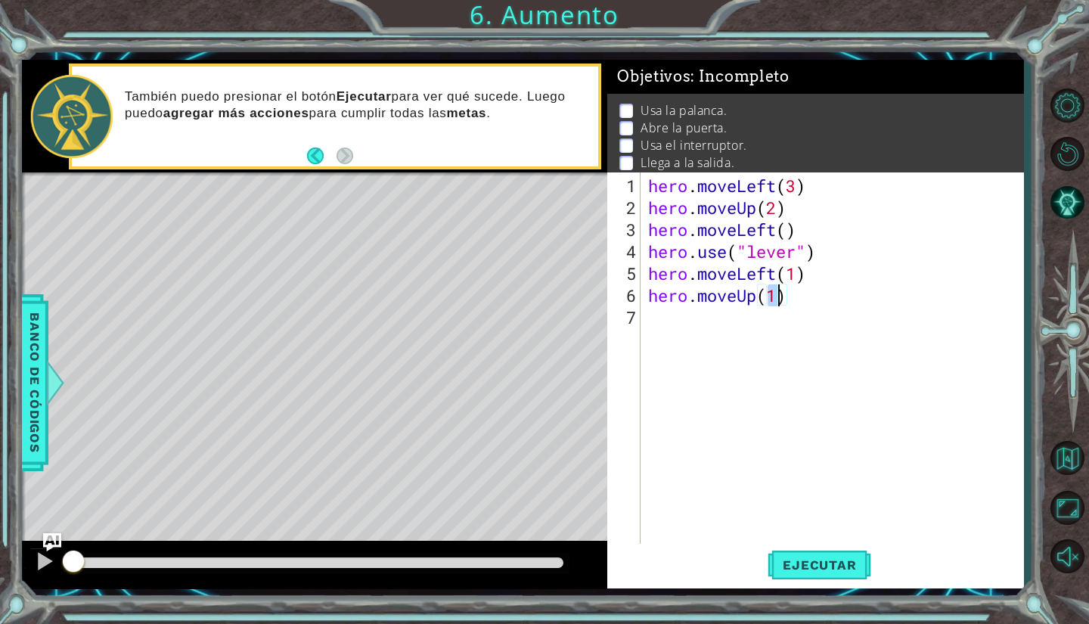
click at [713, 331] on div "hero . moveLeft ( 3 ) hero . moveUp ( 2 ) hero . moveLeft ( ) hero . use ( "lev…" at bounding box center [836, 383] width 382 height 417
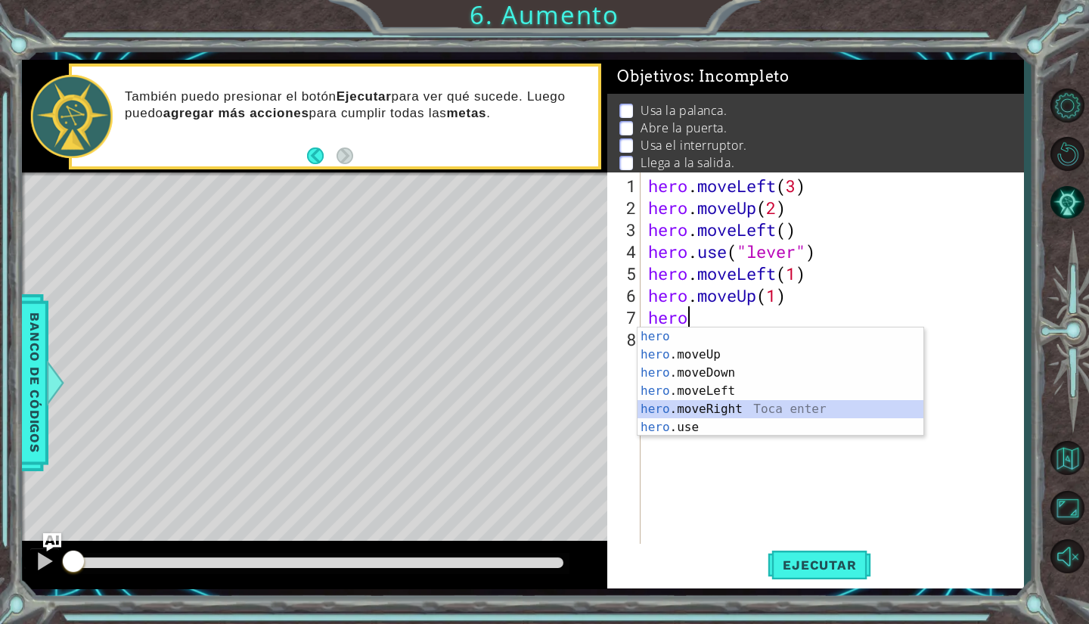
click at [715, 403] on div "hero Toca enter hero .moveUp Toca enter hero .moveDown Toca enter hero .moveLef…" at bounding box center [780, 399] width 286 height 145
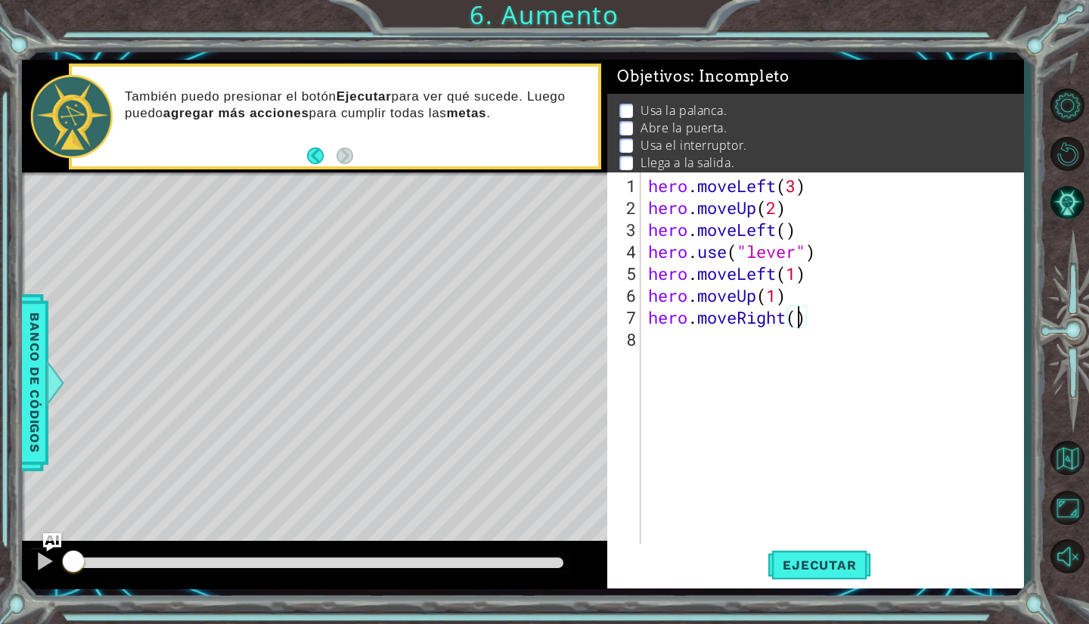
type textarea "hero.moveRight(3)"
click at [813, 550] on button "Ejecutar" at bounding box center [820, 565] width 104 height 42
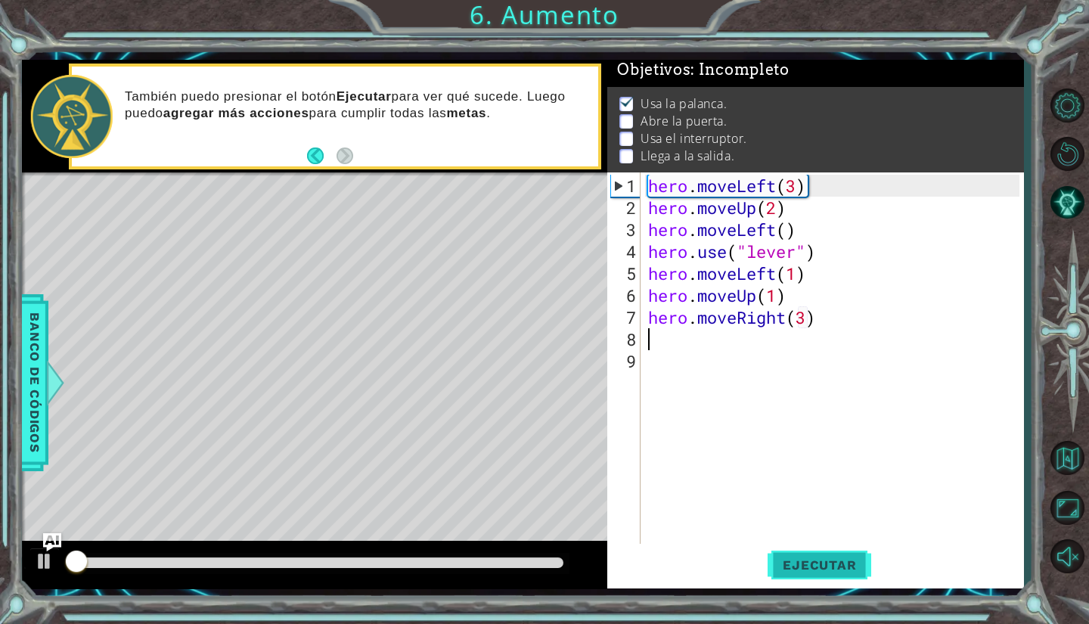
scroll to position [13, 0]
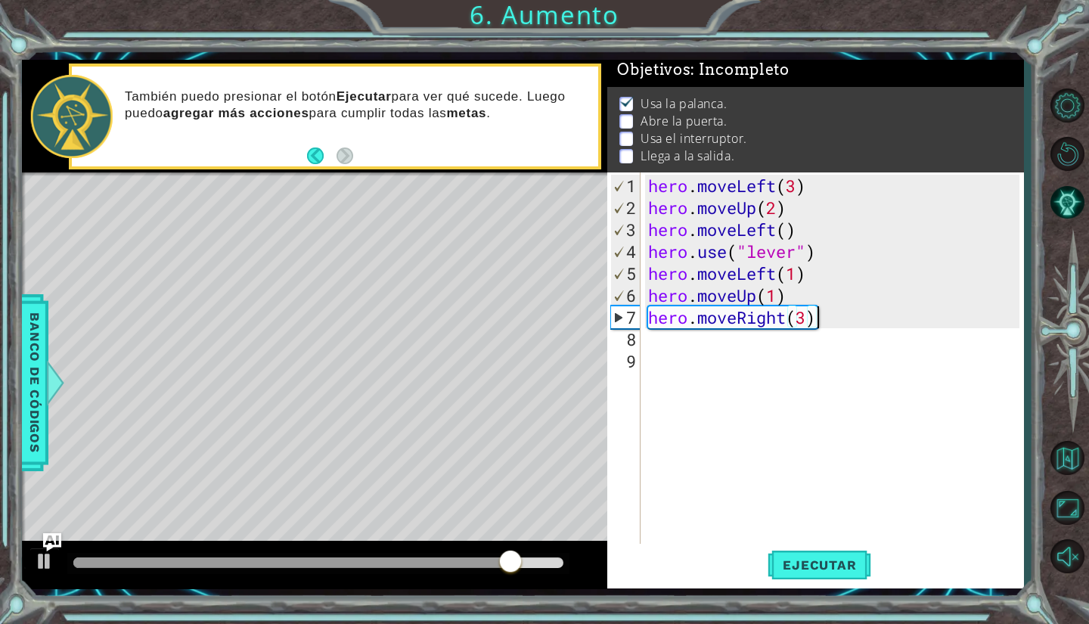
click at [833, 321] on div "hero . moveLeft ( 3 ) hero . moveUp ( 2 ) hero . moveLeft ( ) hero . use ( "lev…" at bounding box center [836, 383] width 382 height 417
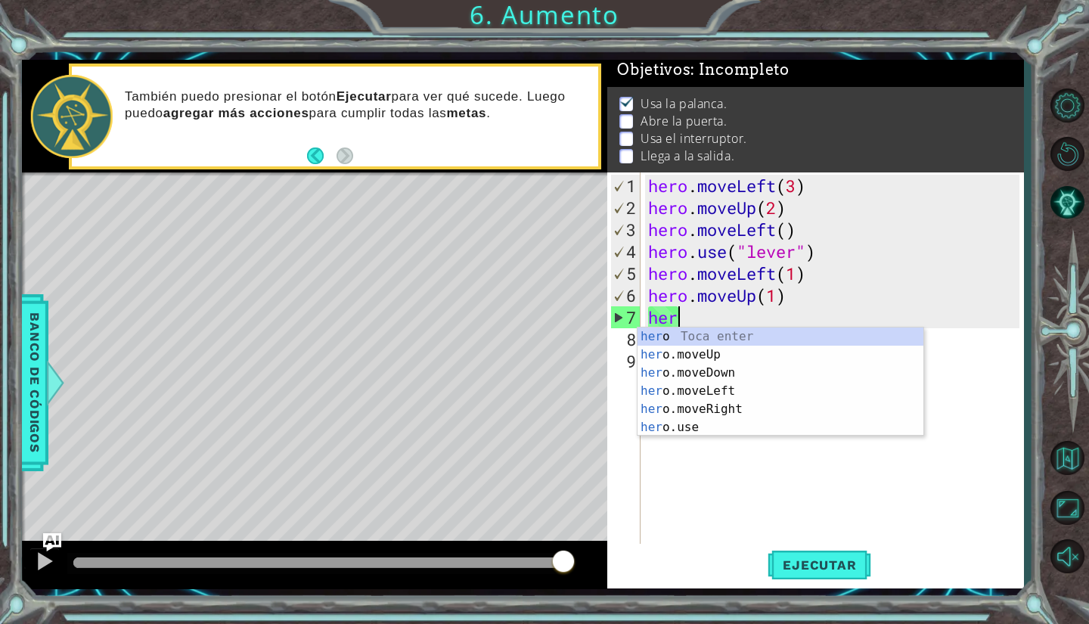
type textarea "h"
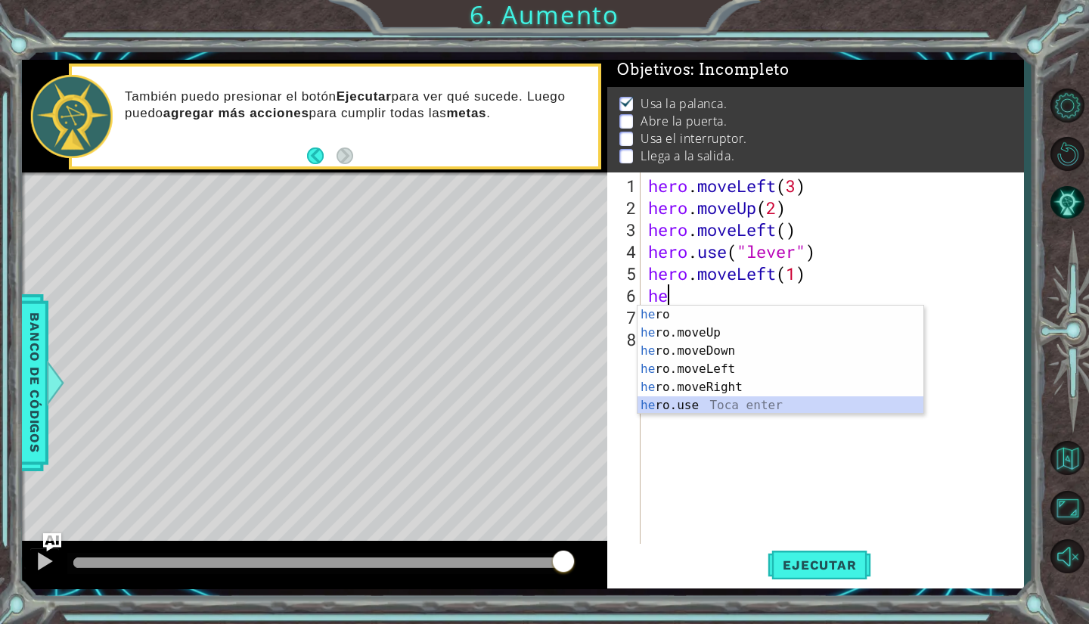
click at [724, 405] on div "he ro Toca enter he ro.moveUp Toca enter he ro.moveDown Toca enter he ro.moveLe…" at bounding box center [780, 378] width 286 height 145
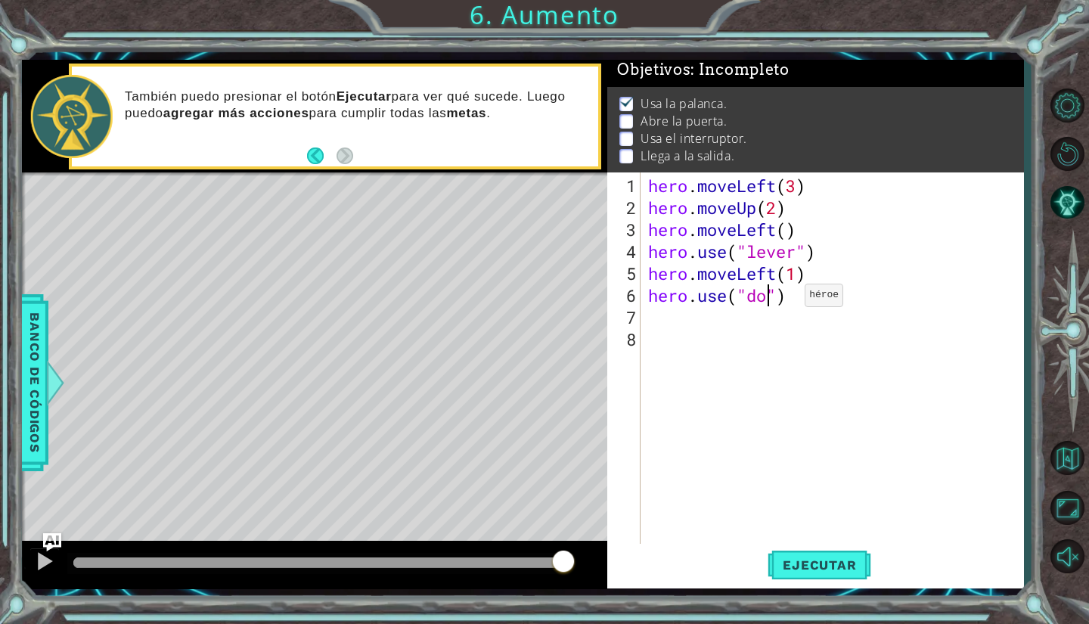
type textarea "hero.use("door")"
click at [724, 321] on div "hero . moveLeft ( 3 ) hero . moveUp ( 2 ) hero . moveLeft ( ) hero . use ( "lev…" at bounding box center [836, 383] width 382 height 417
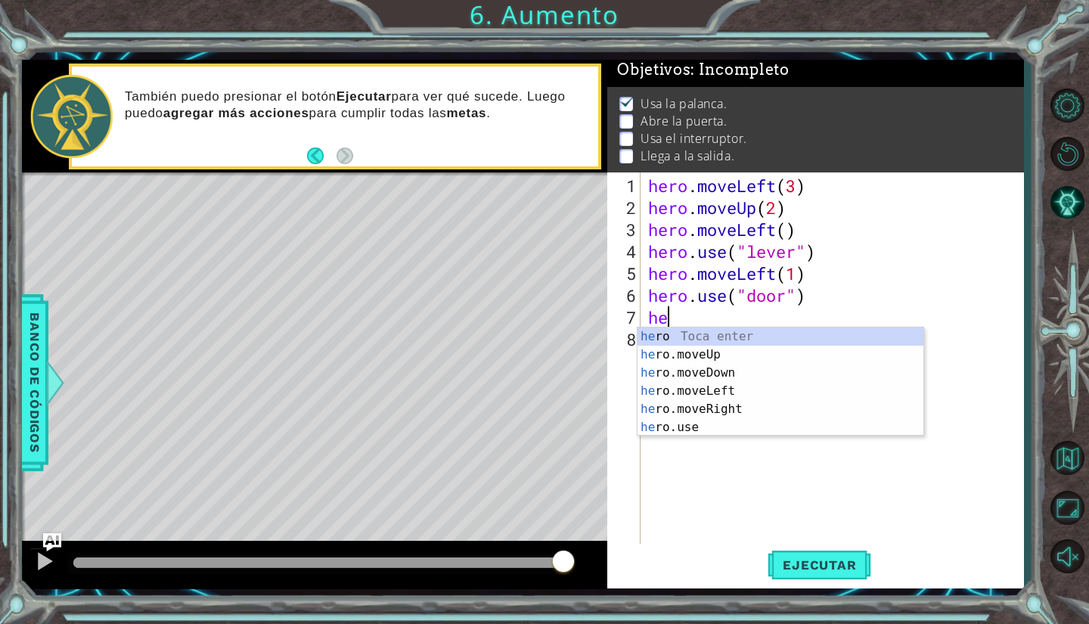
scroll to position [0, 1]
click at [691, 357] on div "her o Toca enter her o.moveUp Toca enter her o.moveDown Toca enter her o.moveLe…" at bounding box center [780, 399] width 286 height 145
type textarea "hero.moveUp(1)"
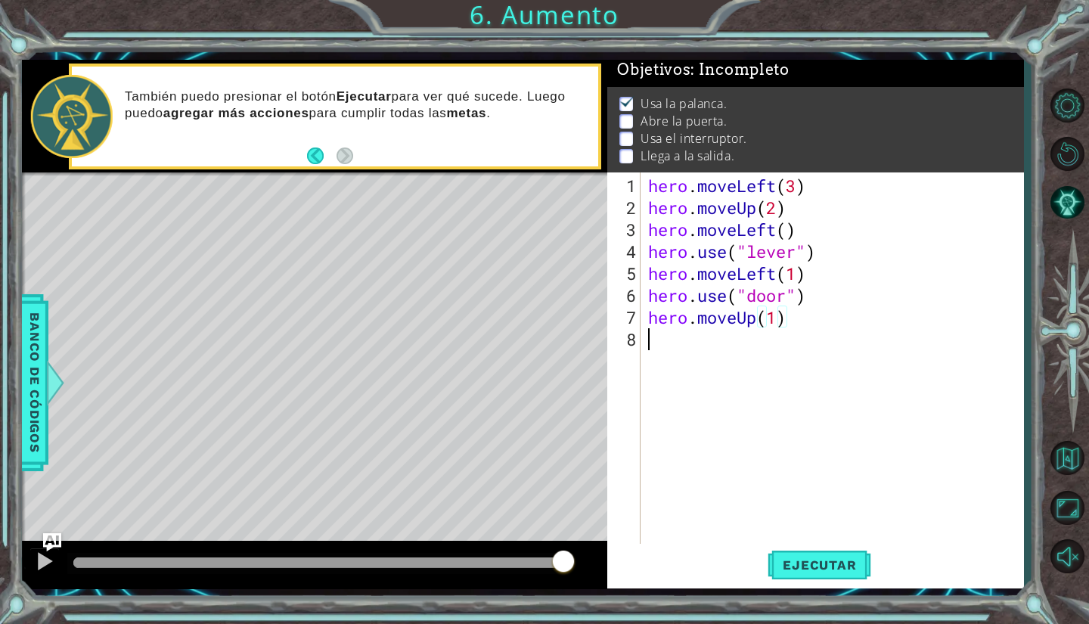
click at [689, 354] on div "hero . moveLeft ( 3 ) hero . moveUp ( 2 ) hero . moveLeft ( ) hero . use ( "lev…" at bounding box center [836, 383] width 382 height 417
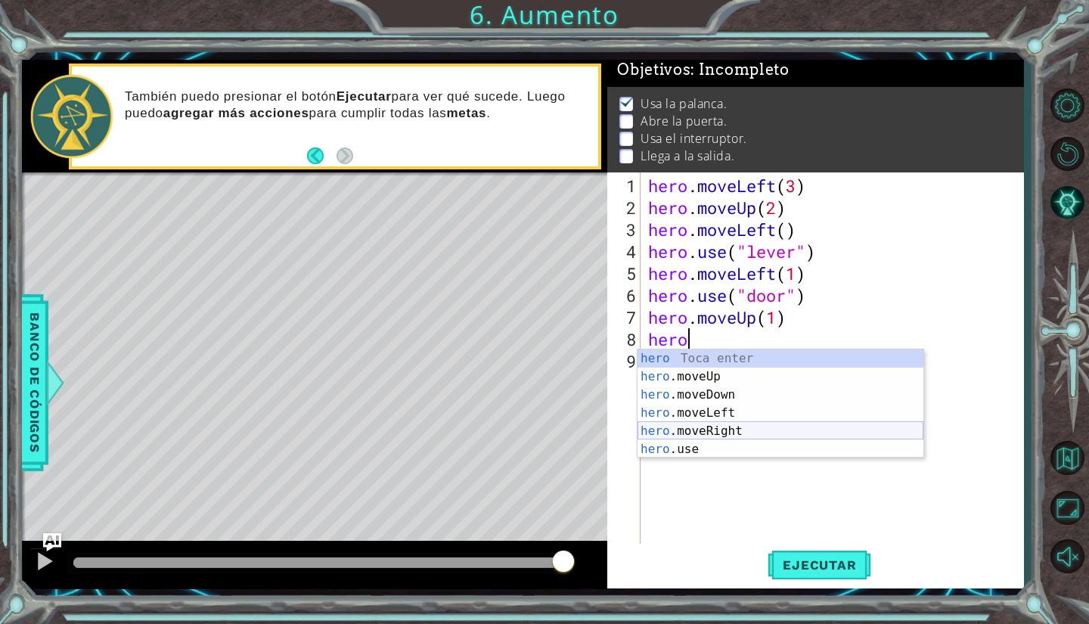
click at [705, 428] on div "hero Toca enter hero .moveUp Toca enter hero .moveDown Toca enter hero .moveLef…" at bounding box center [780, 421] width 286 height 145
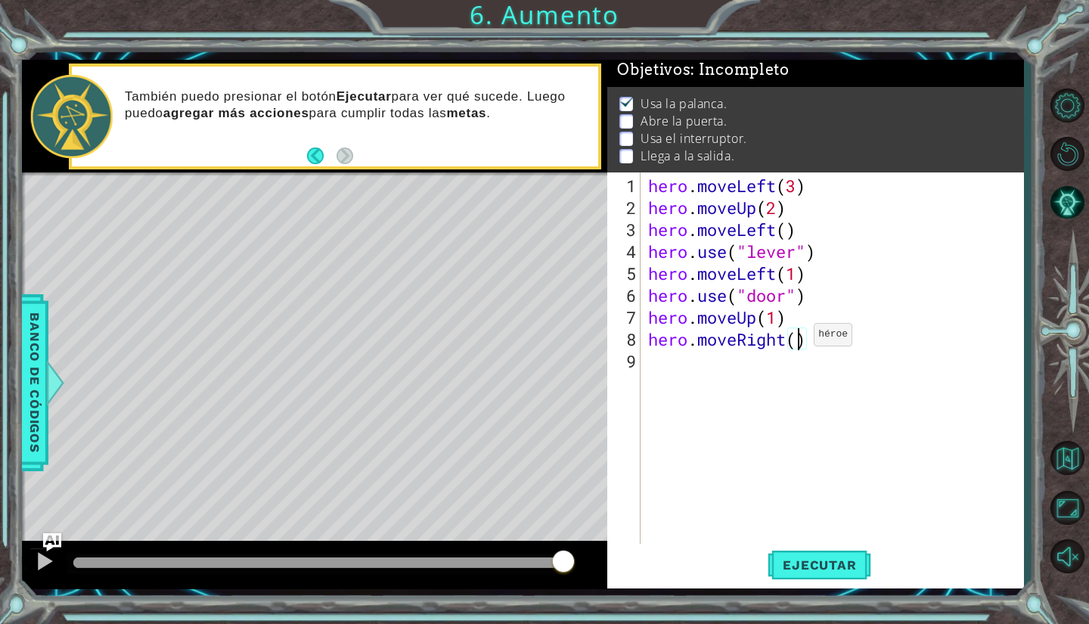
scroll to position [0, 7]
type textarea "hero.moveRight(3)"
click at [795, 573] on button "Ejecutar" at bounding box center [820, 565] width 104 height 42
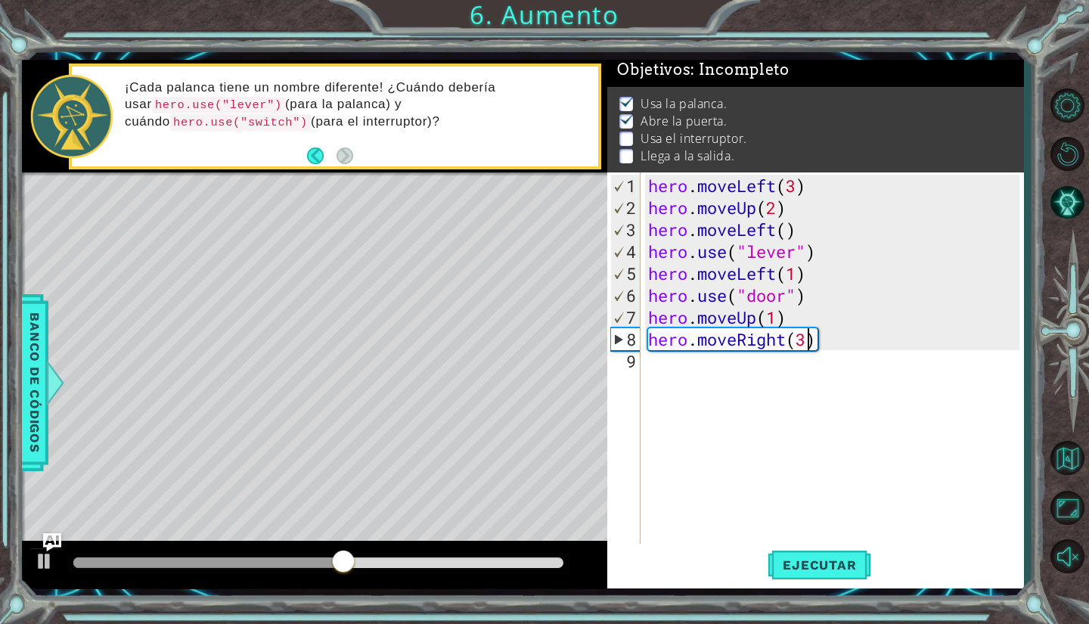
click at [830, 356] on div "hero . moveLeft ( 3 ) hero . moveUp ( 2 ) hero . moveLeft ( ) hero . use ( "lev…" at bounding box center [836, 383] width 382 height 417
click at [822, 344] on div "hero . moveLeft ( 3 ) hero . moveUp ( 2 ) hero . moveLeft ( ) hero . use ( "lev…" at bounding box center [836, 383] width 382 height 417
click at [775, 318] on div "hero . moveLeft ( 3 ) hero . moveUp ( 2 ) hero . moveLeft ( ) hero . use ( "lev…" at bounding box center [836, 383] width 382 height 417
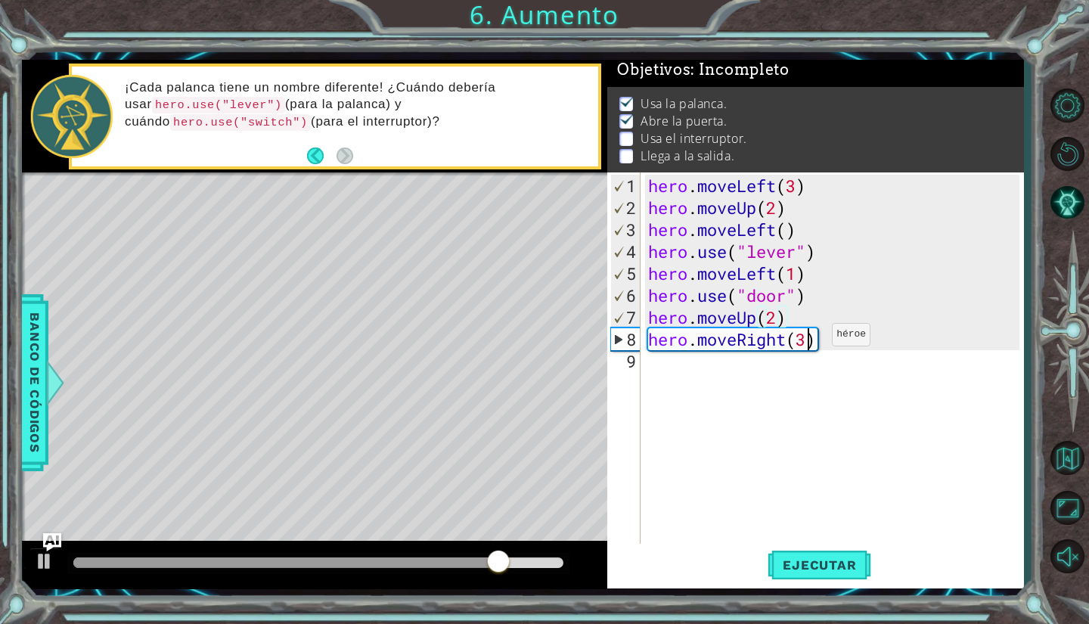
click at [809, 340] on div "hero . moveLeft ( 3 ) hero . moveUp ( 2 ) hero . moveLeft ( ) hero . use ( "lev…" at bounding box center [836, 383] width 382 height 417
type textarea "hero.moveRight(2)"
click at [782, 366] on div "hero . moveLeft ( 3 ) hero . moveUp ( 2 ) hero . moveLeft ( ) hero . use ( "lev…" at bounding box center [836, 383] width 382 height 417
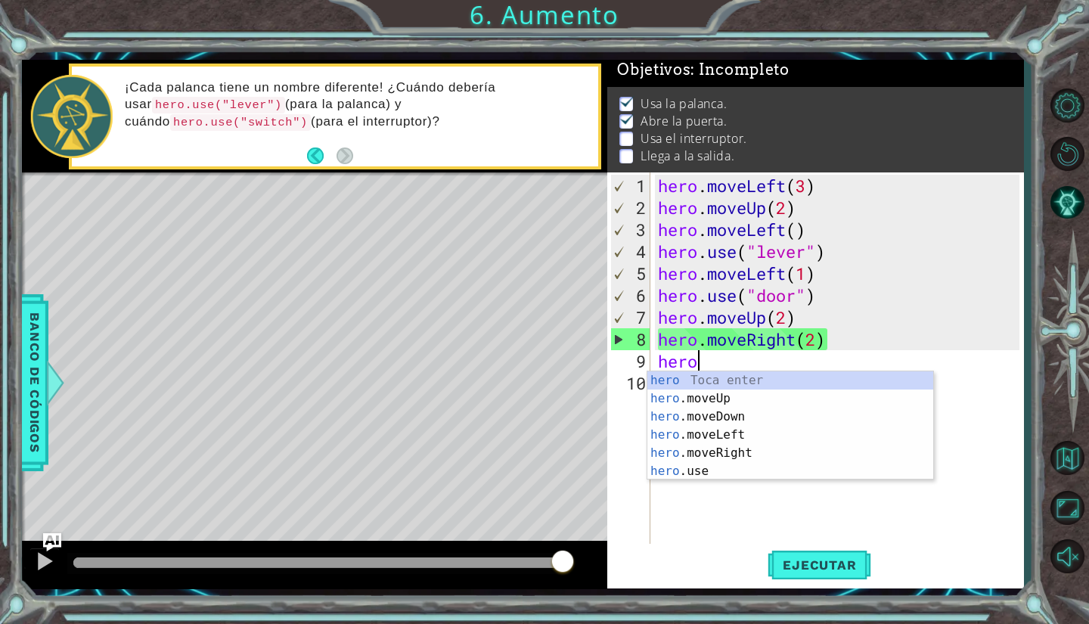
scroll to position [0, 1]
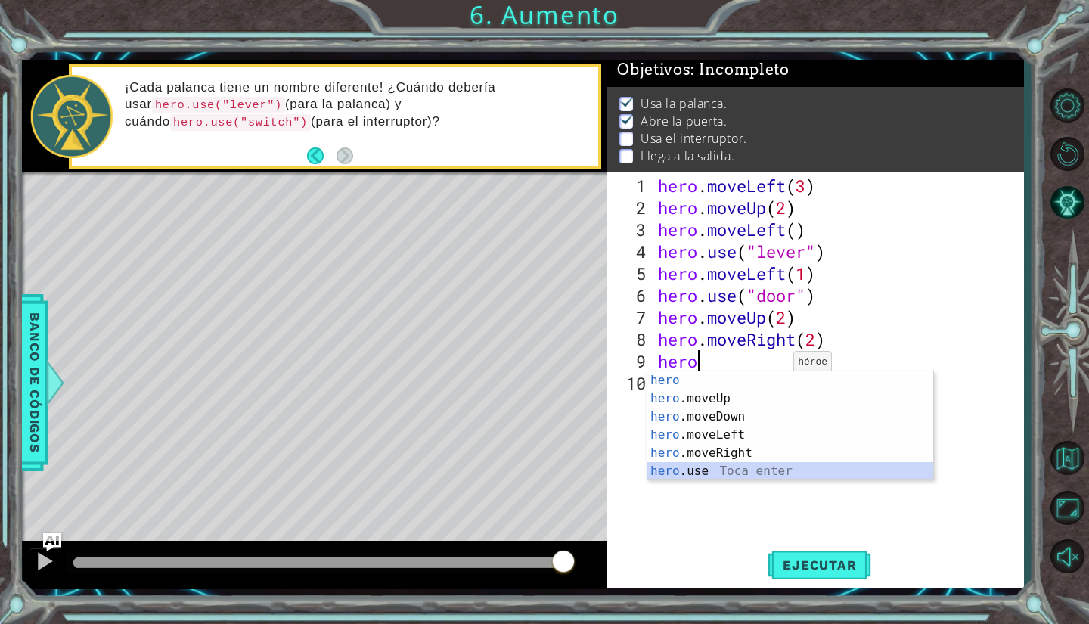
click at [719, 475] on div "hero Toca enter hero .moveUp Toca enter hero .moveDown Toca enter hero .moveLef…" at bounding box center [790, 443] width 286 height 145
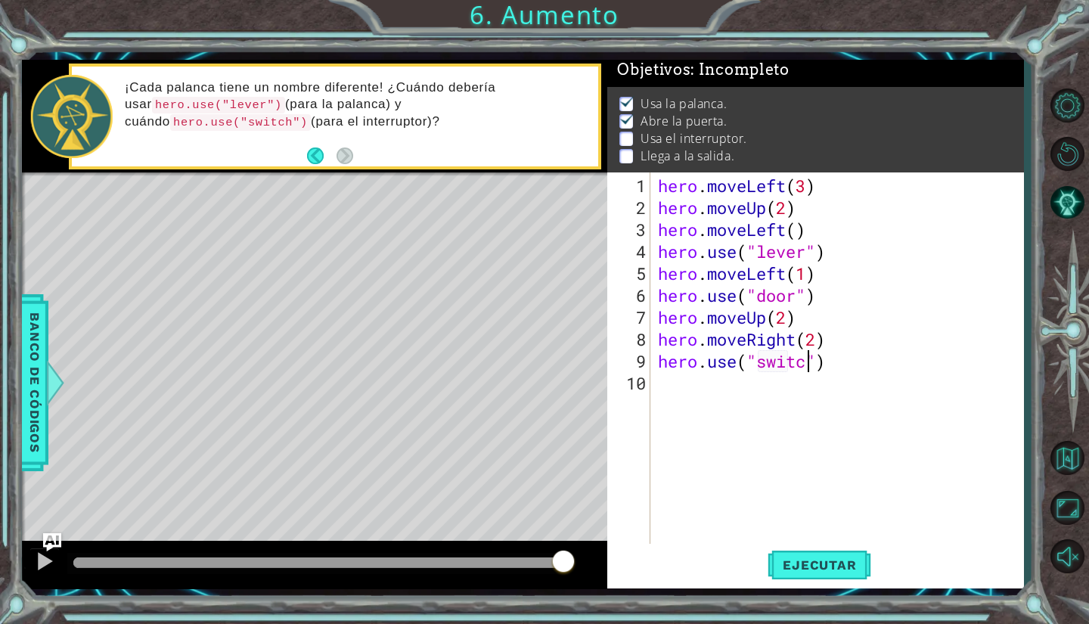
type textarea "hero.use("switch")"
click at [734, 385] on div "hero . moveLeft ( 3 ) hero . moveUp ( 2 ) hero . moveLeft ( ) hero . use ( "lev…" at bounding box center [841, 383] width 373 height 417
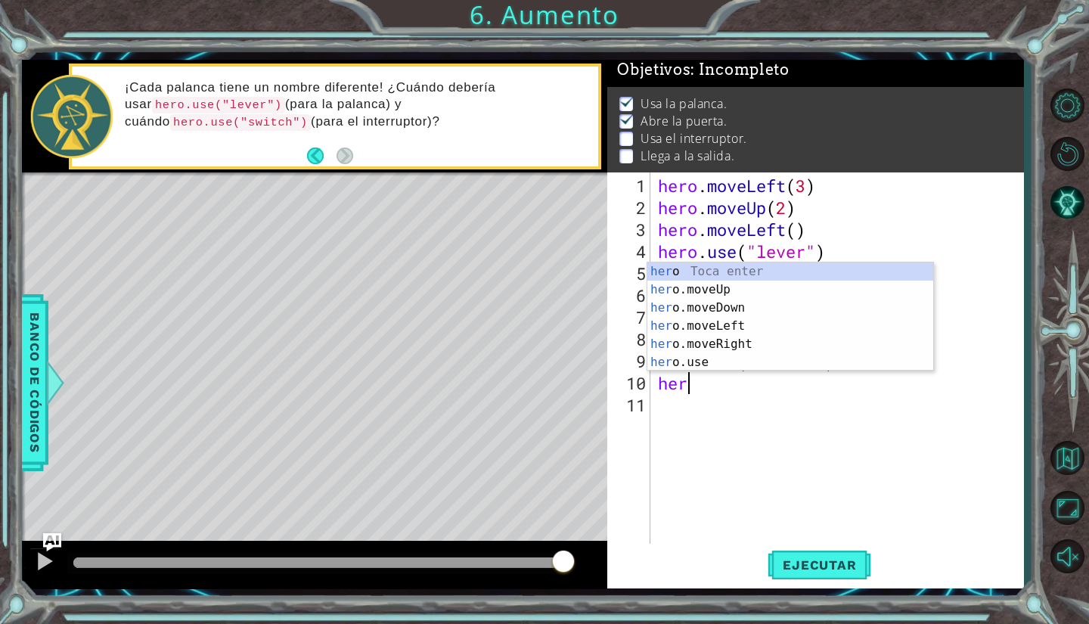
scroll to position [0, 1]
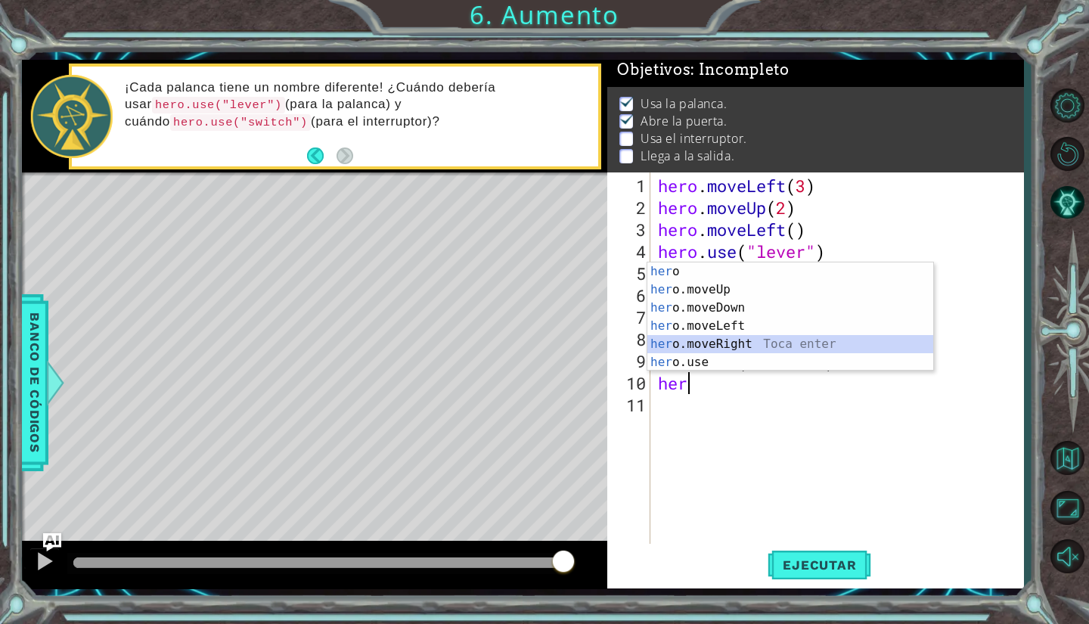
click at [719, 349] on div "her o Toca enter her o.moveUp Toca enter her o.moveDown Toca enter her o.moveLe…" at bounding box center [790, 334] width 286 height 145
type textarea "hero.moveRight(1)"
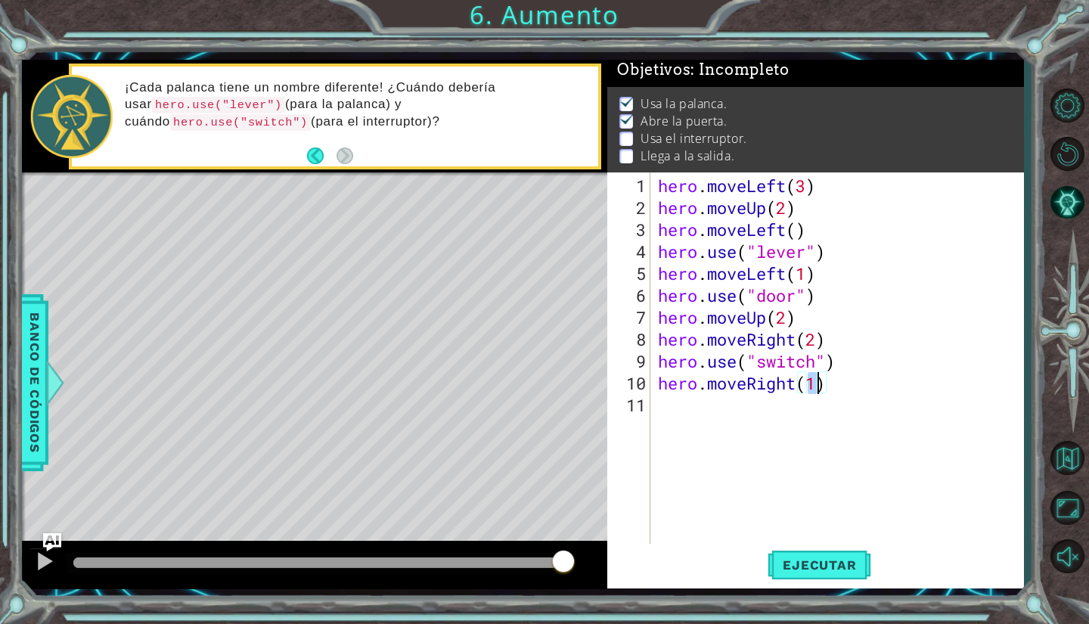
click at [676, 414] on div "hero . moveLeft ( 3 ) hero . moveUp ( 2 ) hero . moveLeft ( ) hero . use ( "lev…" at bounding box center [841, 383] width 373 height 417
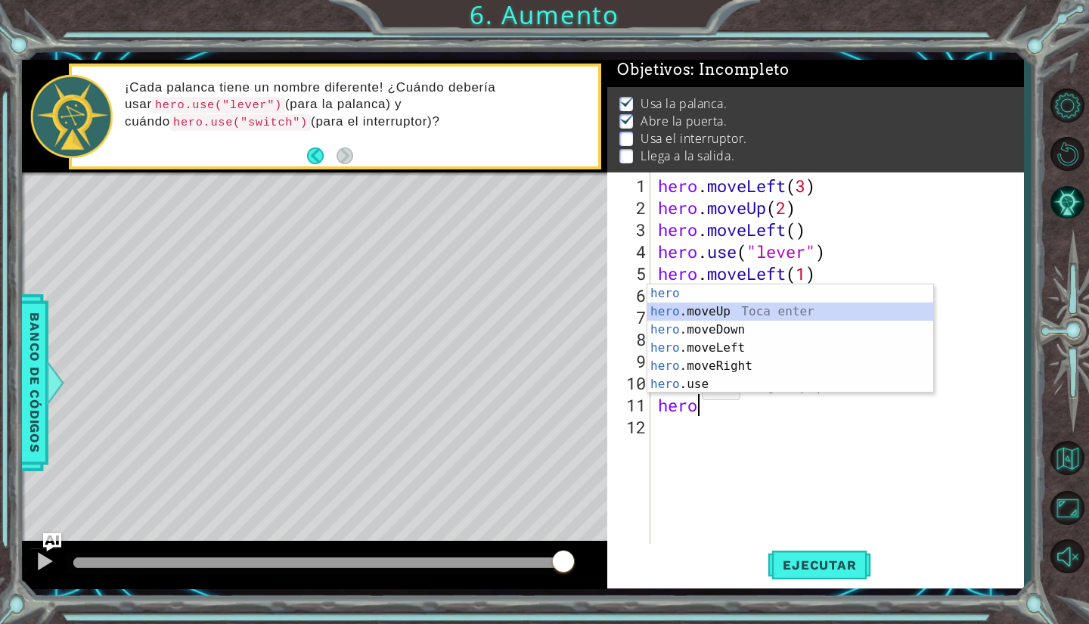
click at [709, 315] on div "hero Toca enter hero .moveUp Toca enter hero .moveDown Toca enter hero .moveLef…" at bounding box center [790, 356] width 286 height 145
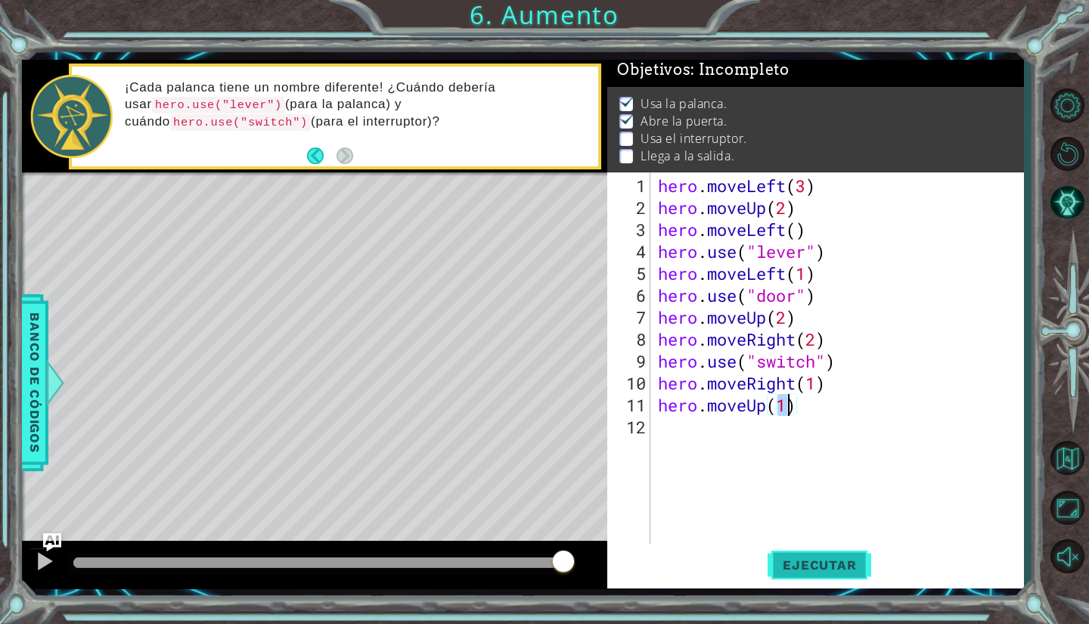
type textarea "hero.moveUp(1)"
click at [779, 554] on button "Ejecutar" at bounding box center [820, 565] width 104 height 42
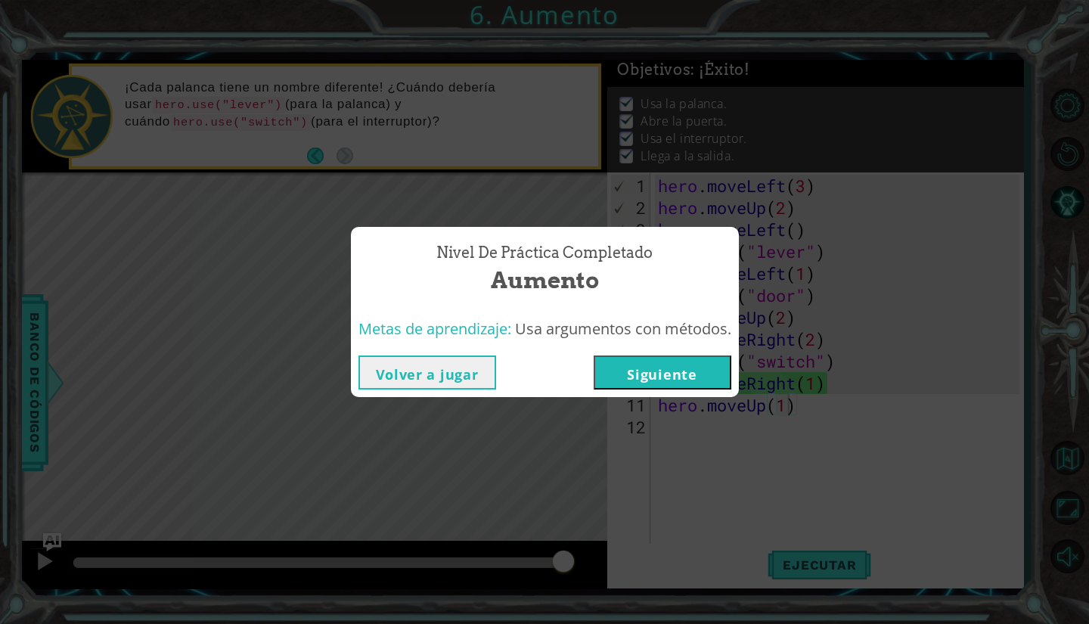
click at [631, 361] on button "Siguiente" at bounding box center [663, 372] width 138 height 34
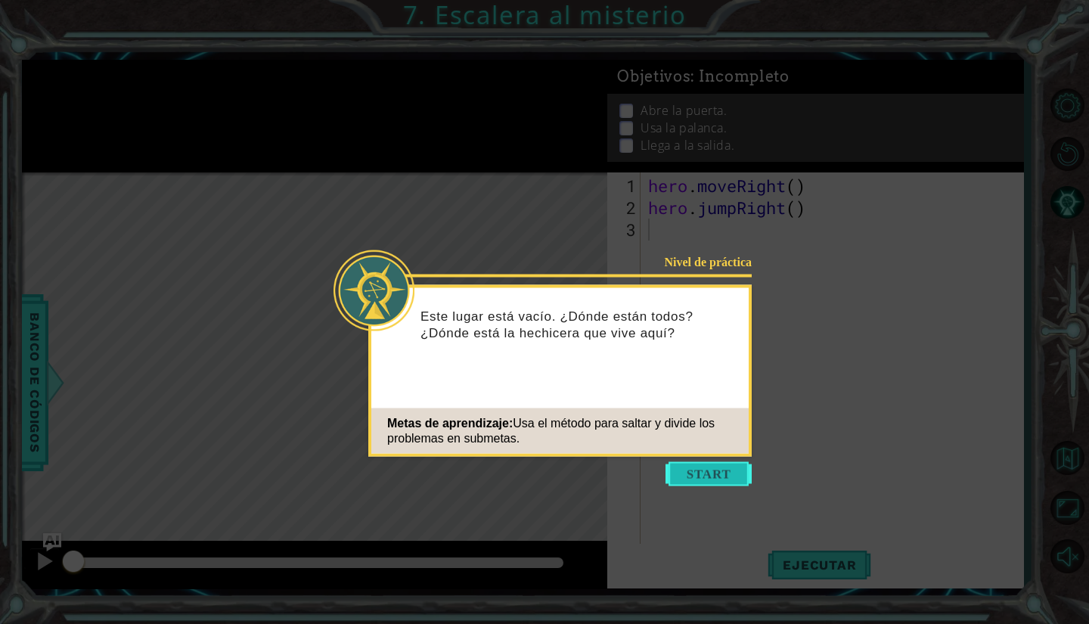
click at [697, 467] on button "Start" at bounding box center [708, 474] width 86 height 24
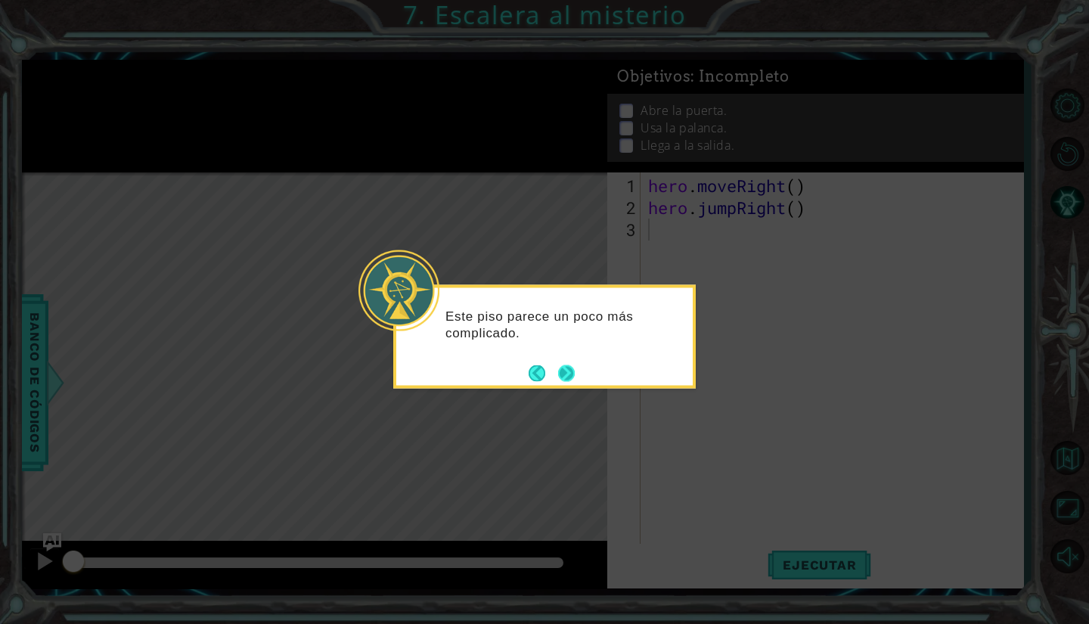
click at [573, 371] on button "Next" at bounding box center [566, 372] width 17 height 17
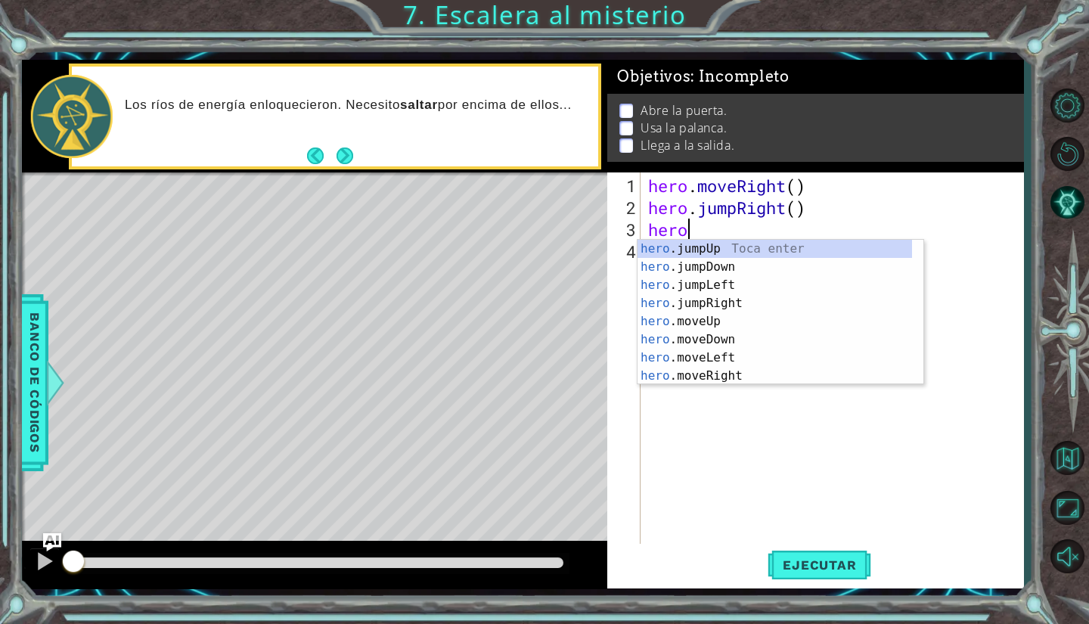
scroll to position [0, 1]
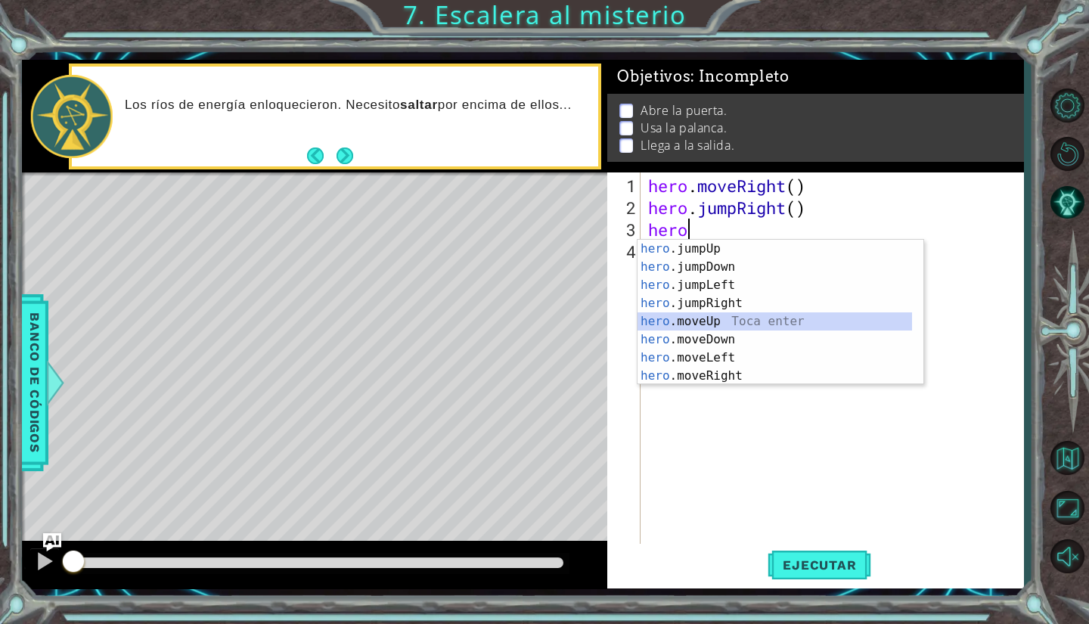
click at [703, 321] on div "hero .jumpUp Toca enter hero .jumpDown Toca enter hero .jumpLeft Toca enter her…" at bounding box center [774, 330] width 275 height 181
type textarea "hero.moveUp(1)"
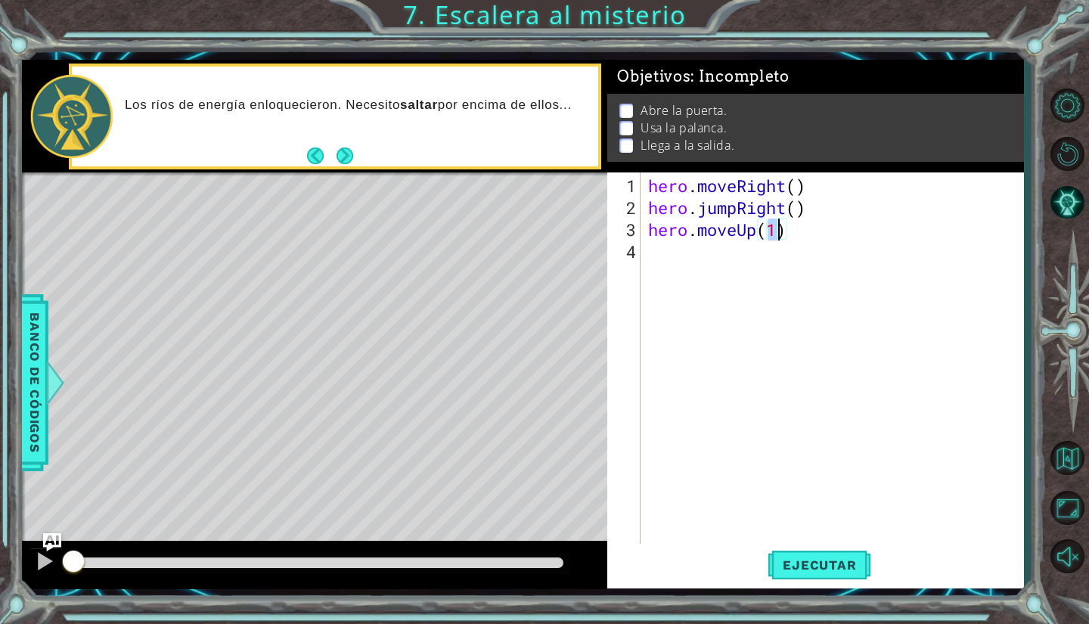
click at [689, 277] on div "hero . moveRight ( ) hero . jumpRight ( ) hero . moveUp ( 1 )" at bounding box center [836, 383] width 382 height 417
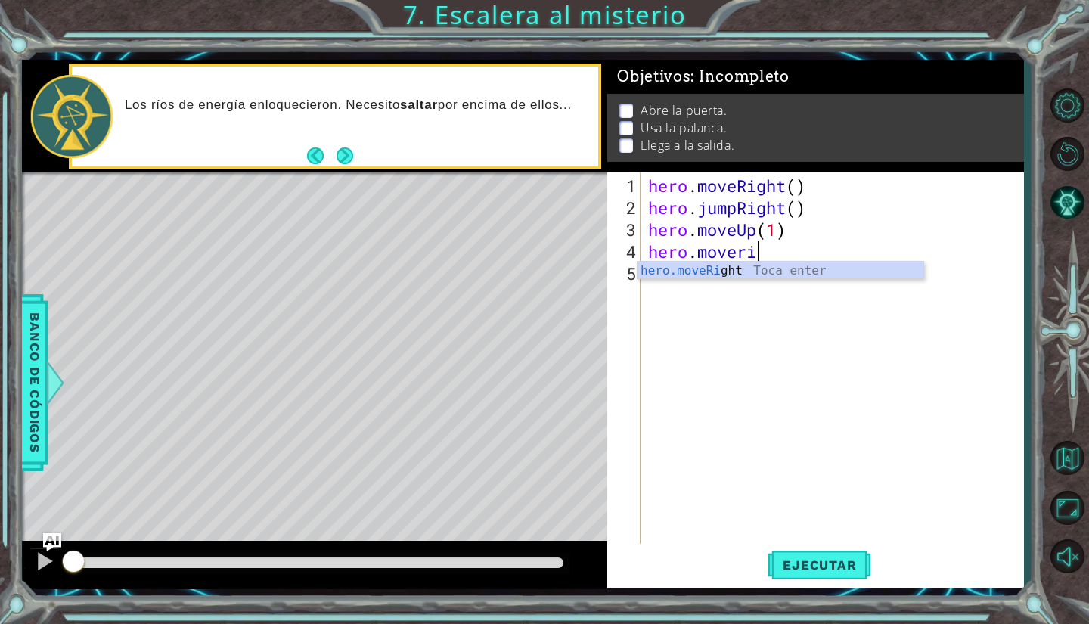
scroll to position [0, 4]
click at [709, 272] on div "hero.moveRi ght Toca enter" at bounding box center [780, 289] width 286 height 54
type textarea "hero.moveRight(1)"
click at [731, 312] on div "hero . moveRight ( ) hero . jumpRight ( ) hero . moveUp ( 1 ) hero . moveRight …" at bounding box center [836, 383] width 382 height 417
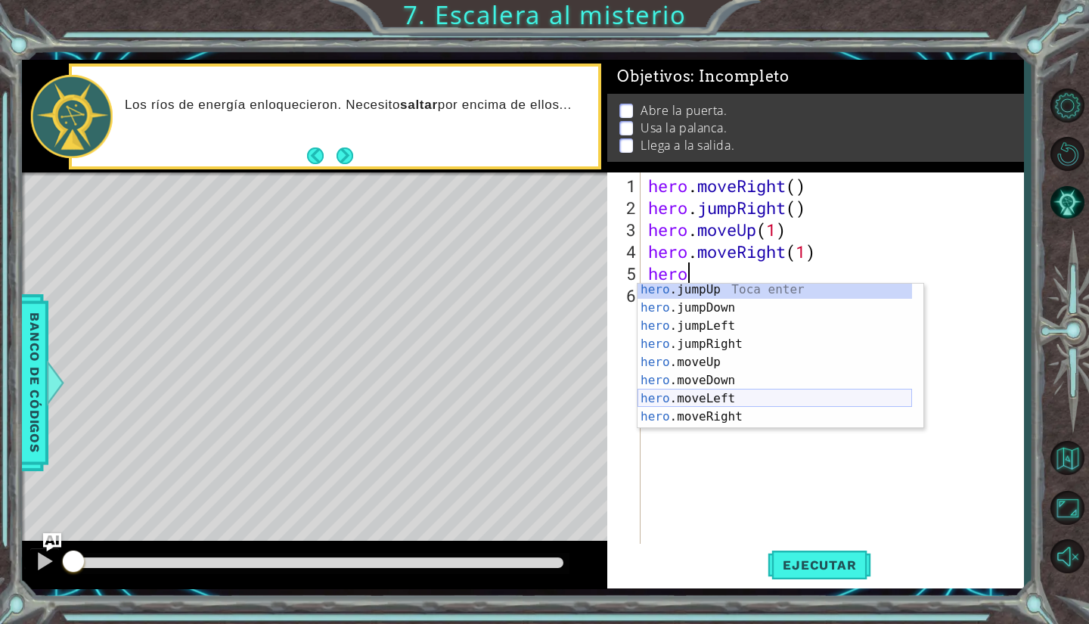
scroll to position [18, 0]
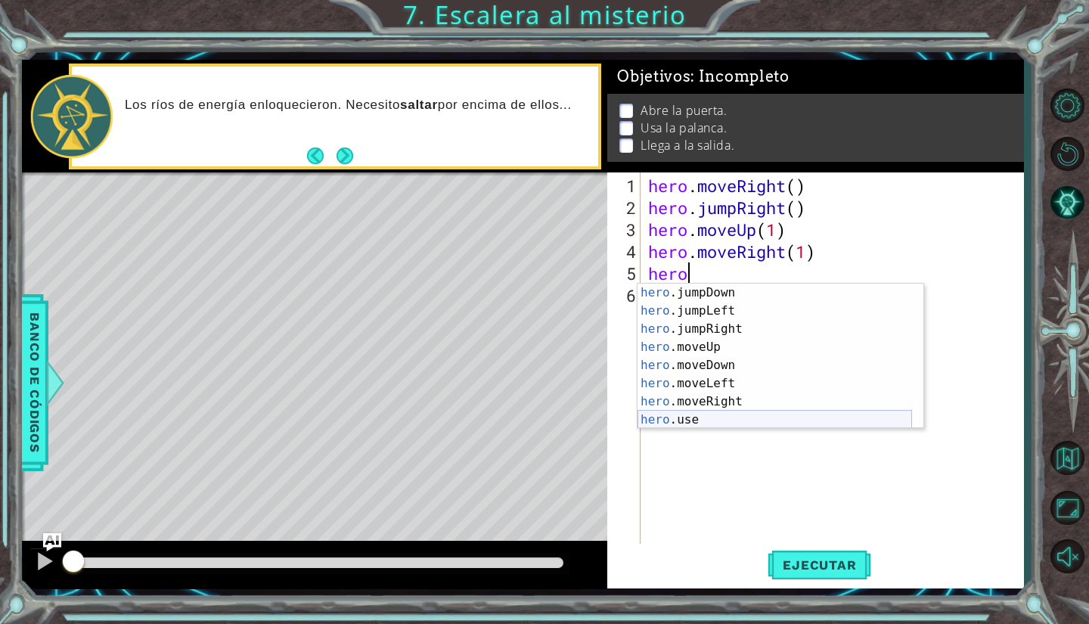
click at [724, 417] on div "hero .jumpDown Toca enter hero .jumpLeft Toca enter hero .jumpRight Toca enter …" at bounding box center [774, 374] width 275 height 181
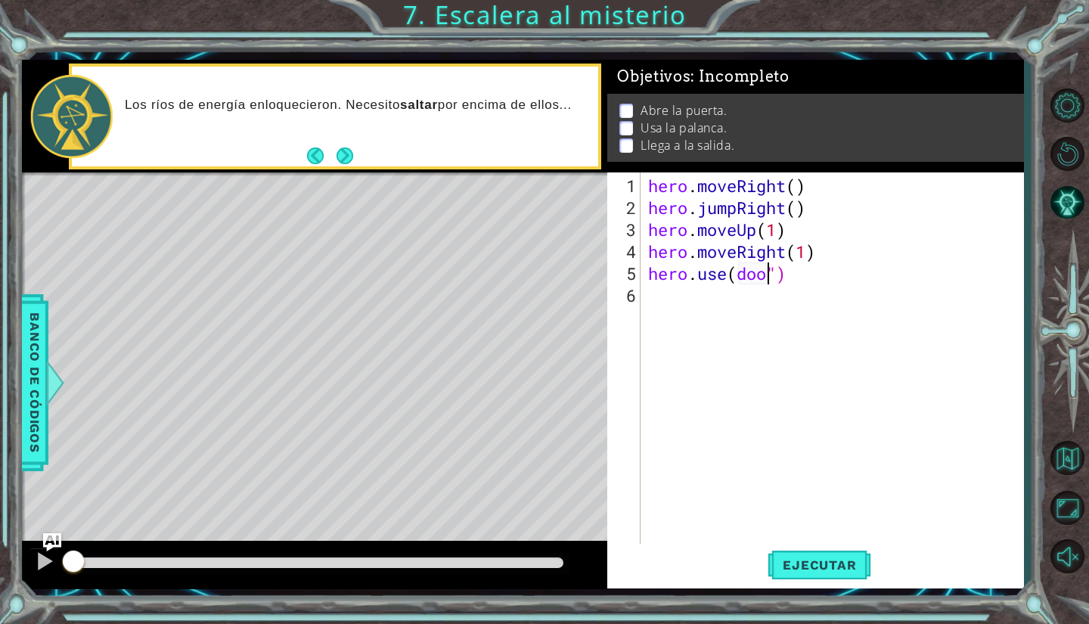
type textarea "hero.use(door")"
click at [725, 323] on div "hero . moveRight ( ) hero . jumpRight ( ) hero . moveUp ( 1 ) hero . moveRight …" at bounding box center [836, 383] width 382 height 417
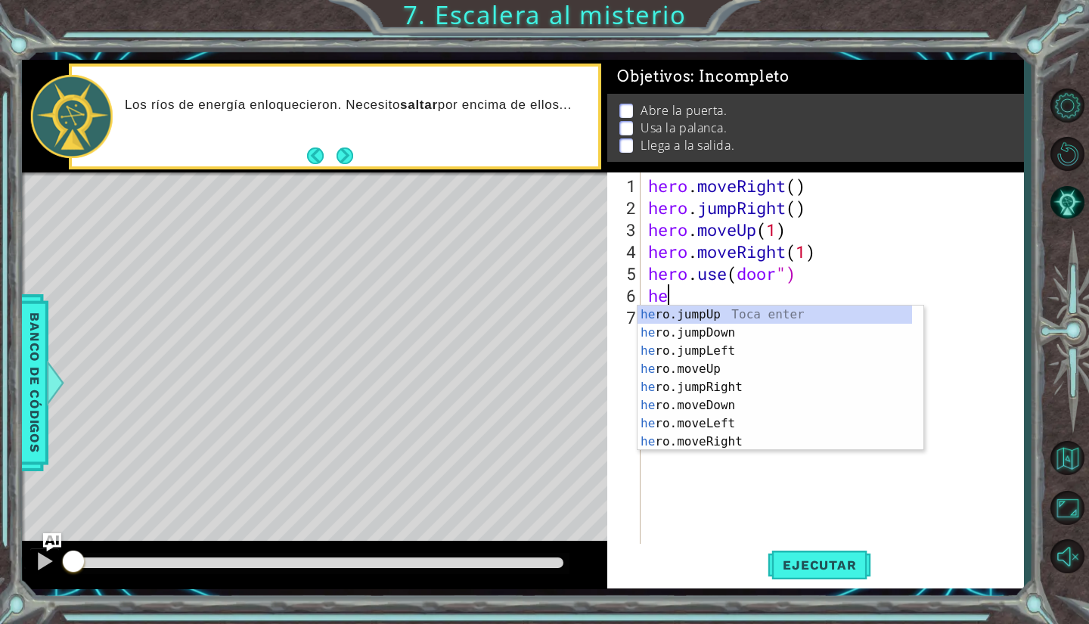
scroll to position [0, 1]
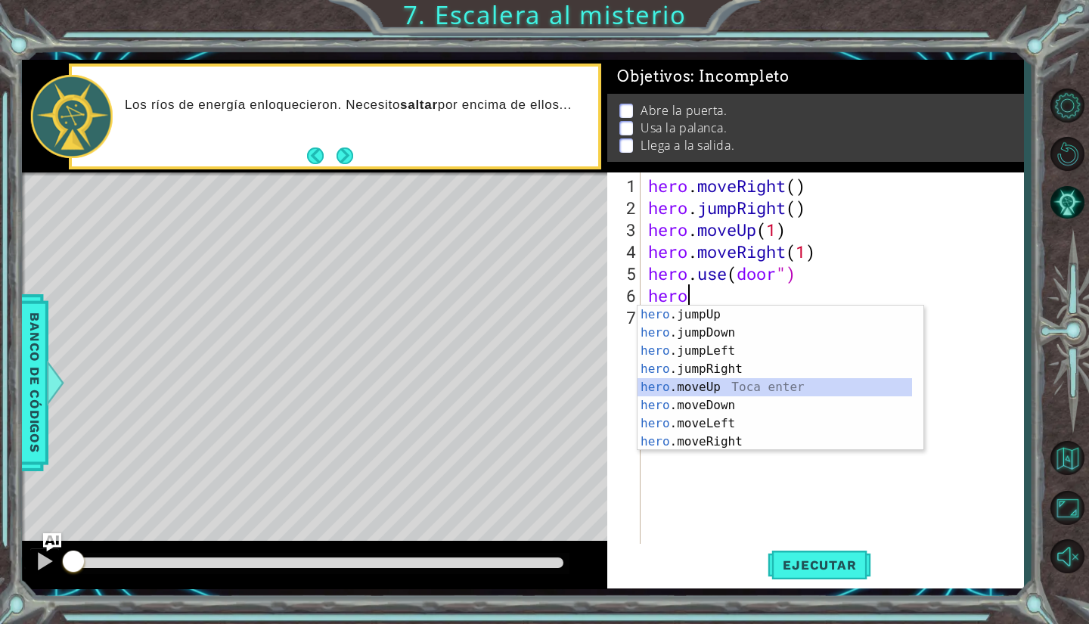
click at [733, 386] on div "hero .jumpUp Toca enter hero .jumpDown Toca enter hero .jumpLeft Toca enter her…" at bounding box center [774, 396] width 275 height 181
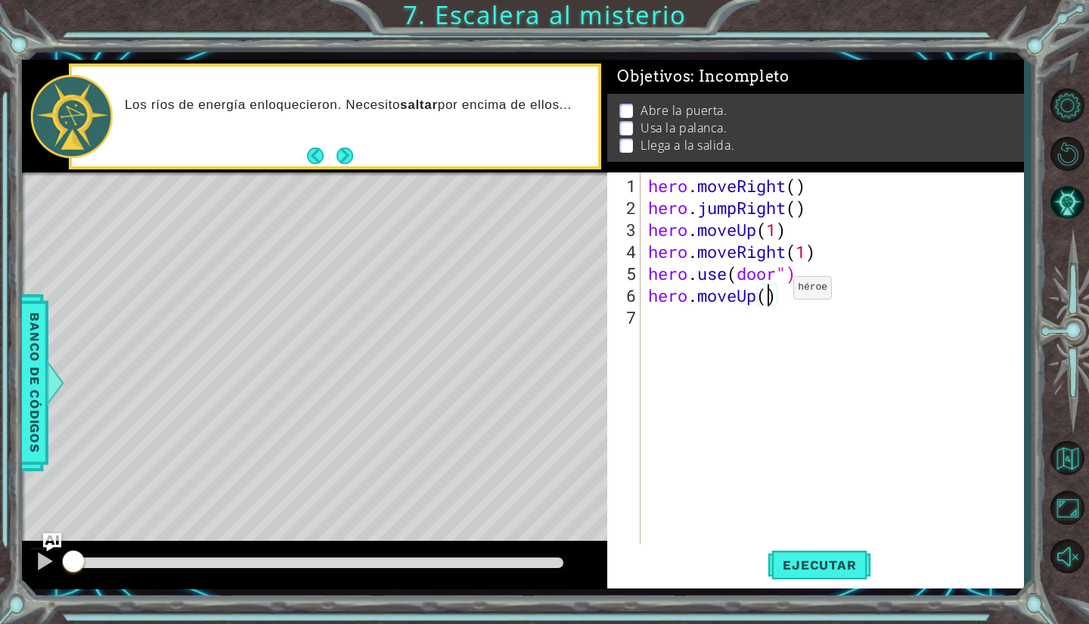
type textarea "hero.moveUp(2)"
click at [722, 327] on div "hero . moveRight ( ) hero . jumpRight ( ) hero . moveUp ( 1 ) hero . moveRight …" at bounding box center [836, 383] width 382 height 417
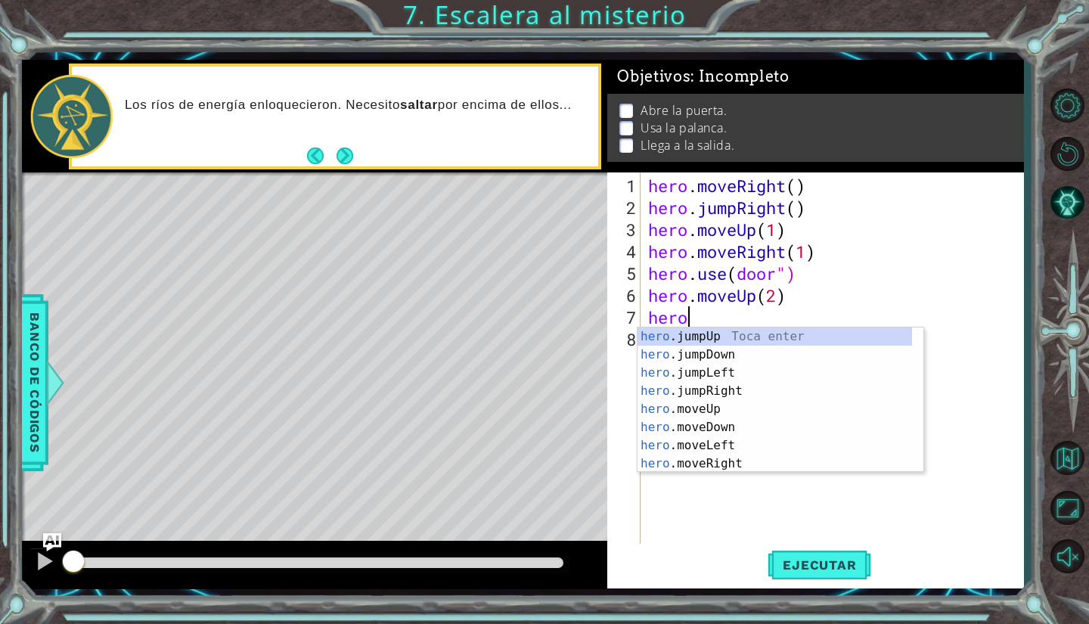
scroll to position [0, 1]
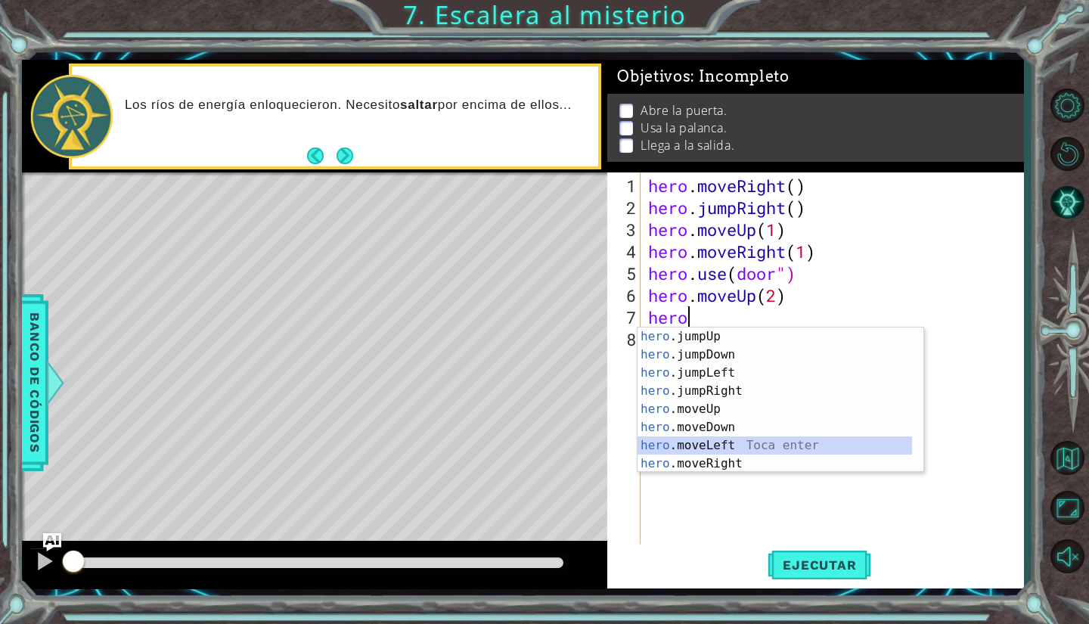
click at [723, 445] on div "hero .jumpUp Toca enter hero .jumpDown Toca enter hero .jumpLeft Toca enter her…" at bounding box center [774, 417] width 275 height 181
type textarea "hero.moveLeft(1)"
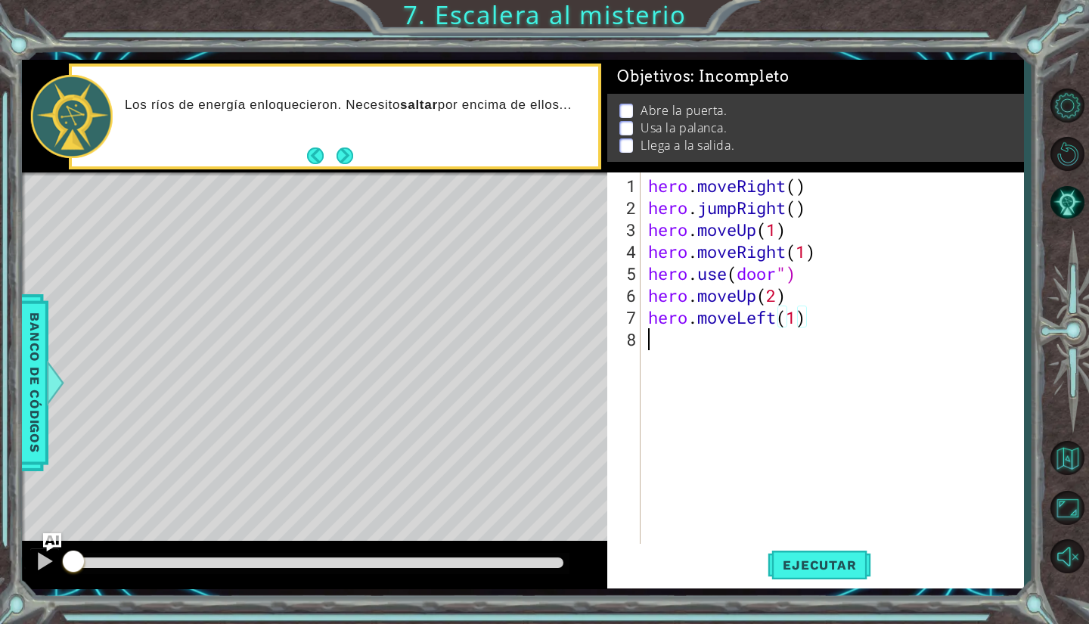
click at [717, 349] on div "hero . moveRight ( ) hero . jumpRight ( ) hero . moveUp ( 1 ) hero . moveRight …" at bounding box center [836, 383] width 382 height 417
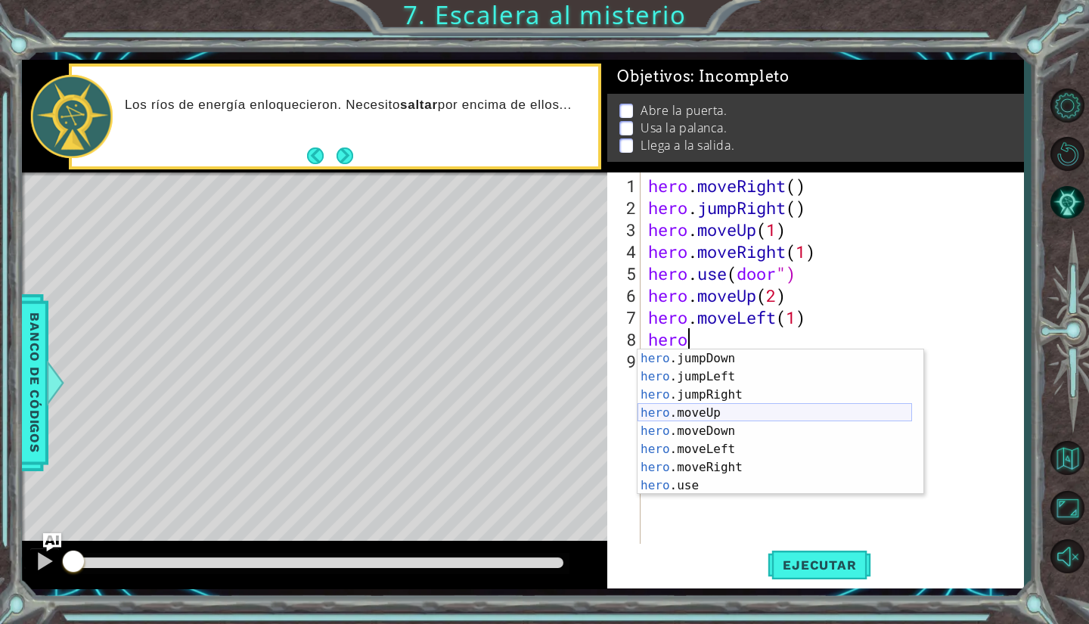
scroll to position [18, 0]
click at [706, 480] on div "hero .jumpDown Toca enter hero .jumpLeft Toca enter hero .jumpRight Toca enter …" at bounding box center [774, 439] width 275 height 181
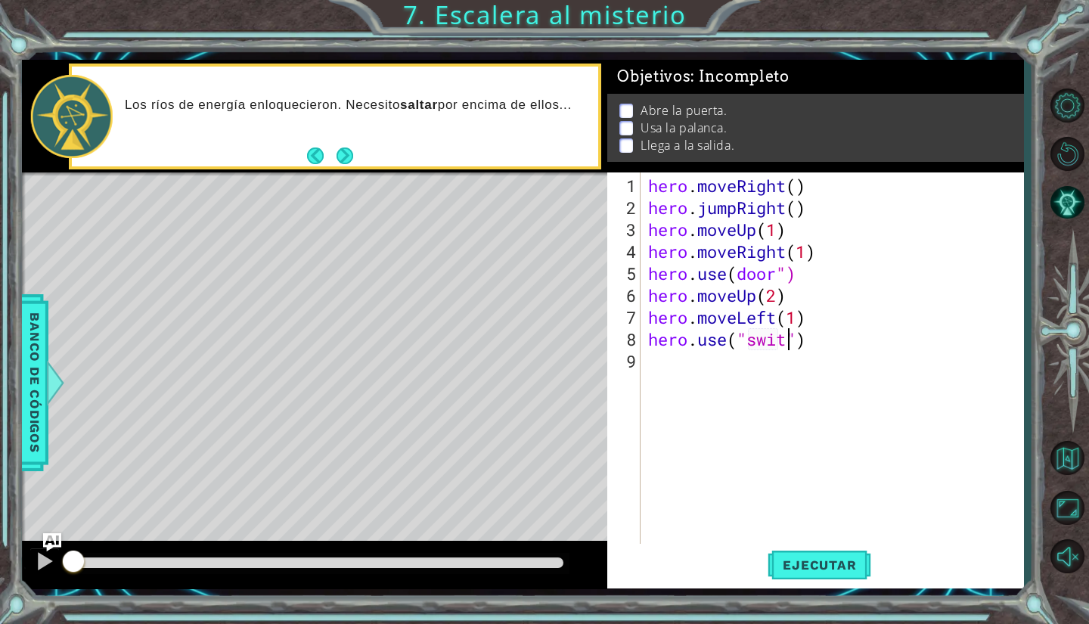
scroll to position [0, 7]
type textarea "hero.use("switch")"
click at [706, 382] on div "hero . moveRight ( ) hero . jumpRight ( ) hero . moveUp ( 1 ) hero . moveRight …" at bounding box center [836, 383] width 382 height 417
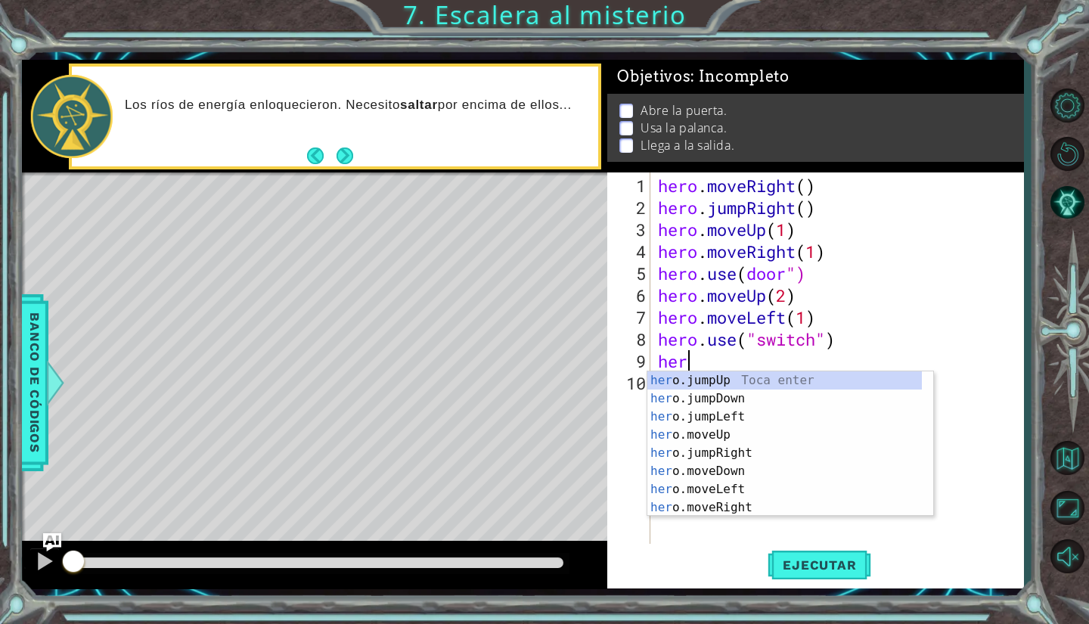
scroll to position [0, 1]
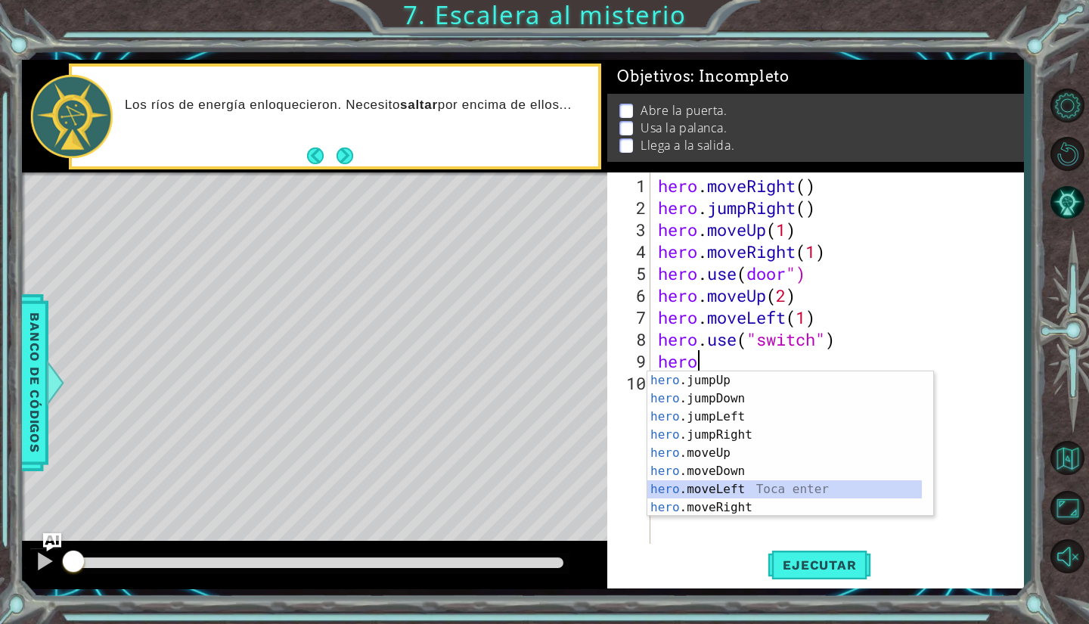
click at [721, 493] on div "hero .jumpUp Toca enter hero .jumpDown Toca enter hero .jumpLeft Toca enter her…" at bounding box center [784, 461] width 275 height 181
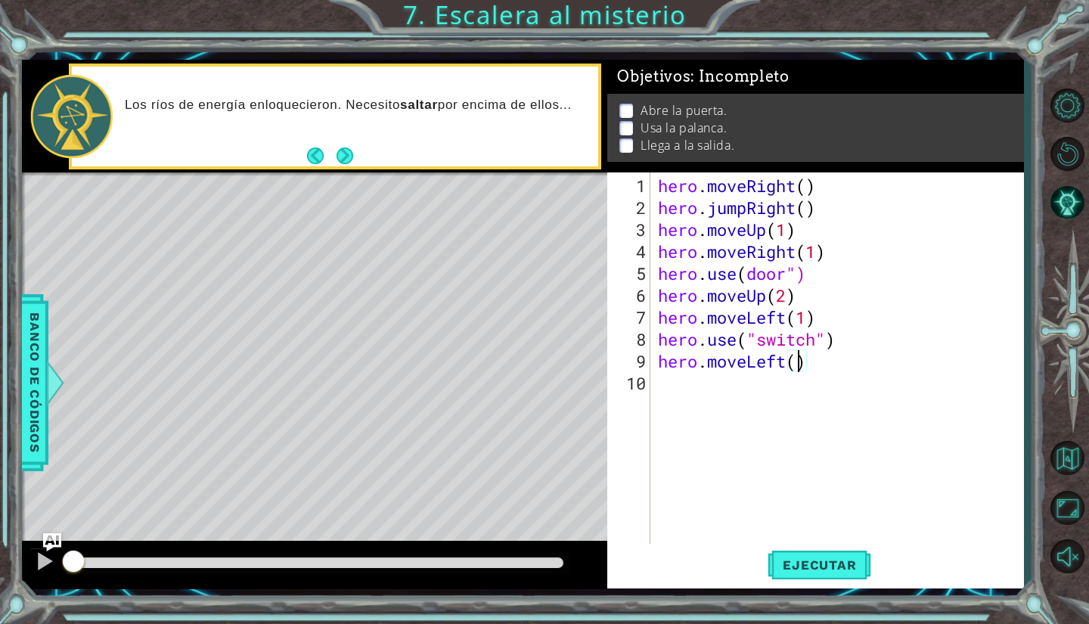
type textarea "hero.moveLeft(2)"
click at [750, 402] on div "hero . moveRight ( ) hero . jumpRight ( ) hero . moveUp ( 1 ) hero . moveRight …" at bounding box center [841, 383] width 373 height 417
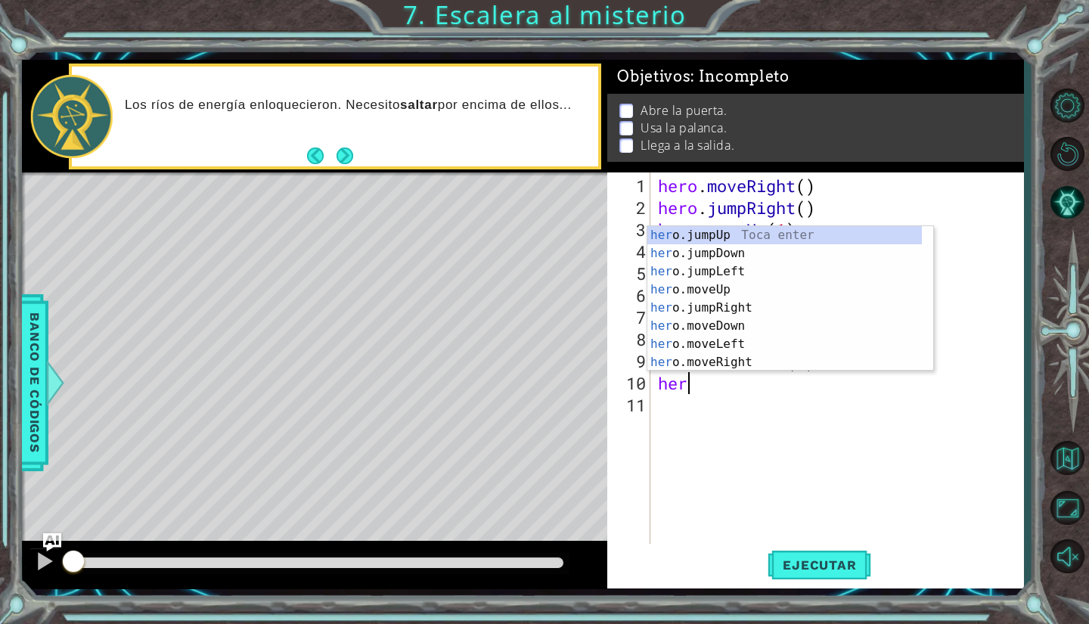
type textarea "hero"
click at [726, 234] on div "hero .jumpUp Toca enter hero .jumpDown Toca enter hero .jumpLeft Toca enter her…" at bounding box center [784, 316] width 275 height 181
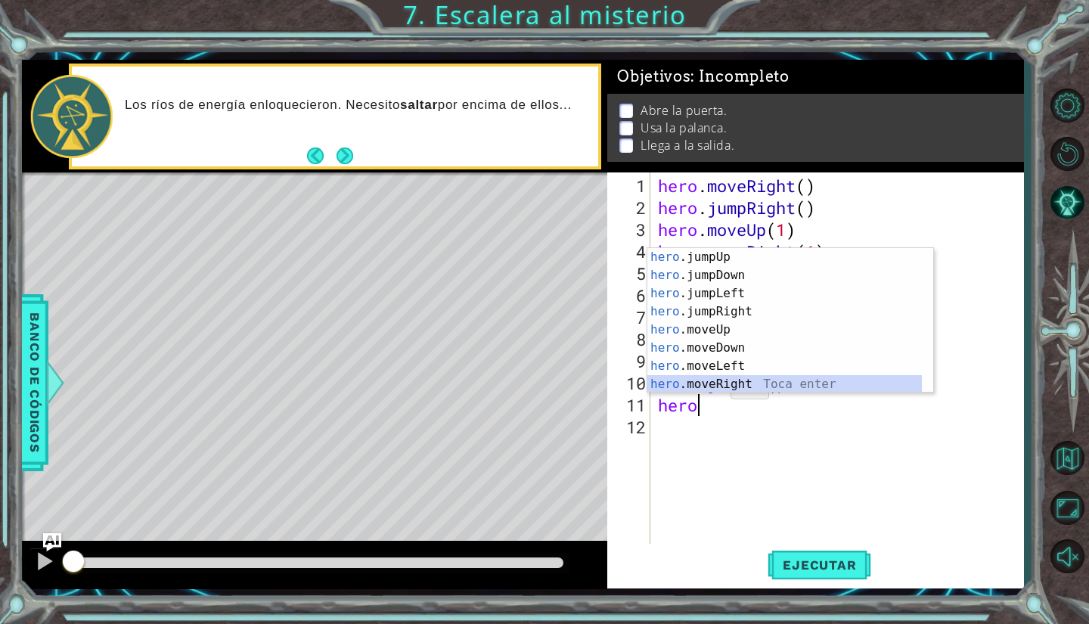
click at [741, 383] on div "hero .jumpUp Toca enter hero .jumpDown Toca enter hero .jumpLeft Toca enter her…" at bounding box center [784, 338] width 275 height 181
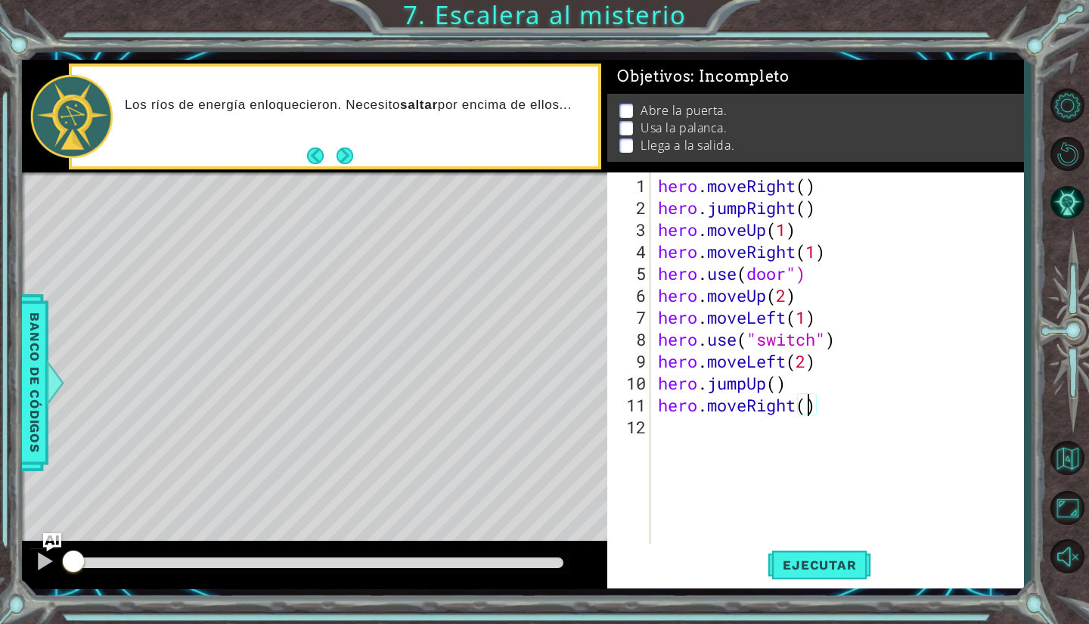
scroll to position [0, 7]
click at [778, 386] on div "hero . moveRight ( ) hero . jumpRight ( ) hero . moveUp ( 1 ) hero . moveRight …" at bounding box center [841, 383] width 373 height 417
click at [834, 566] on span "Ejecutar" at bounding box center [820, 564] width 104 height 15
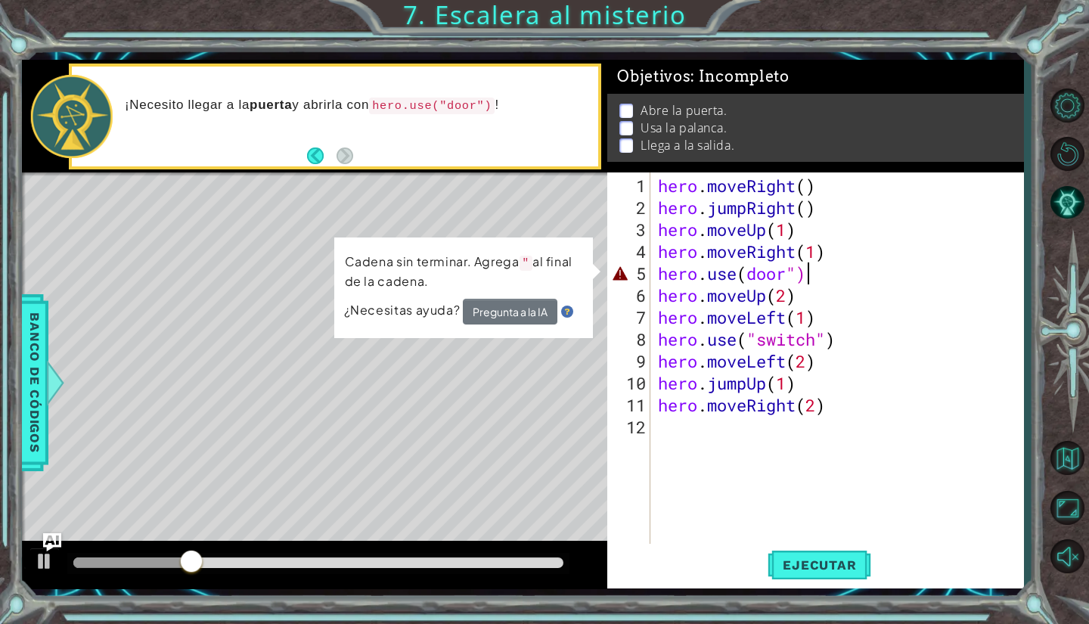
click at [820, 275] on div "hero . moveRight ( ) hero . jumpRight ( ) hero . moveUp ( 1 ) hero . moveRight …" at bounding box center [841, 383] width 373 height 417
click at [747, 283] on div "hero . moveRight ( ) hero . jumpRight ( ) hero . moveUp ( 1 ) hero . moveRight …" at bounding box center [841, 383] width 373 height 417
click at [750, 269] on div "hero . moveRight ( ) hero . jumpRight ( ) hero . moveUp ( 1 ) hero . moveRight …" at bounding box center [841, 383] width 373 height 417
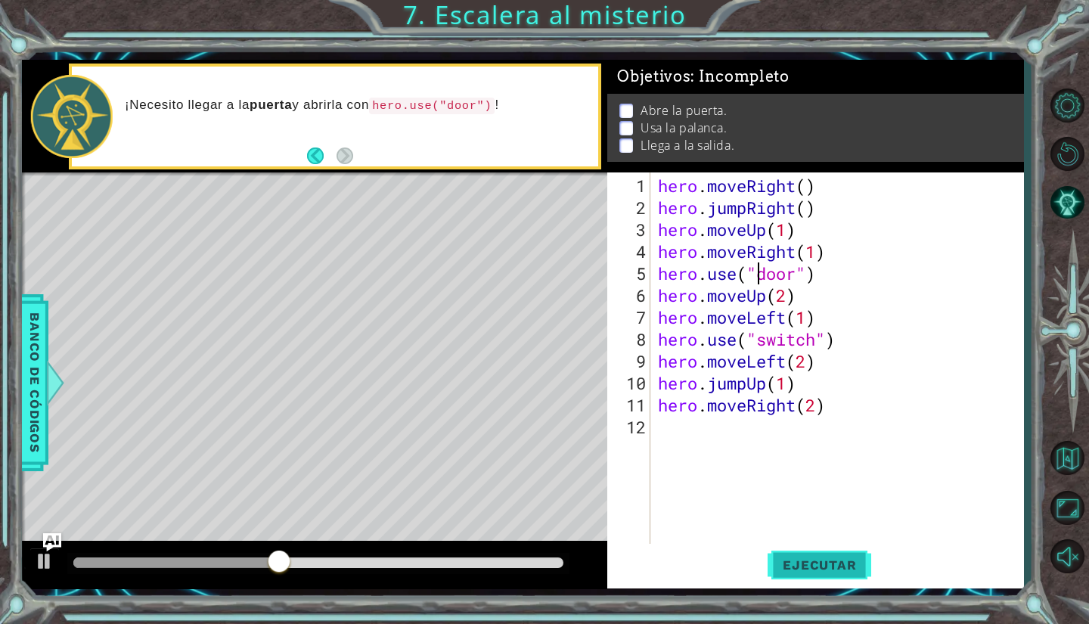
click at [817, 560] on span "Ejecutar" at bounding box center [820, 564] width 104 height 15
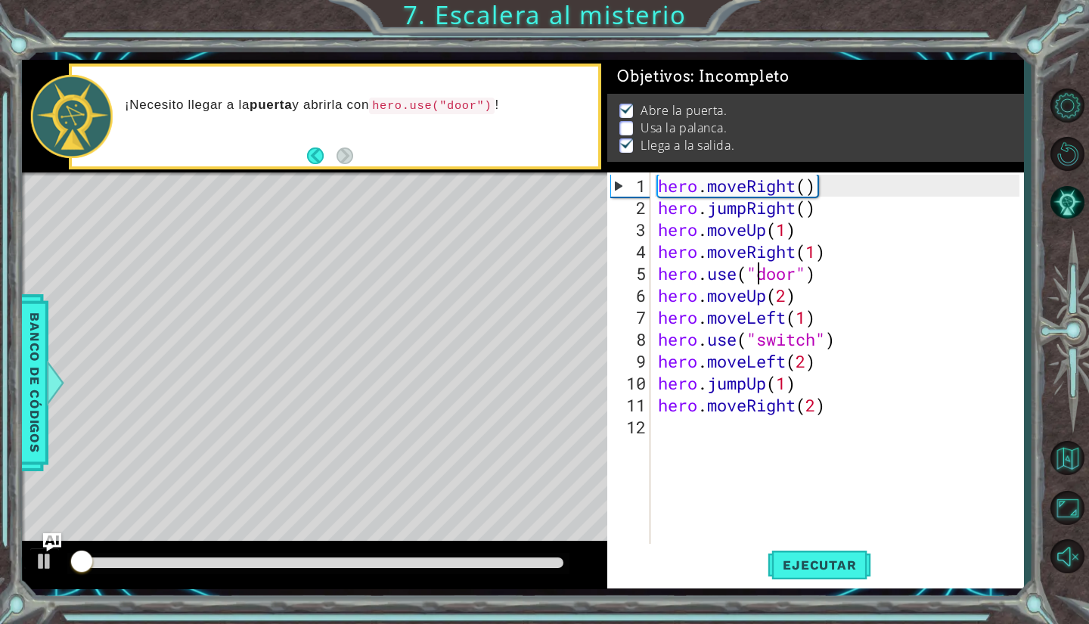
scroll to position [4, 0]
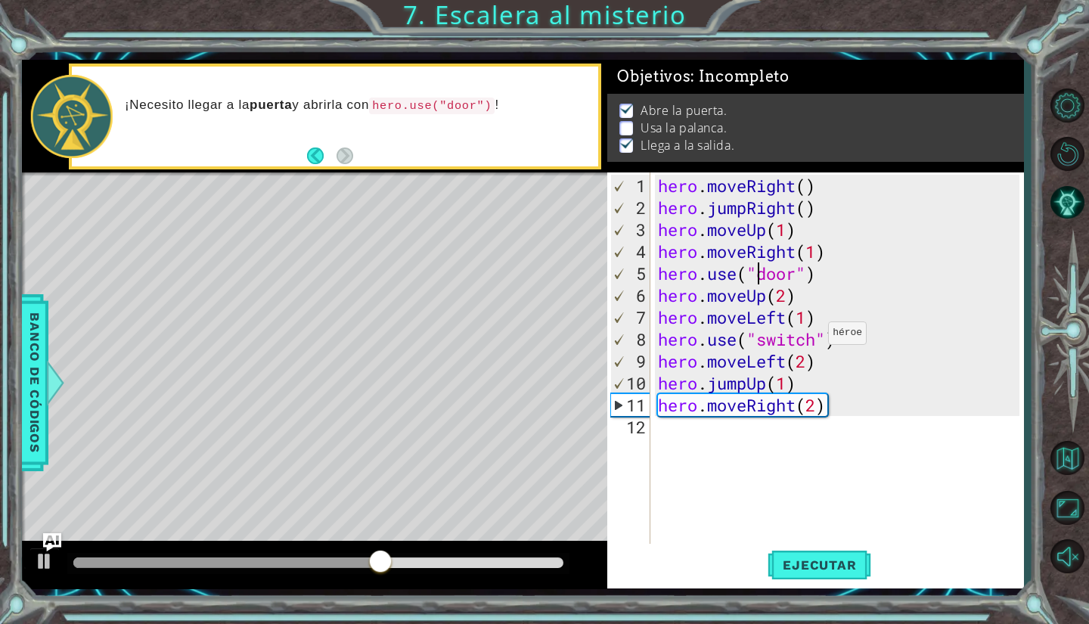
click at [816, 340] on div "hero . moveRight ( ) hero . jumpRight ( ) hero . moveUp ( 1 ) hero . moveRight …" at bounding box center [841, 383] width 373 height 417
type textarea "hero.use("lever")"
click at [791, 557] on button "Ejecutar" at bounding box center [820, 565] width 104 height 42
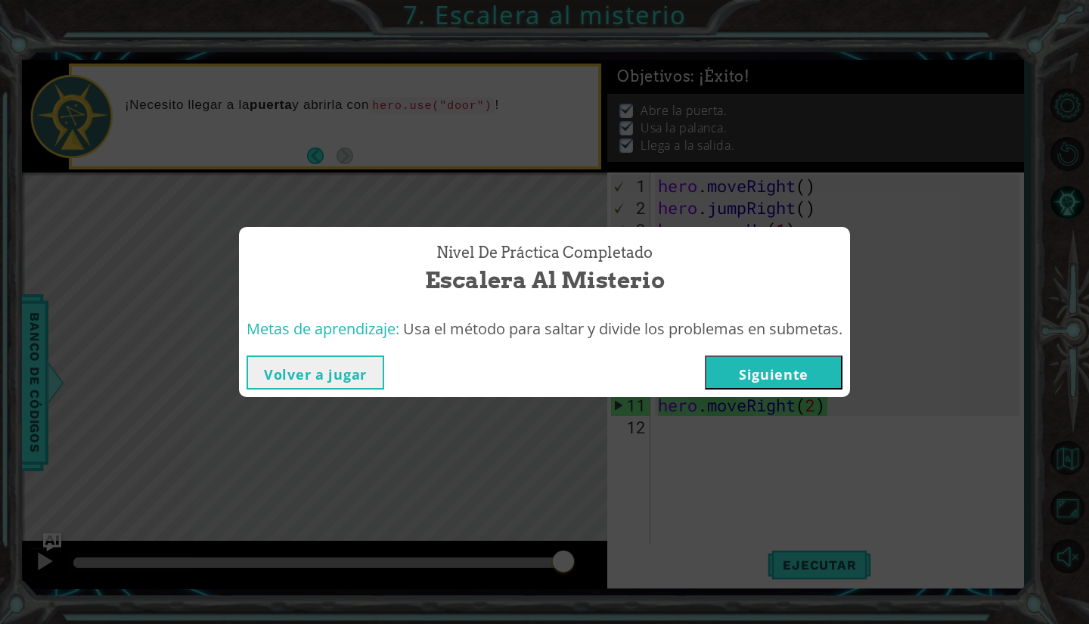
click at [789, 377] on button "Siguiente" at bounding box center [774, 372] width 138 height 34
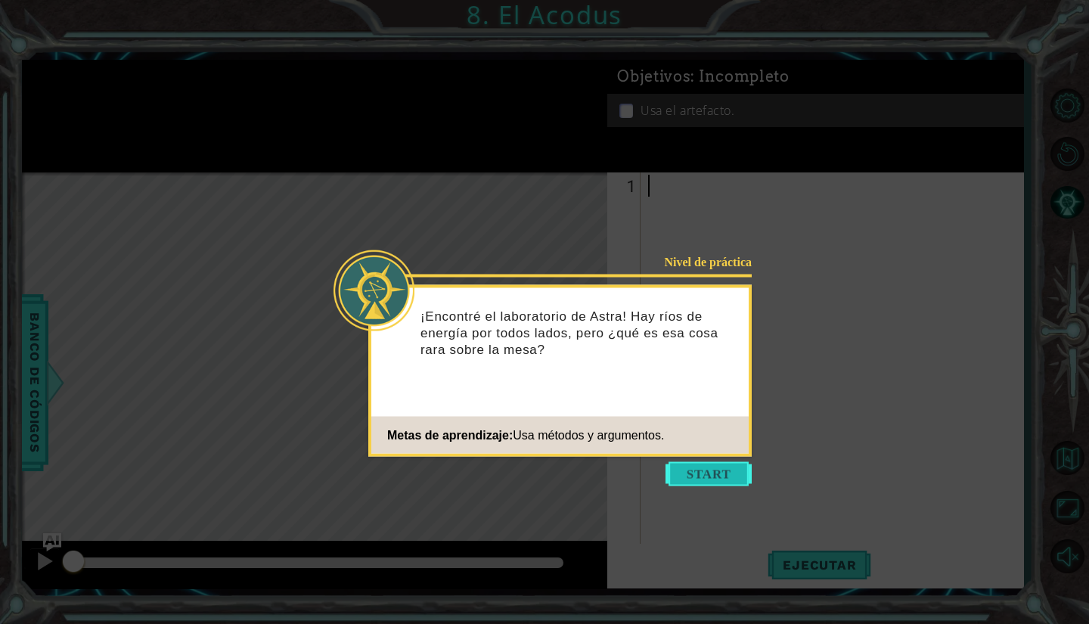
click at [684, 474] on button "Start" at bounding box center [708, 474] width 86 height 24
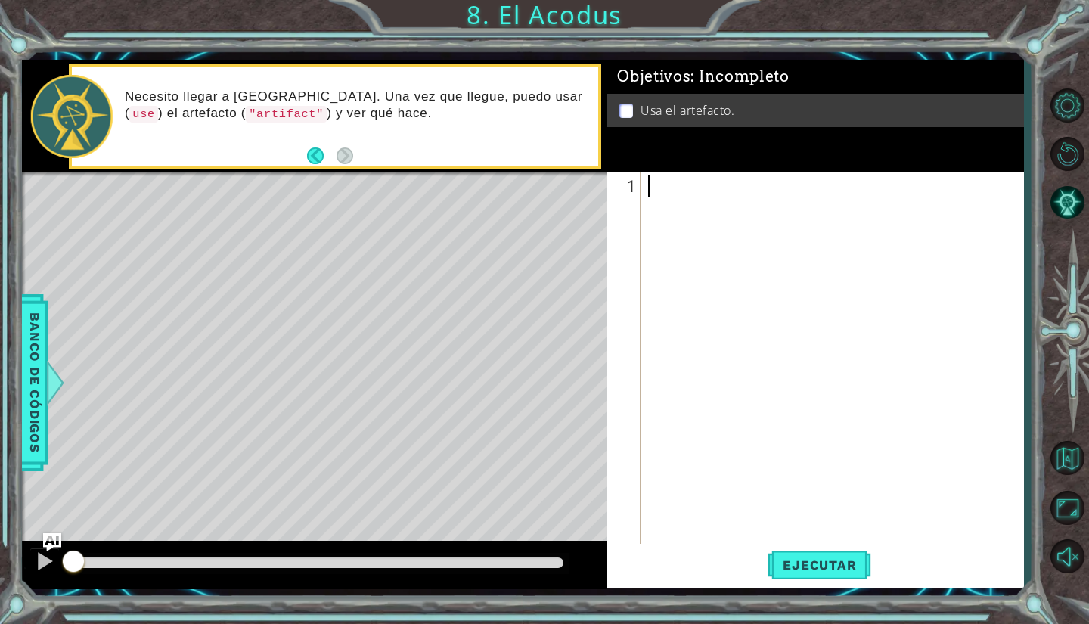
click at [685, 229] on div at bounding box center [836, 383] width 382 height 417
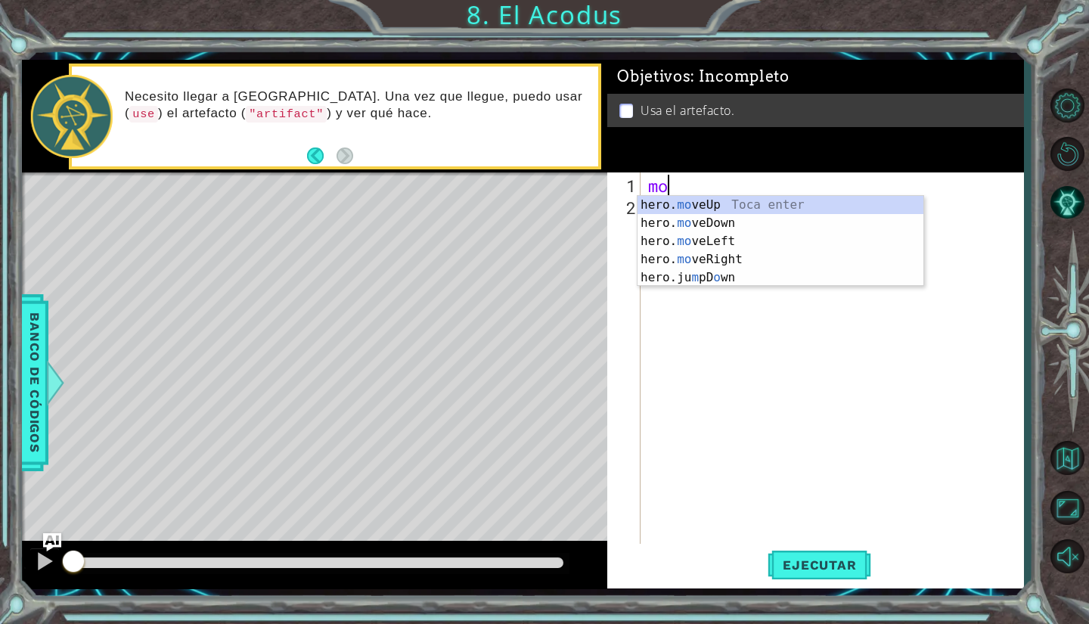
scroll to position [0, 1]
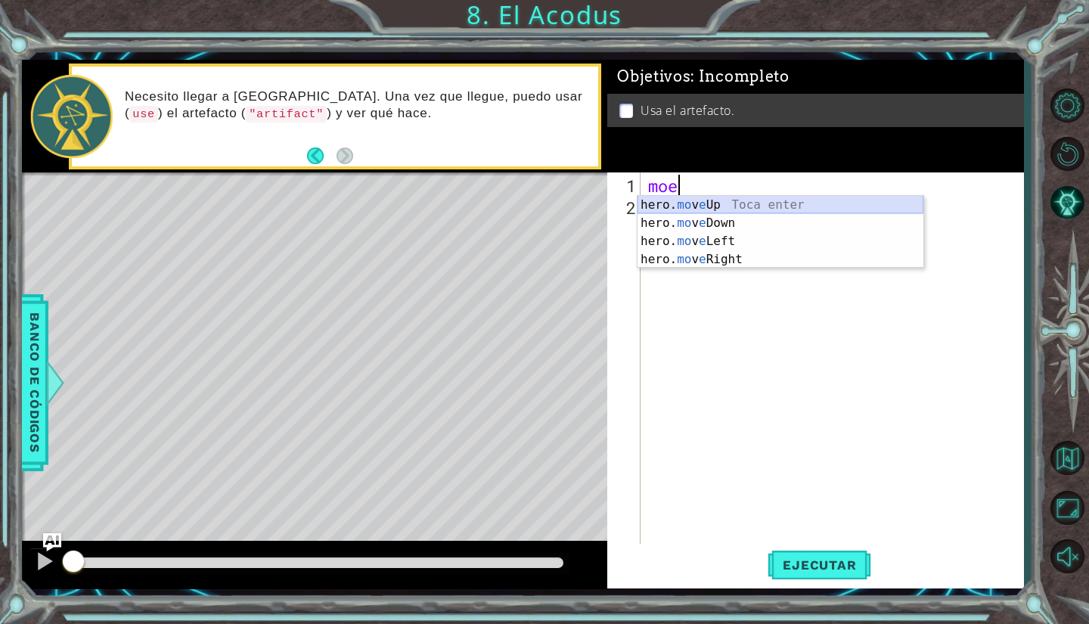
click at [706, 200] on div "hero. mo v e Up Toca enter hero. mo v e Down Toca enter hero. mo v e Left Toca …" at bounding box center [780, 250] width 286 height 109
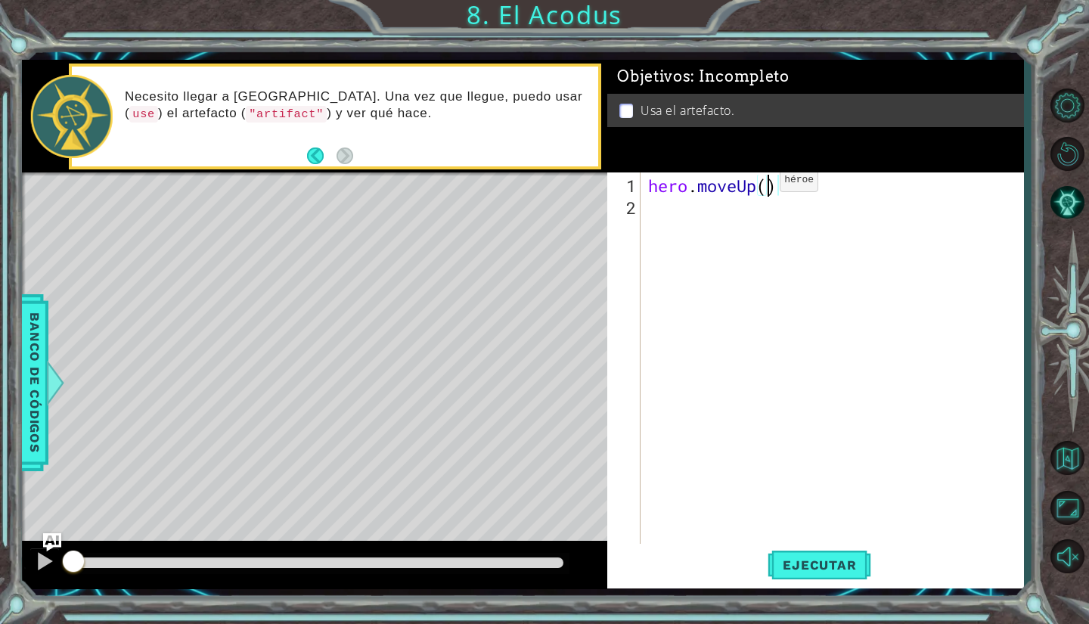
type textarea "hero.moveUp(2)"
click at [805, 241] on div "hero . moveUp ( 2 )" at bounding box center [836, 383] width 382 height 417
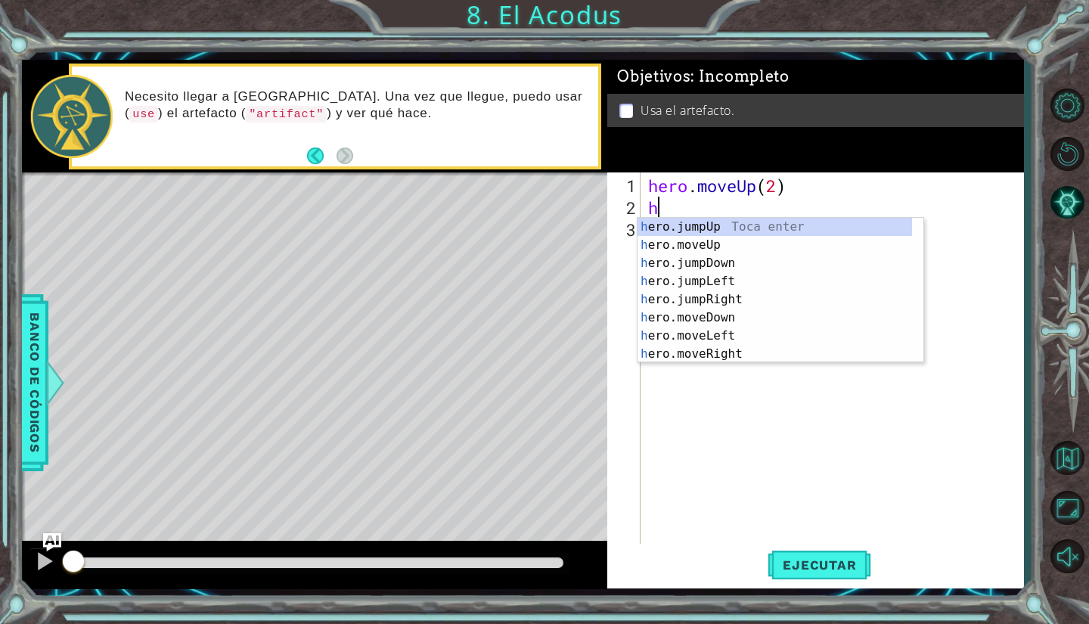
scroll to position [0, 1]
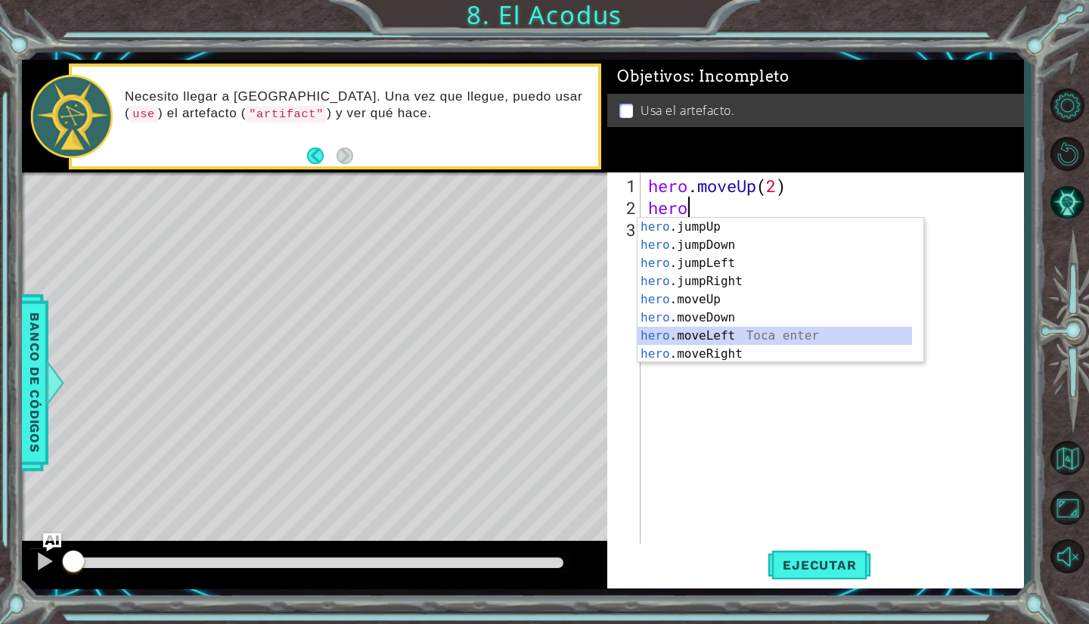
click at [725, 335] on div "hero .jumpUp Toca enter hero .jumpDown Toca enter hero .jumpLeft Toca enter her…" at bounding box center [774, 308] width 275 height 181
type textarea "hero.moveLeft(1)"
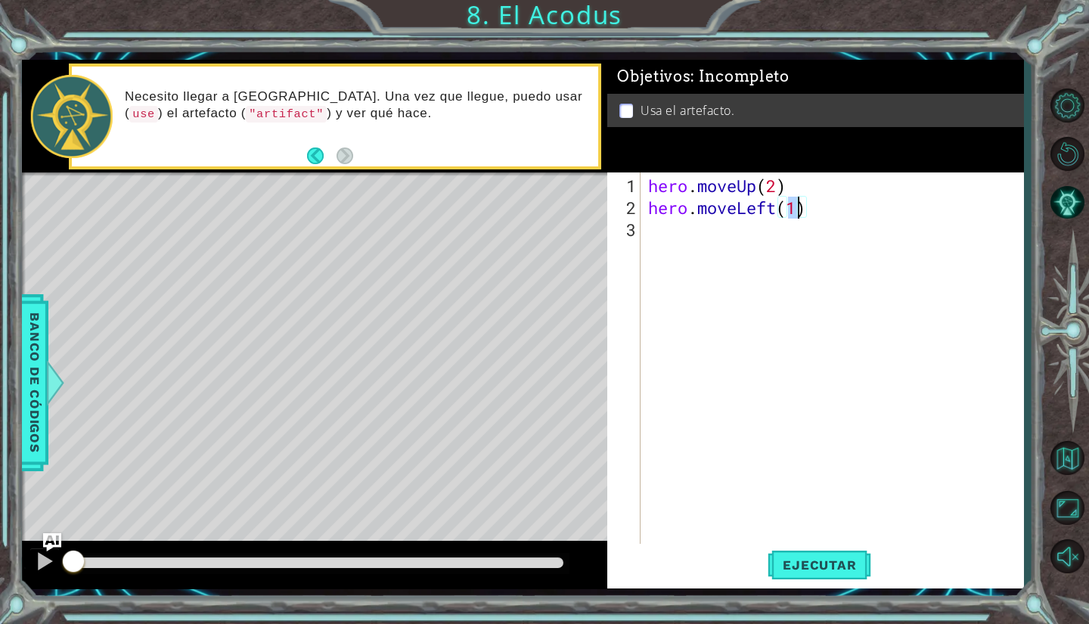
click at [713, 260] on div "hero . moveUp ( 2 ) hero . moveLeft ( 1 )" at bounding box center [836, 383] width 382 height 417
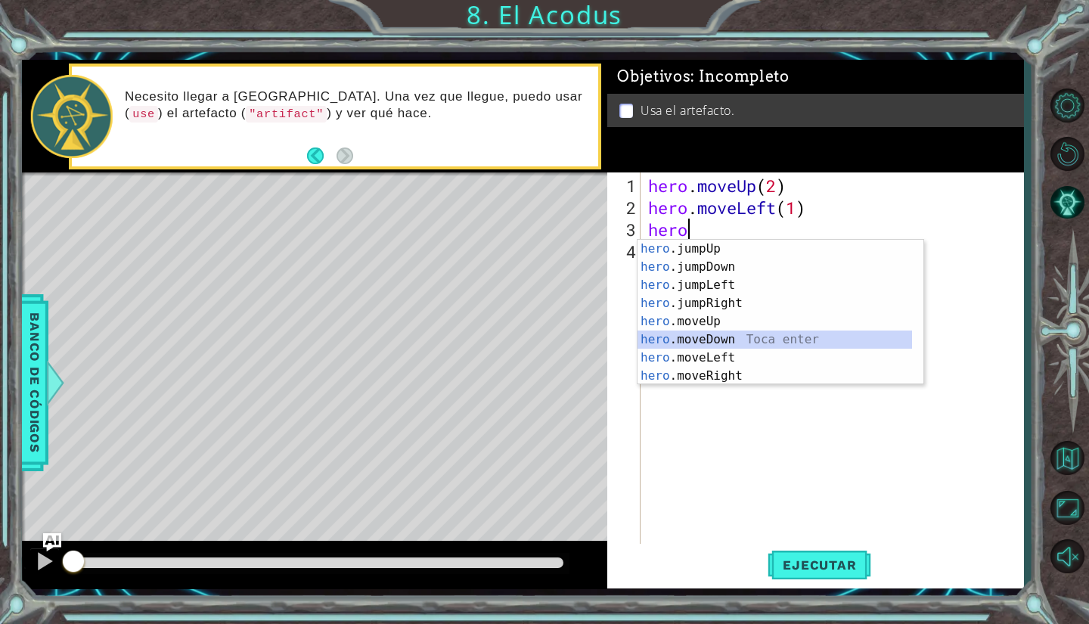
click at [724, 339] on div "hero .jumpUp Toca enter hero .jumpDown Toca enter hero .jumpLeft Toca enter her…" at bounding box center [774, 330] width 275 height 181
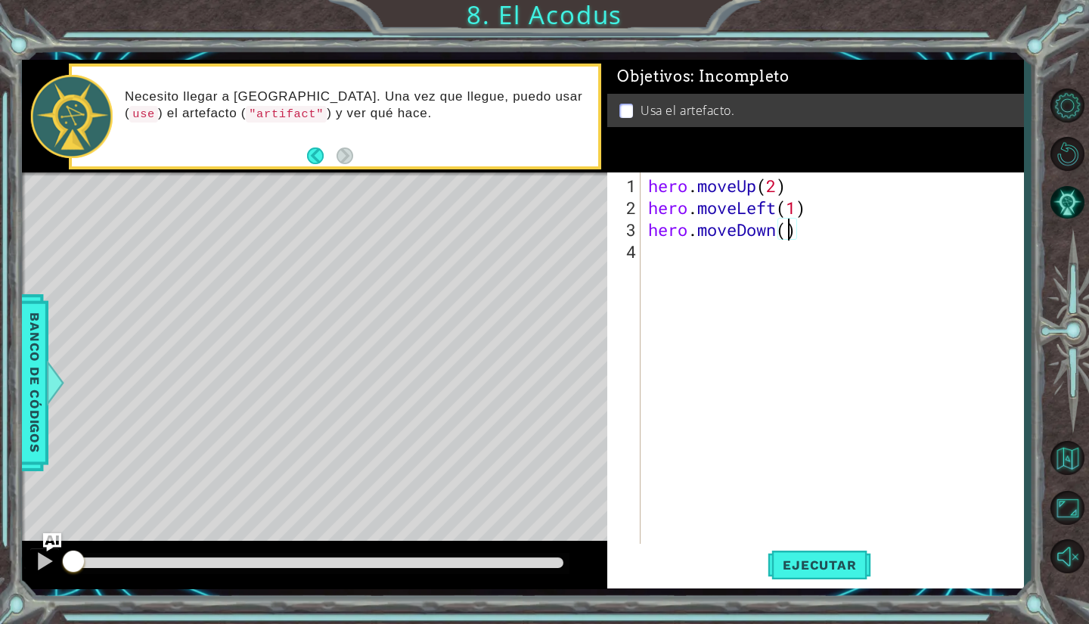
type textarea "hero.moveDown(2)"
click at [730, 285] on div "hero . moveUp ( 2 ) hero . moveLeft ( 1 ) hero . moveDown ( 2 )" at bounding box center [836, 383] width 382 height 417
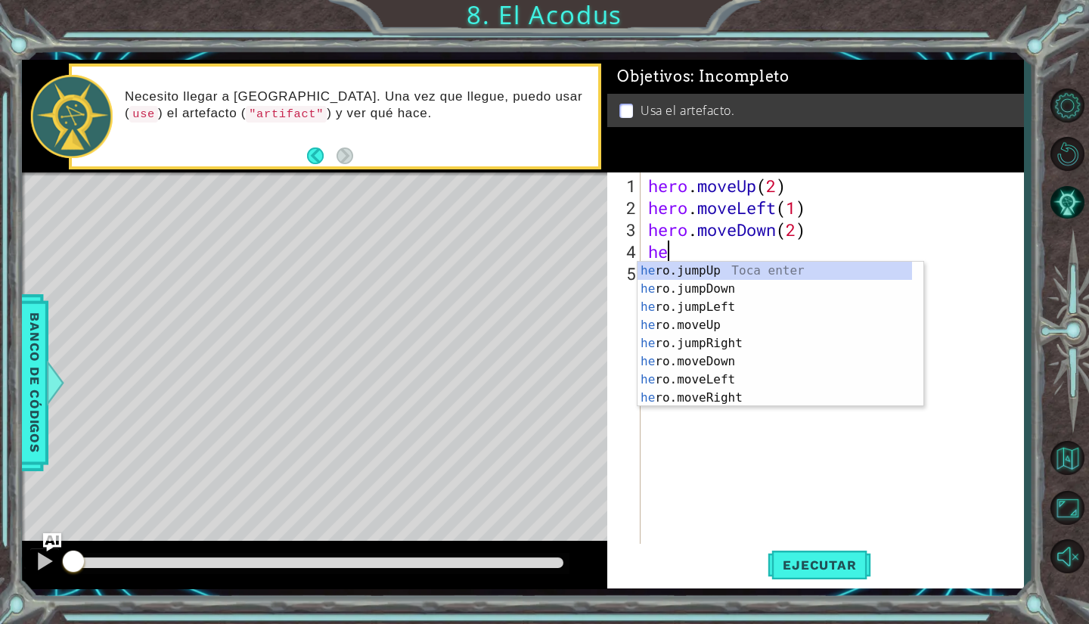
type textarea "hero"
click at [720, 311] on div "hero .jumpUp Toca enter hero .jumpDown Toca enter hero .jumpLeft Toca enter her…" at bounding box center [774, 352] width 275 height 181
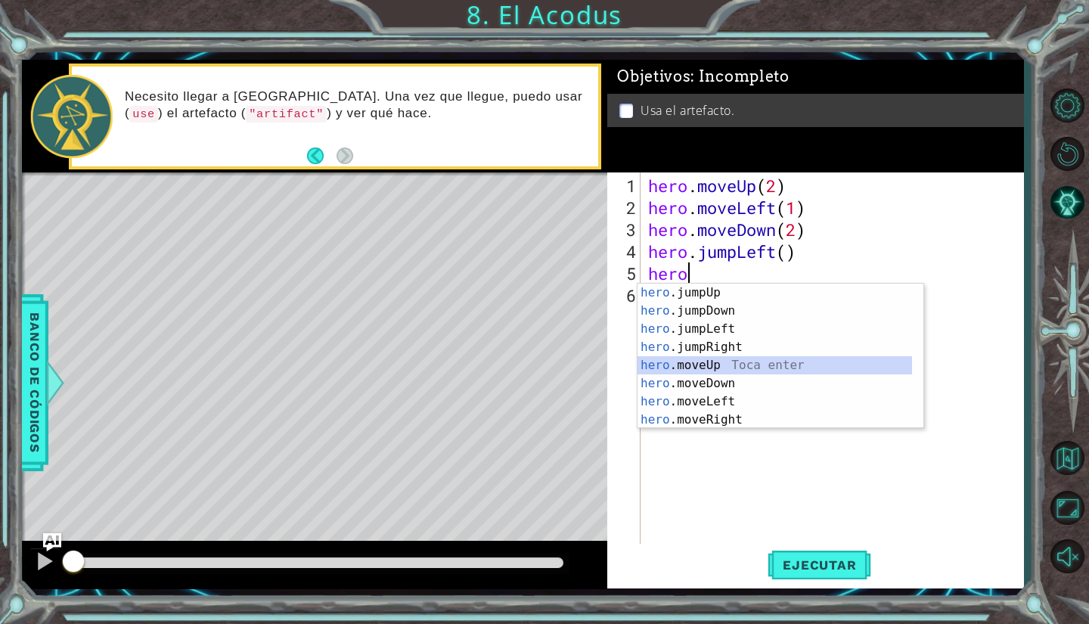
click at [722, 367] on div "hero .jumpUp Toca enter hero .jumpDown Toca enter hero .jumpLeft Toca enter her…" at bounding box center [774, 374] width 275 height 181
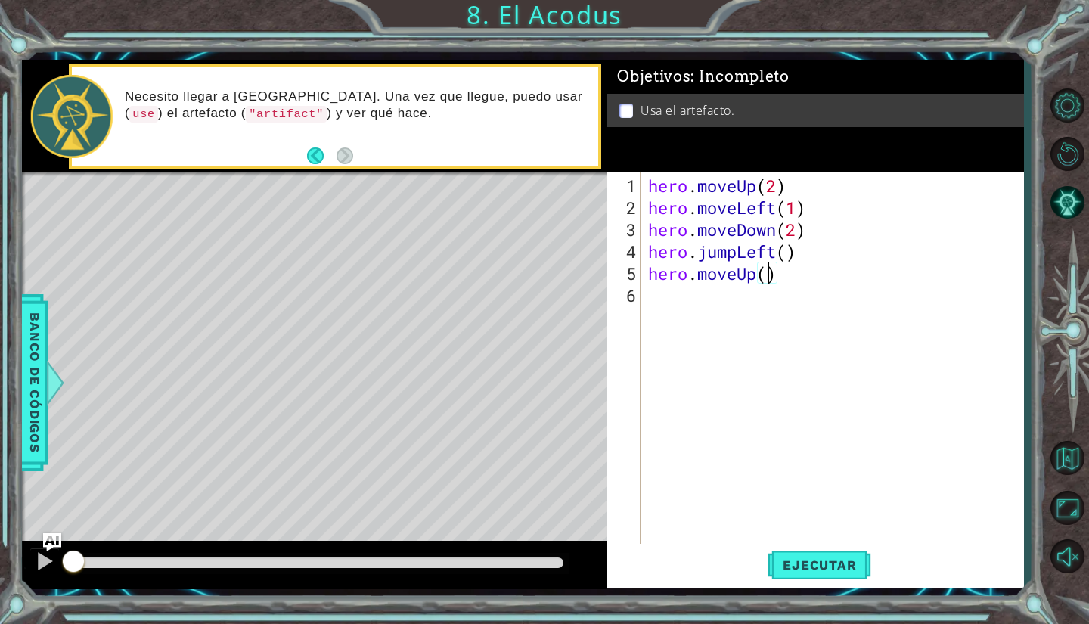
type textarea "hero.moveUp(2)"
click at [733, 309] on div "hero . moveUp ( 2 ) hero . moveLeft ( 1 ) hero . moveDown ( 2 ) hero . jumpLeft…" at bounding box center [836, 383] width 382 height 417
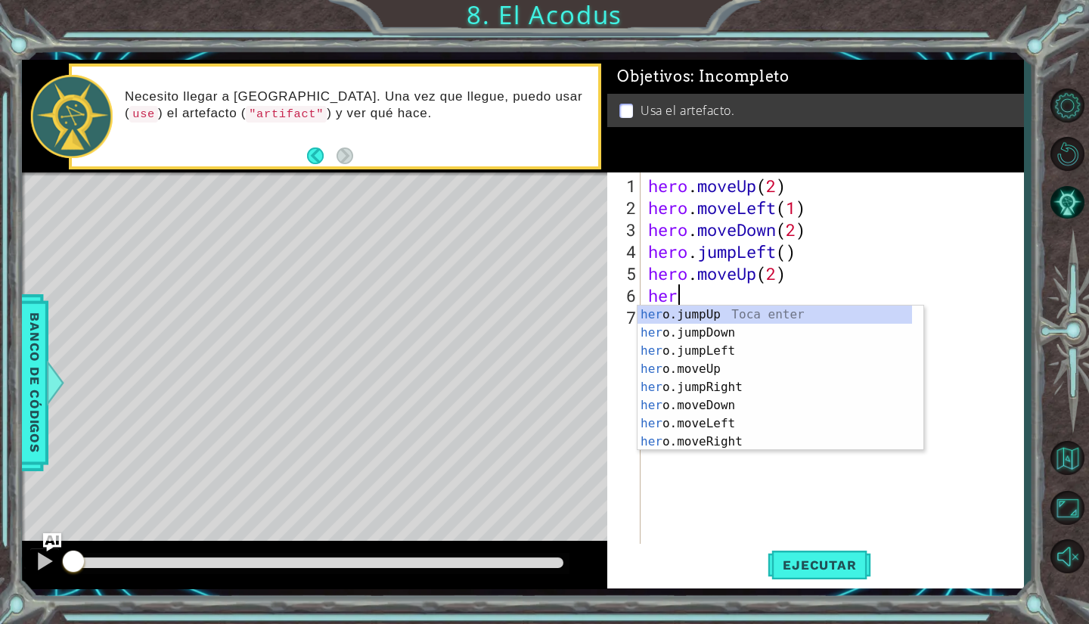
scroll to position [0, 1]
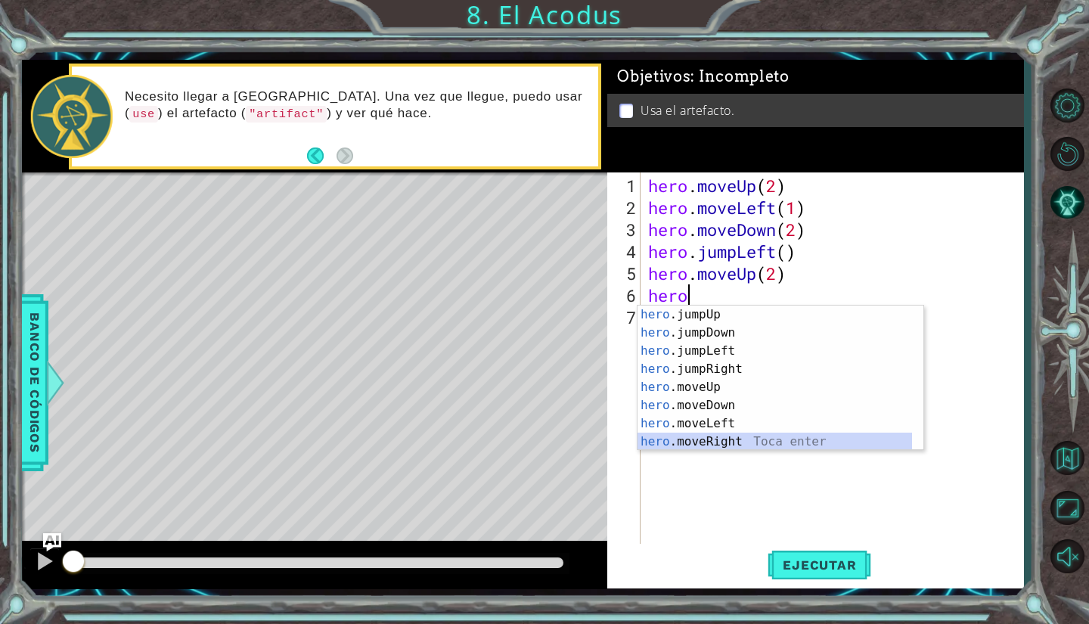
click at [724, 434] on div "hero .jumpUp Toca enter hero .jumpDown Toca enter hero .jumpLeft Toca enter her…" at bounding box center [774, 396] width 275 height 181
type textarea "hero.moveRight(1)"
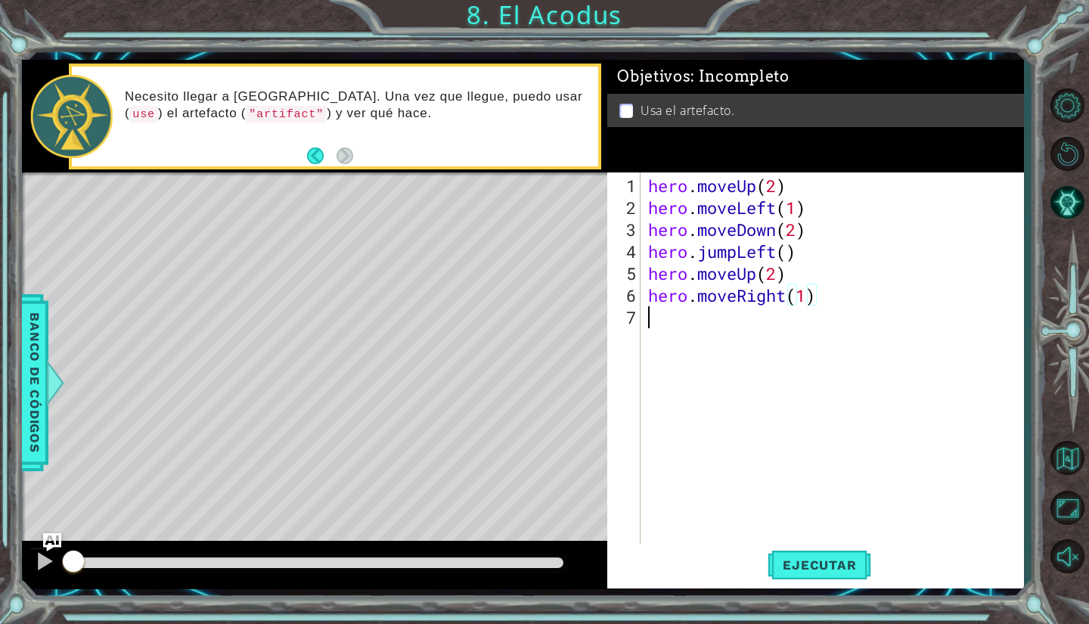
click at [696, 332] on div "hero . moveUp ( 2 ) hero . moveLeft ( 1 ) hero . moveDown ( 2 ) hero . jumpLeft…" at bounding box center [836, 383] width 382 height 417
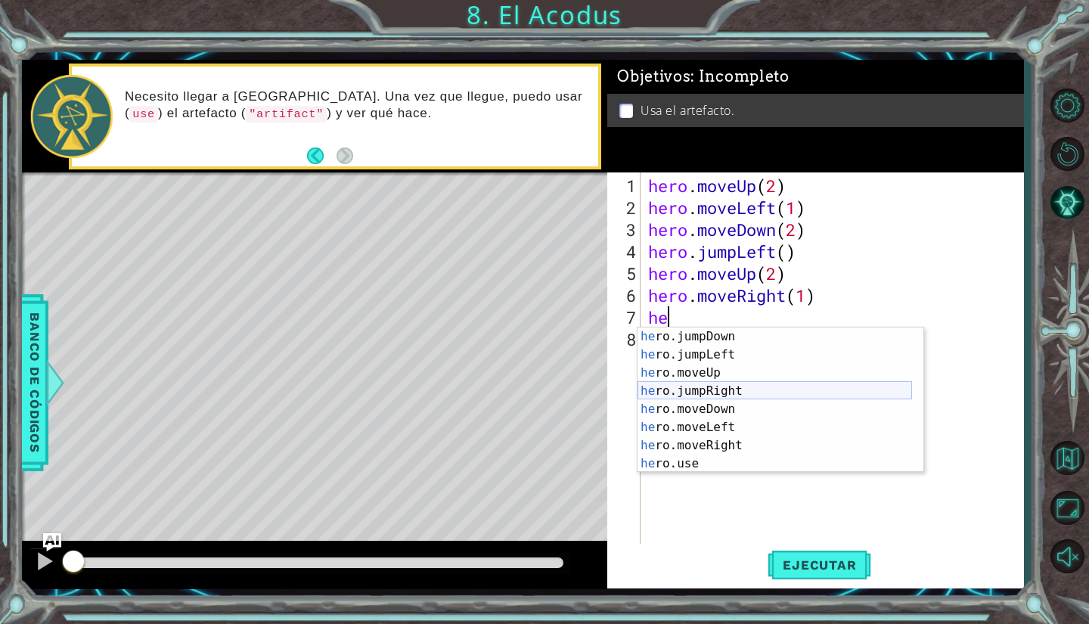
scroll to position [18, 0]
click at [707, 462] on div "he ro.jumpDown Toca enter he ro.jumpLeft Toca enter he ro.moveUp Toca enter he …" at bounding box center [774, 417] width 275 height 181
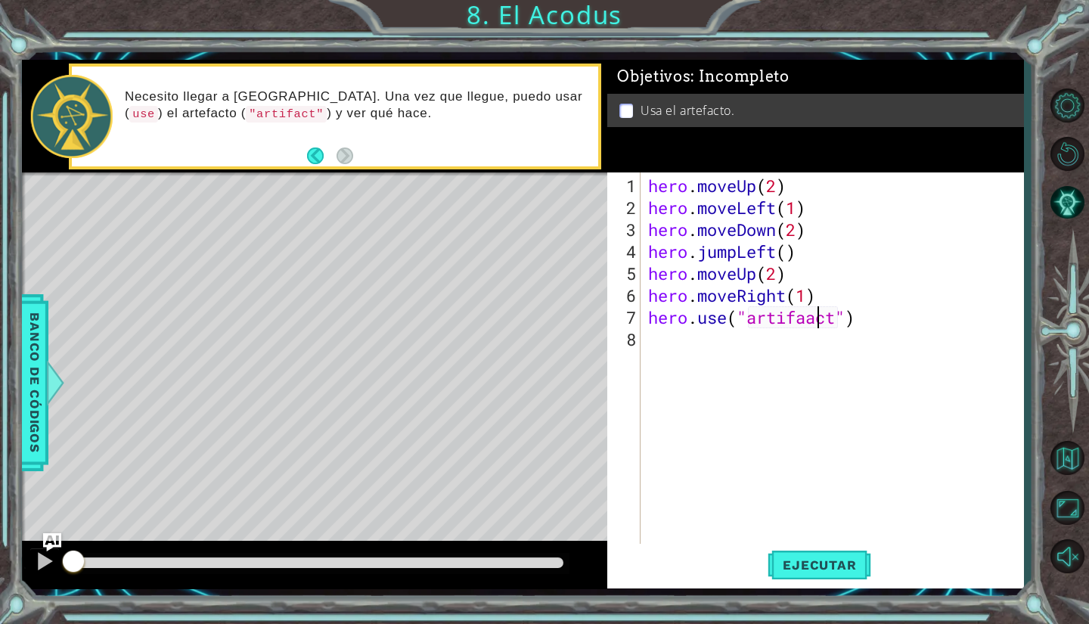
scroll to position [0, 8]
type textarea "hero.use("artifact")"
click at [815, 560] on span "Ejecutar" at bounding box center [820, 564] width 104 height 15
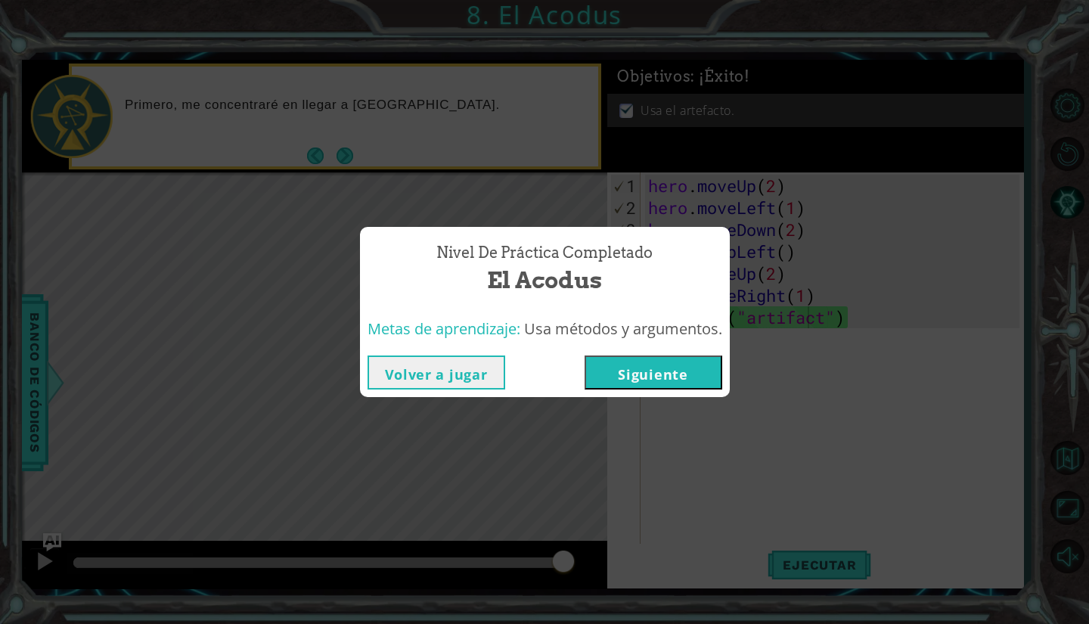
click at [672, 368] on button "Siguiente" at bounding box center [654, 372] width 138 height 34
